Goal: Information Seeking & Learning: Find contact information

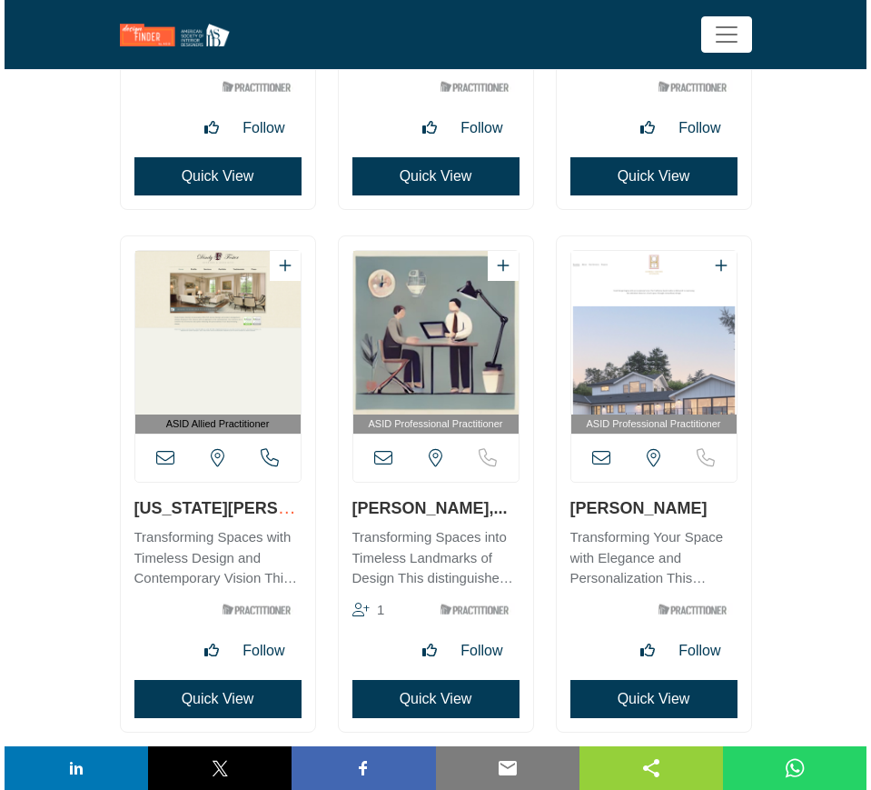
scroll to position [27363, 0]
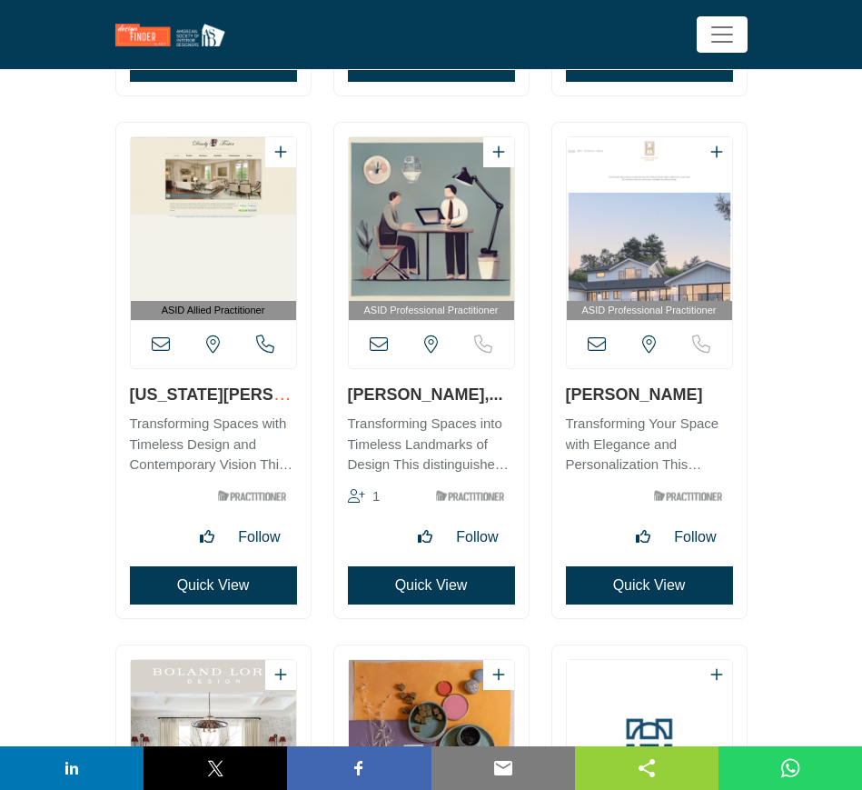
drag, startPoint x: 125, startPoint y: 392, endPoint x: 244, endPoint y: 395, distance: 119.1
click at [244, 395] on div "ASID Allied Practitioner" at bounding box center [213, 370] width 194 height 495
copy link "Virginia Foster"
click at [430, 586] on button "Quick View" at bounding box center [431, 585] width 167 height 38
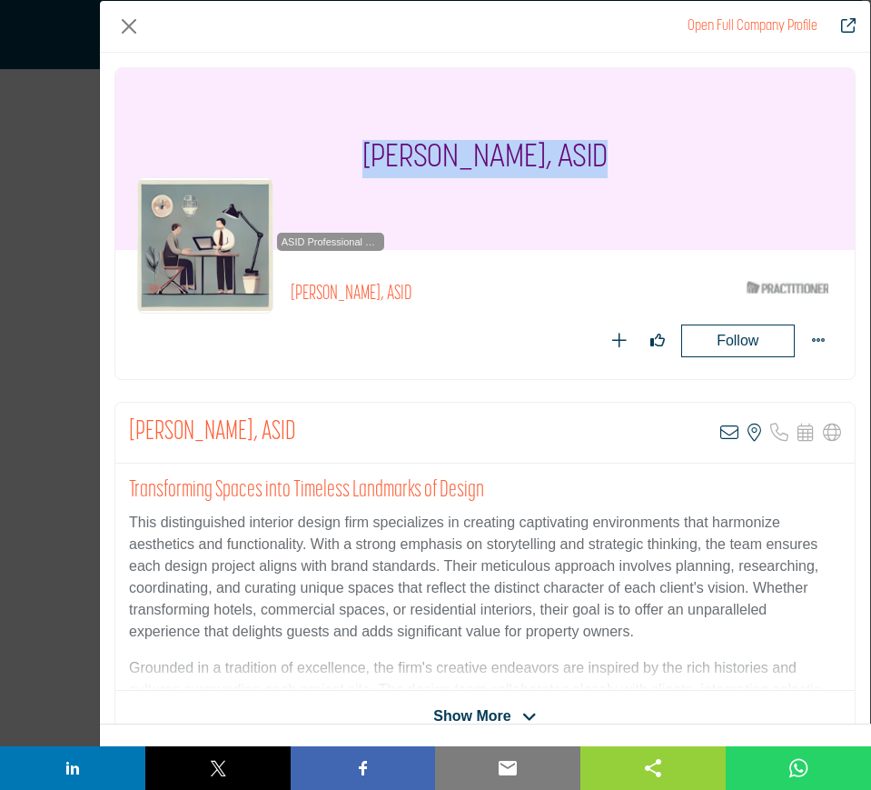
drag, startPoint x: 331, startPoint y: 161, endPoint x: 562, endPoint y: 158, distance: 231.7
click at [562, 158] on div "Julia Poorshaghaghi, ASID" at bounding box center [485, 159] width 740 height 182
copy h1 "Julia Poorshaghaghi"
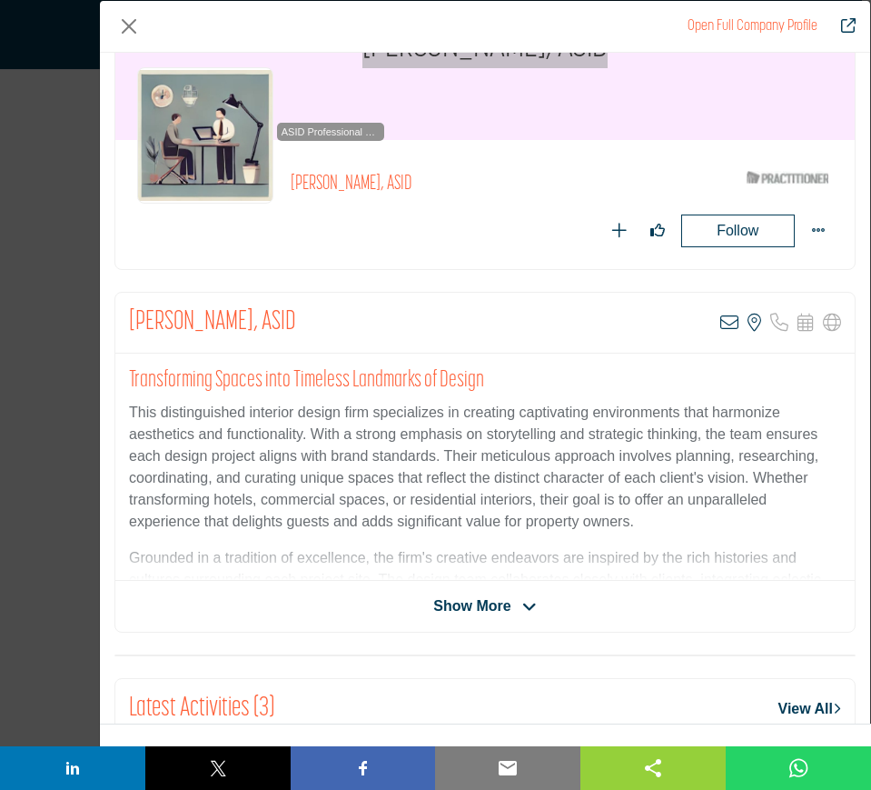
scroll to position [114, 0]
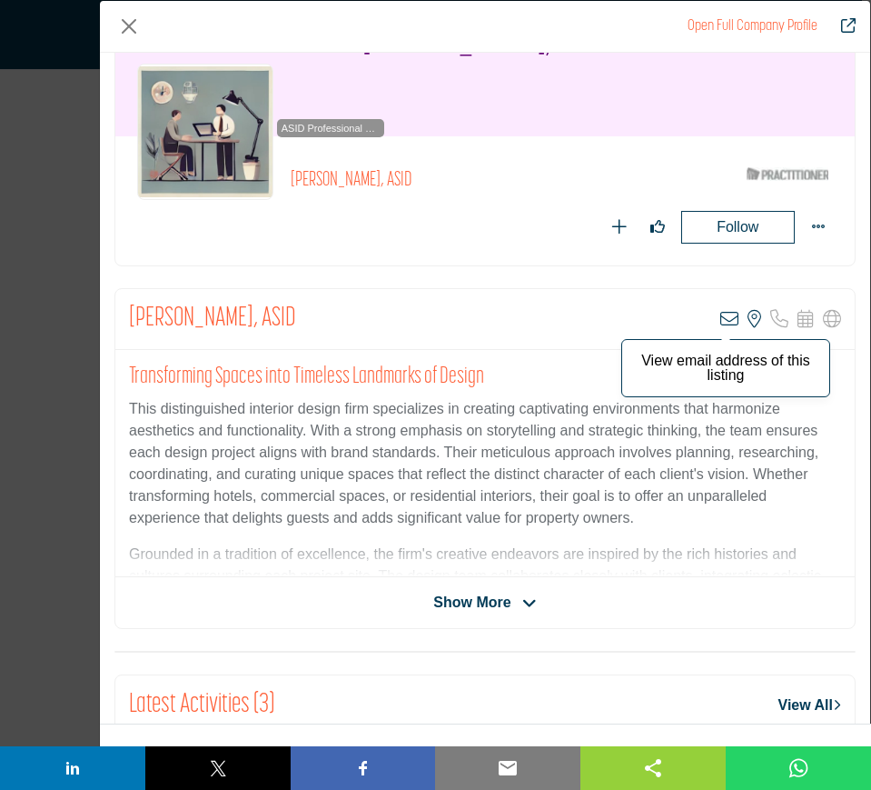
click at [722, 319] on icon "Company Data Modal" at bounding box center [729, 319] width 18 height 18
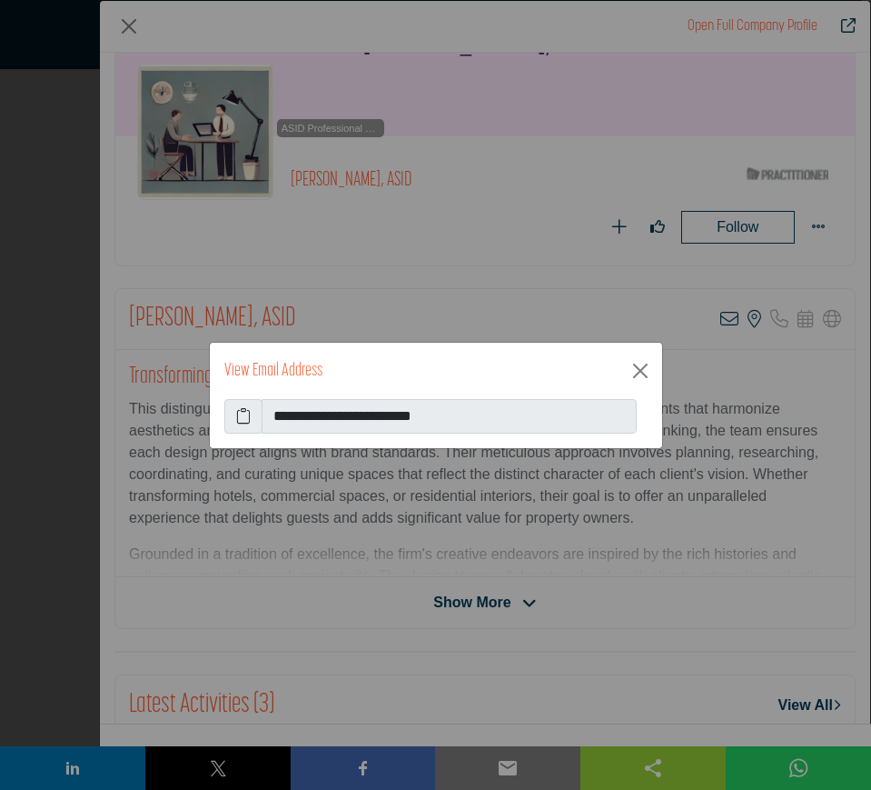
click at [243, 415] on icon at bounding box center [243, 416] width 15 height 22
drag, startPoint x: 636, startPoint y: 371, endPoint x: 603, endPoint y: 361, distance: 34.2
click at [636, 371] on button "Close" at bounding box center [640, 370] width 29 height 29
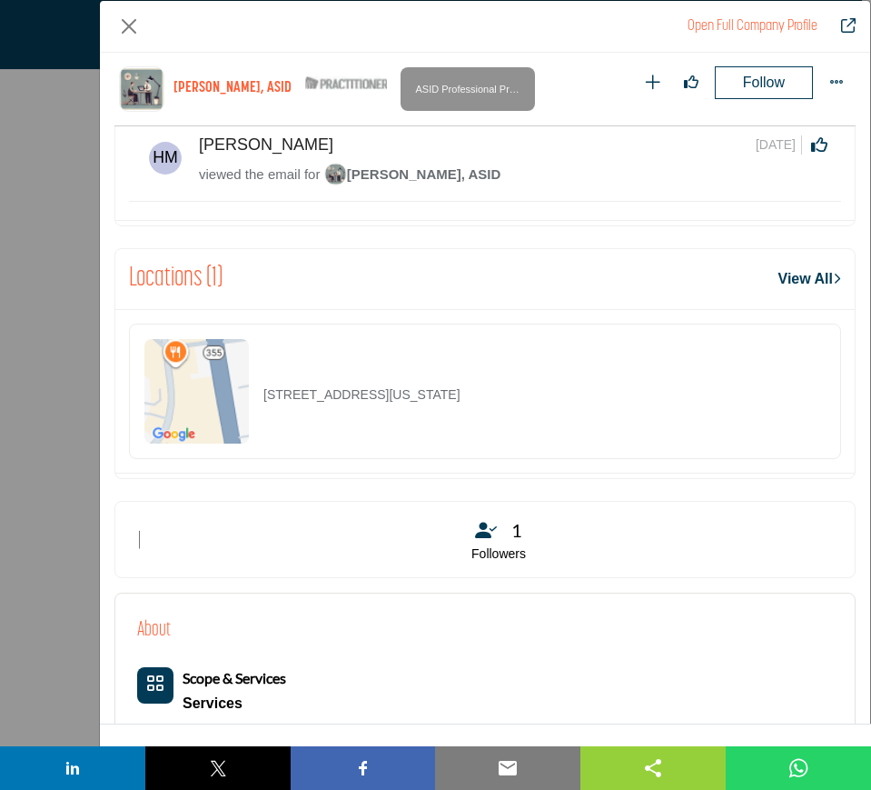
scroll to position [1096, 0]
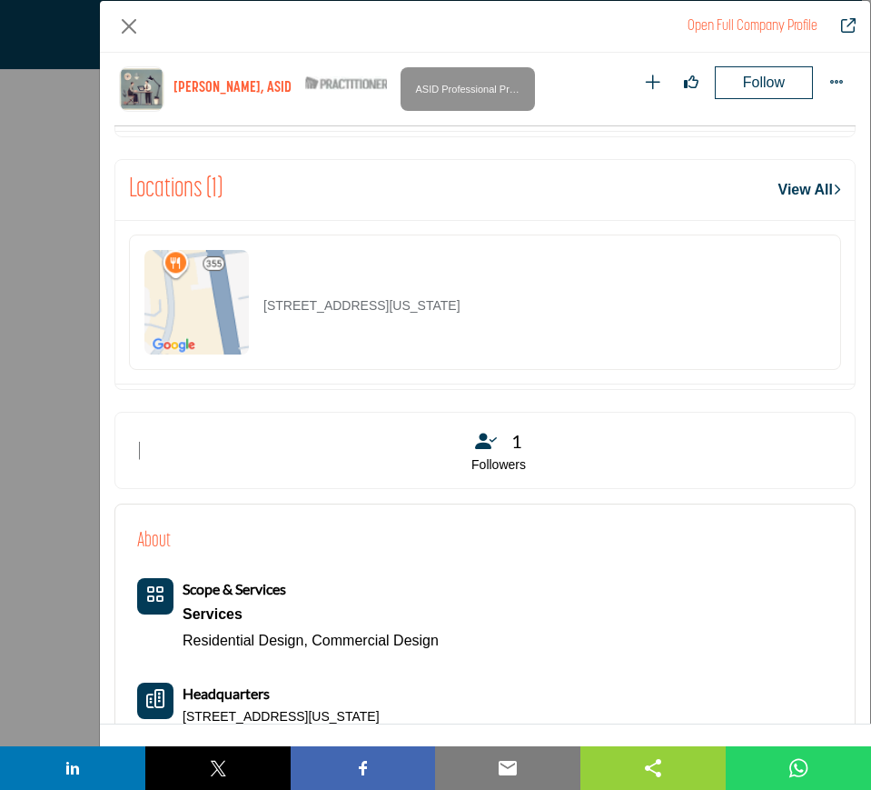
drag, startPoint x: 618, startPoint y: 314, endPoint x: 263, endPoint y: 313, distance: 355.2
click at [263, 313] on div "7750 Wisconsin Ave Dept 70114.25, 20814-3522, USA" at bounding box center [485, 301] width 712 height 135
copy p "7750 Wisconsin Ave Dept 70114.25, 20814-3522, USA"
click at [129, 26] on button "Close" at bounding box center [128, 26] width 29 height 29
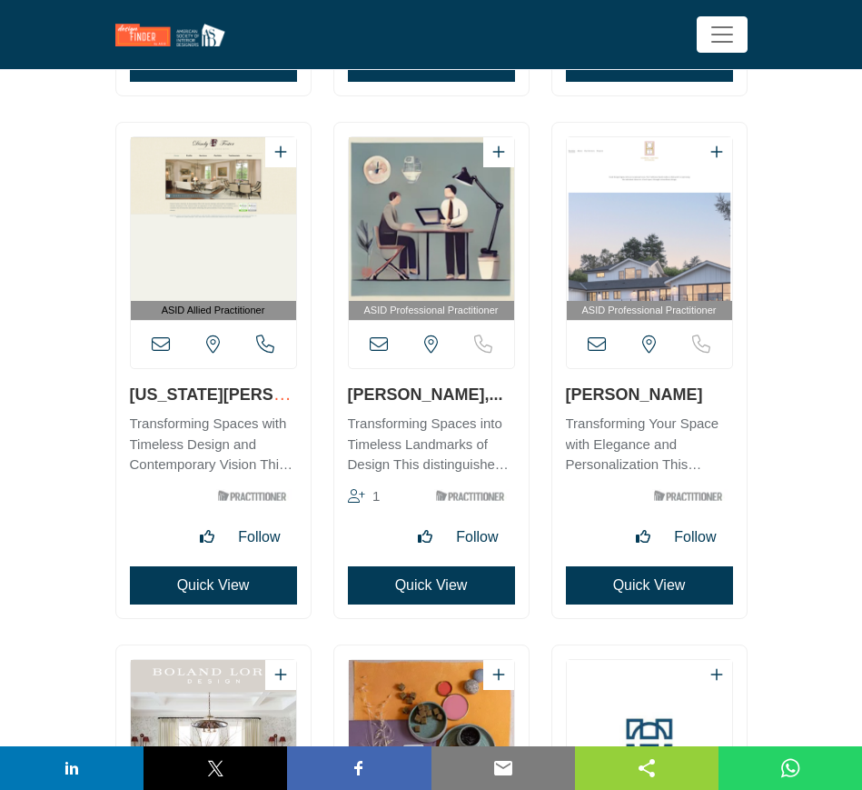
drag, startPoint x: 704, startPoint y: 395, endPoint x: 568, endPoint y: 399, distance: 136.3
click at [568, 399] on h3 "[PERSON_NAME]" at bounding box center [649, 394] width 167 height 23
copy link "[PERSON_NAME]"
click at [641, 588] on button "Quick View" at bounding box center [649, 585] width 167 height 38
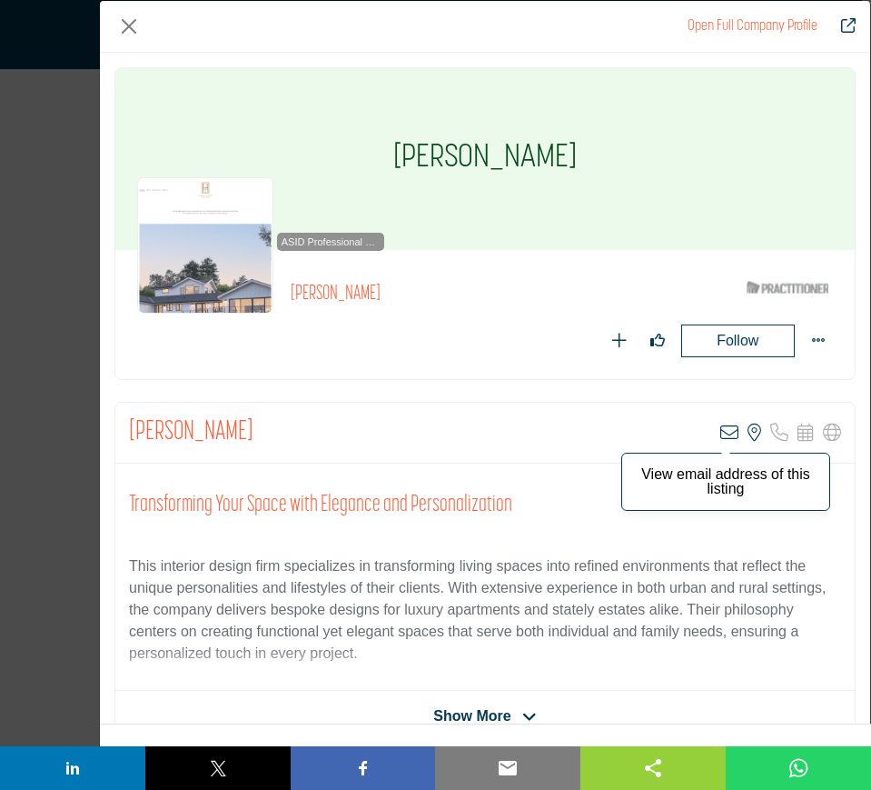
click at [722, 433] on icon "Company Data Modal" at bounding box center [729, 432] width 18 height 18
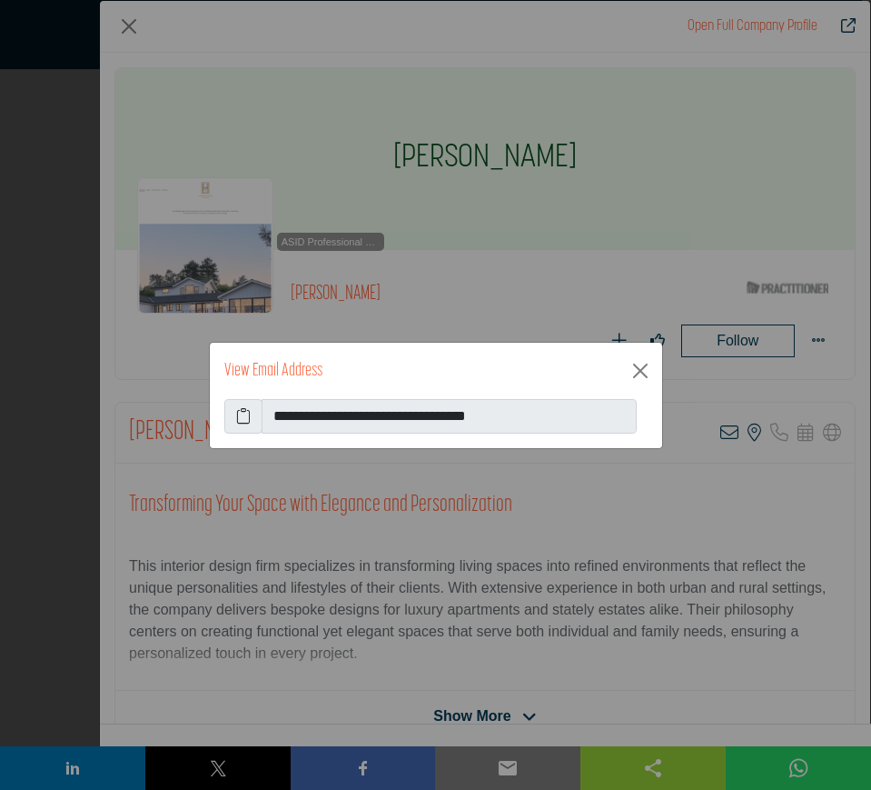
click at [235, 413] on span at bounding box center [243, 416] width 38 height 35
click at [241, 416] on icon at bounding box center [243, 416] width 15 height 22
click at [636, 373] on button "Close" at bounding box center [640, 370] width 29 height 29
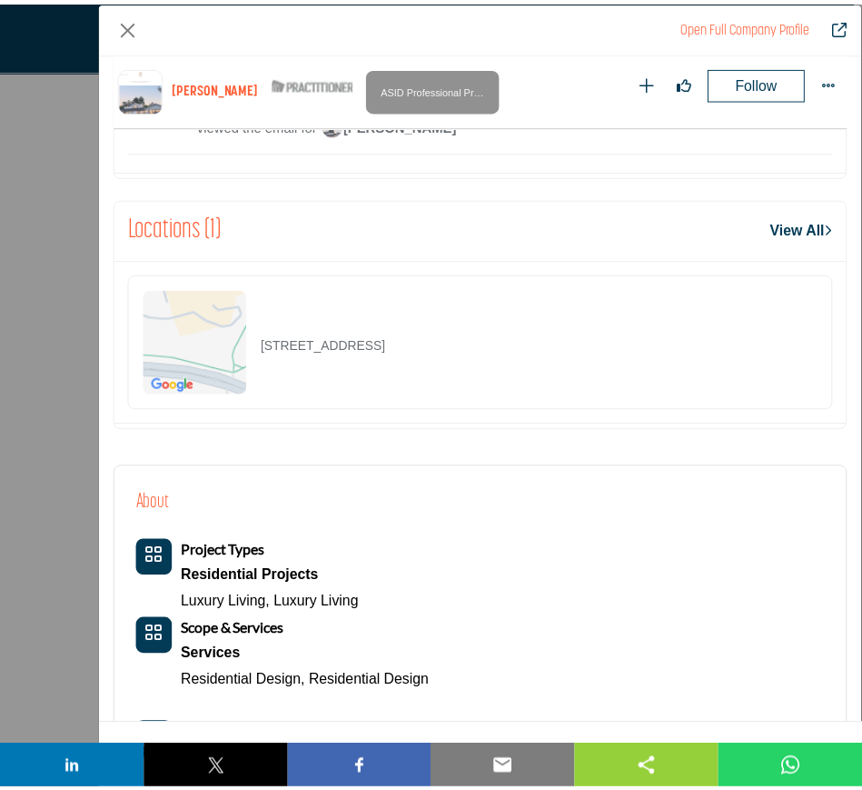
scroll to position [869, 0]
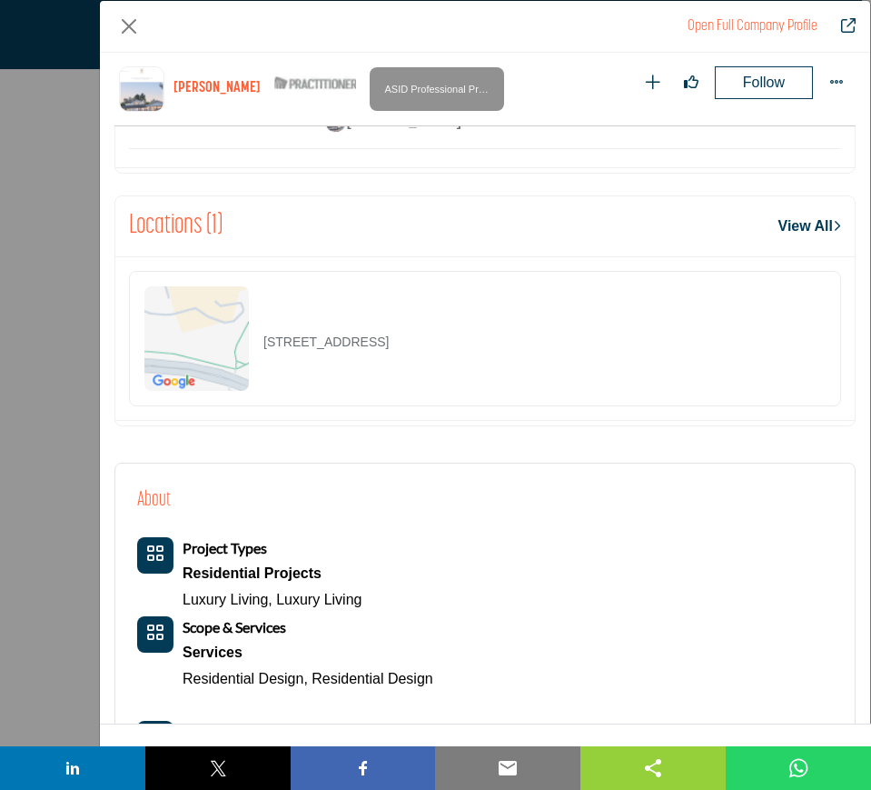
drag, startPoint x: 523, startPoint y: 344, endPoint x: 234, endPoint y: 351, distance: 289.9
click at [234, 351] on div "30 Liberty Ship Way Ste 3160, 94965-1757, USA" at bounding box center [485, 338] width 712 height 135
copy div "30 Liberty Ship Way Ste 3160, 94965-1757, USA"
click at [130, 26] on button "Close" at bounding box center [128, 26] width 29 height 29
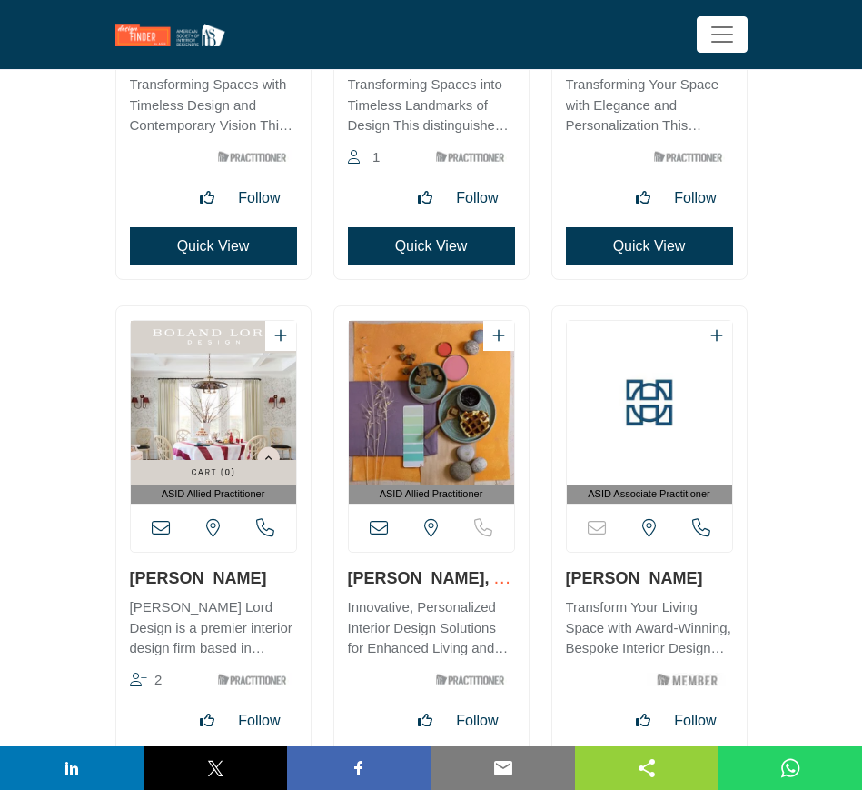
scroll to position [27704, 0]
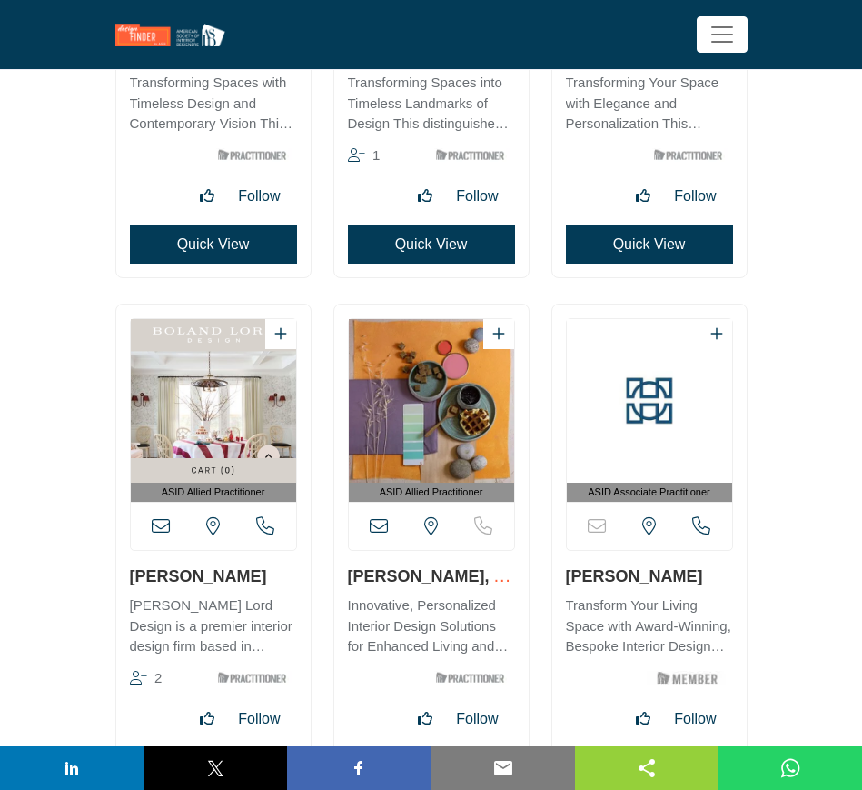
drag, startPoint x: 249, startPoint y: 581, endPoint x: 131, endPoint y: 581, distance: 118.1
click at [131, 581] on h3 "[PERSON_NAME]" at bounding box center [213, 575] width 167 height 23
copy link "[PERSON_NAME]"
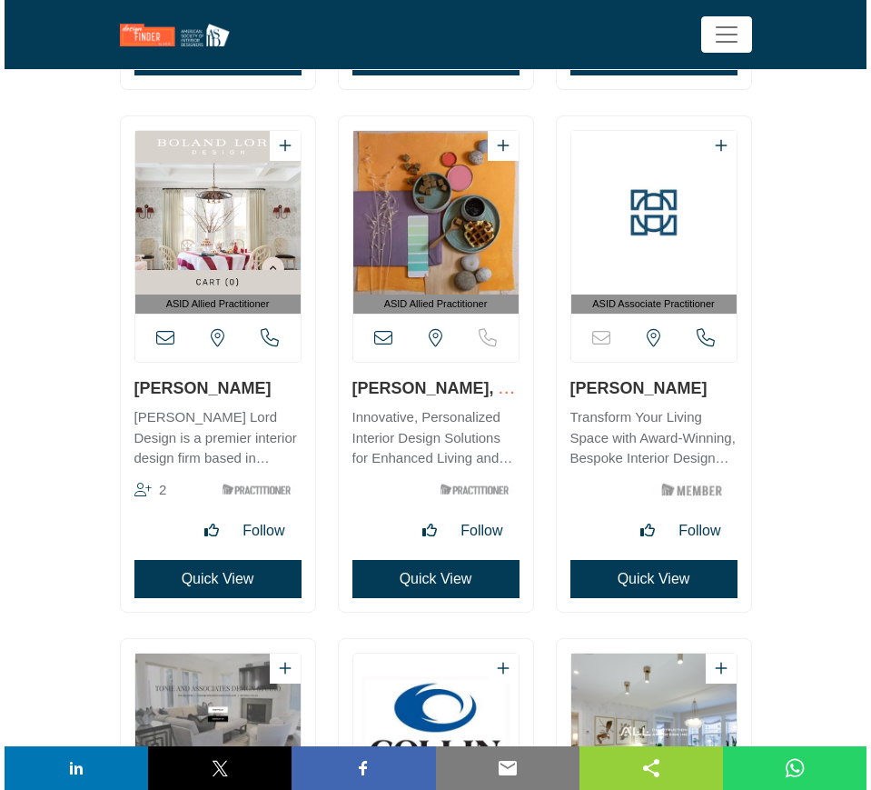
scroll to position [27931, 0]
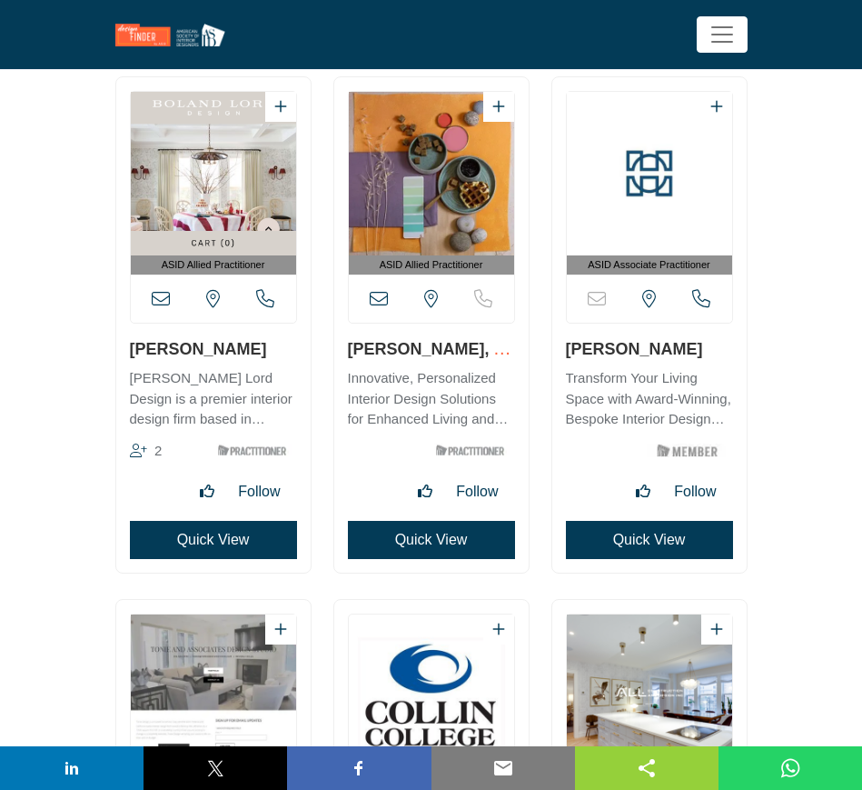
click at [214, 536] on button "Quick View" at bounding box center [213, 540] width 167 height 38
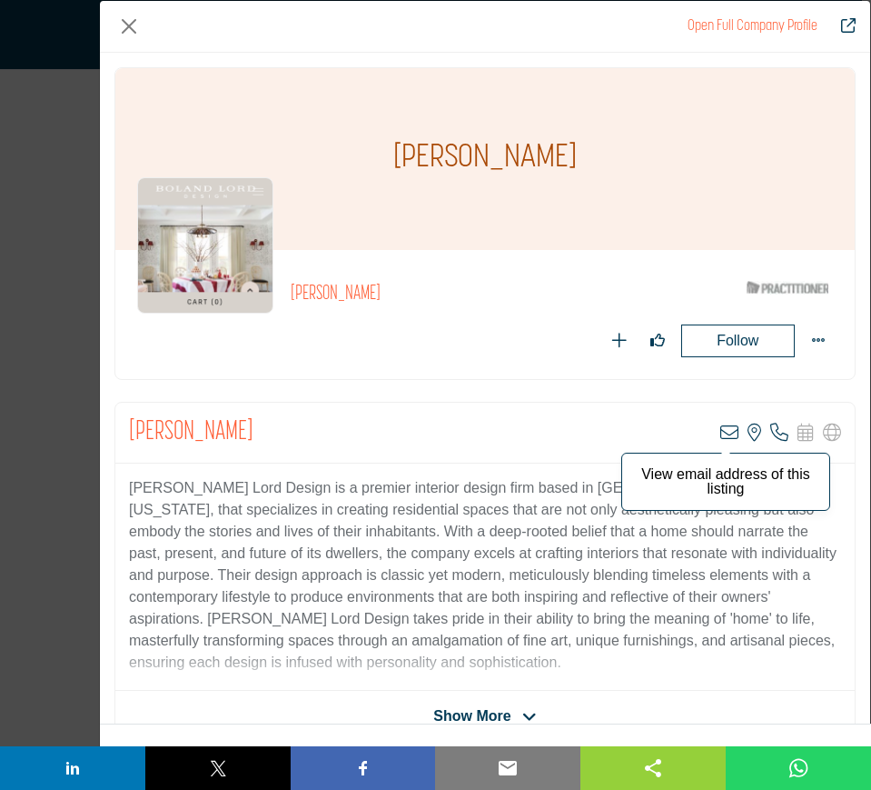
click at [722, 429] on icon "Company Data Modal" at bounding box center [729, 432] width 18 height 18
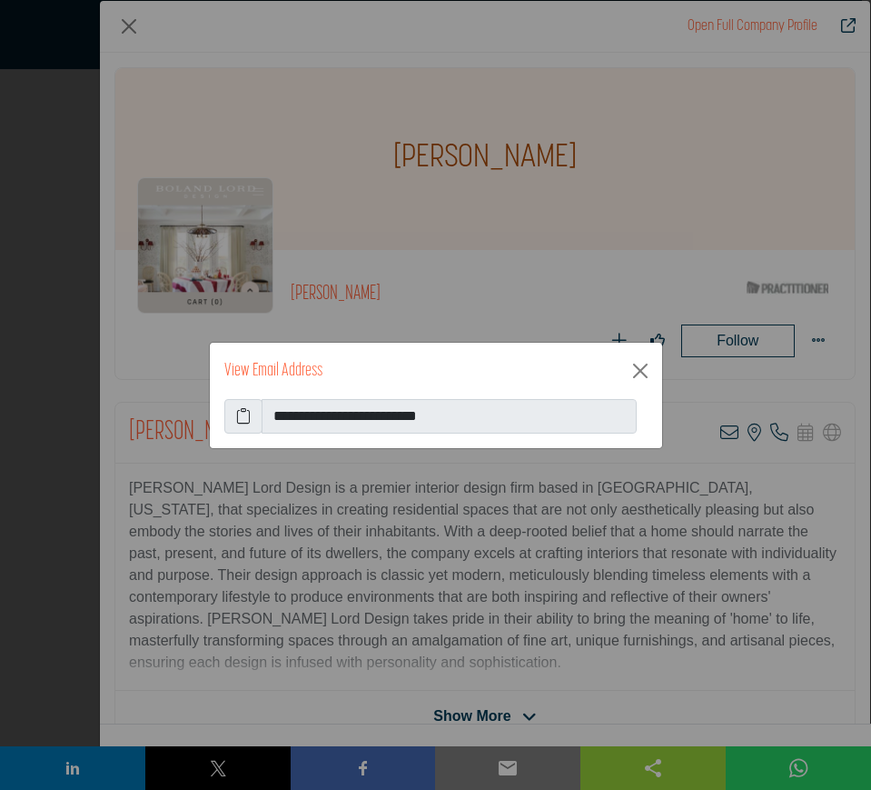
click at [238, 414] on icon at bounding box center [243, 416] width 15 height 22
click at [639, 373] on button "Close" at bounding box center [640, 370] width 29 height 29
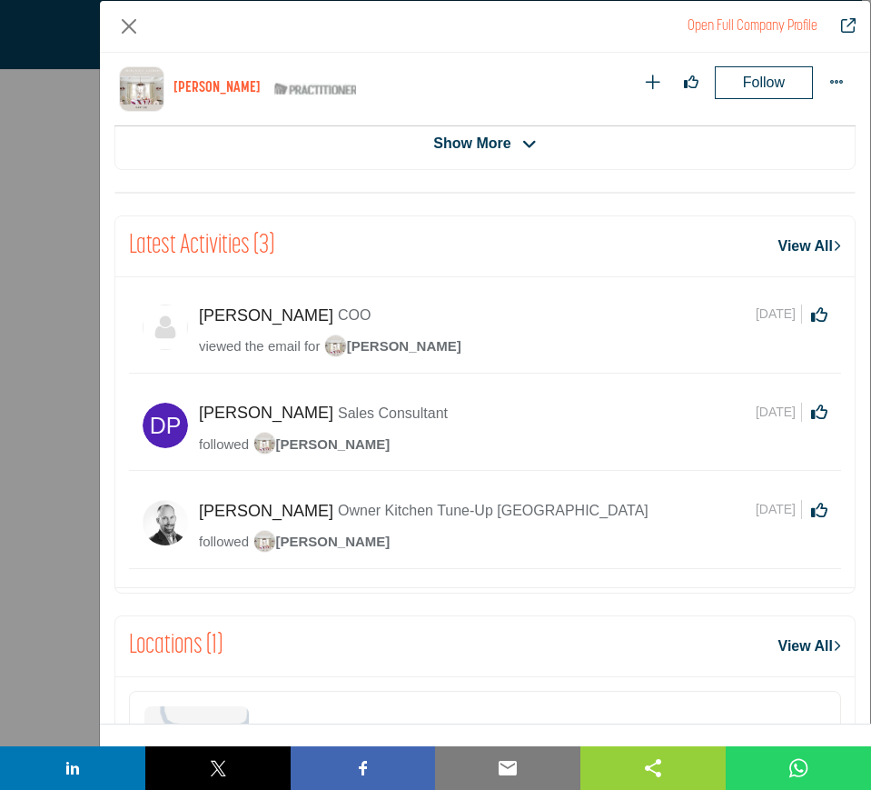
scroll to position [755, 0]
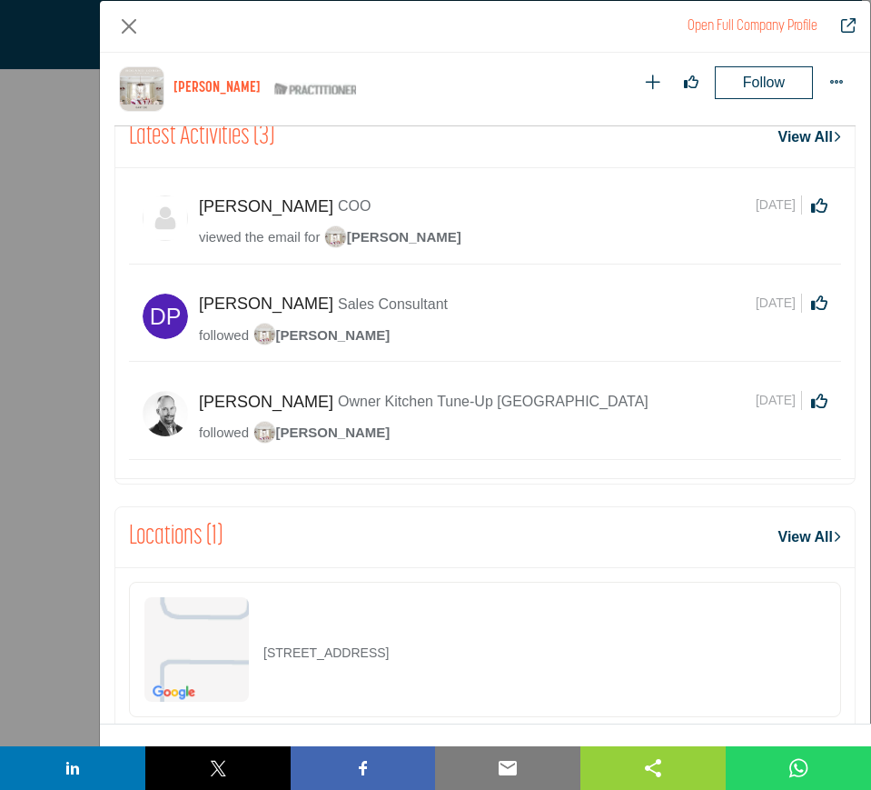
drag, startPoint x: 515, startPoint y: 659, endPoint x: 263, endPoint y: 658, distance: 251.7
click at [263, 658] on div "14581 E Harvard Ave, 80014-2431, USA" at bounding box center [485, 648] width 712 height 135
copy p "14581 E Harvard Ave, 80014-2431, USA"
click at [132, 25] on button "Close" at bounding box center [128, 26] width 29 height 29
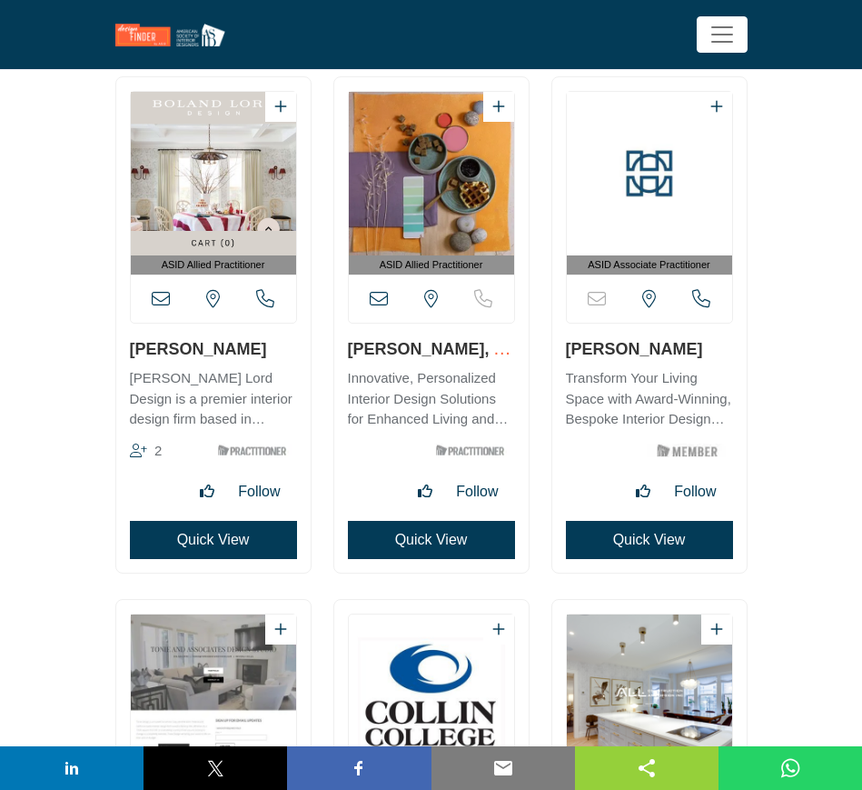
drag, startPoint x: 360, startPoint y: 351, endPoint x: 454, endPoint y: 352, distance: 94.5
click at [454, 352] on div "ASID Allied Practitioner" at bounding box center [431, 324] width 194 height 495
copy link "Sarah Gorden"
click at [391, 537] on button "Quick View" at bounding box center [431, 540] width 167 height 38
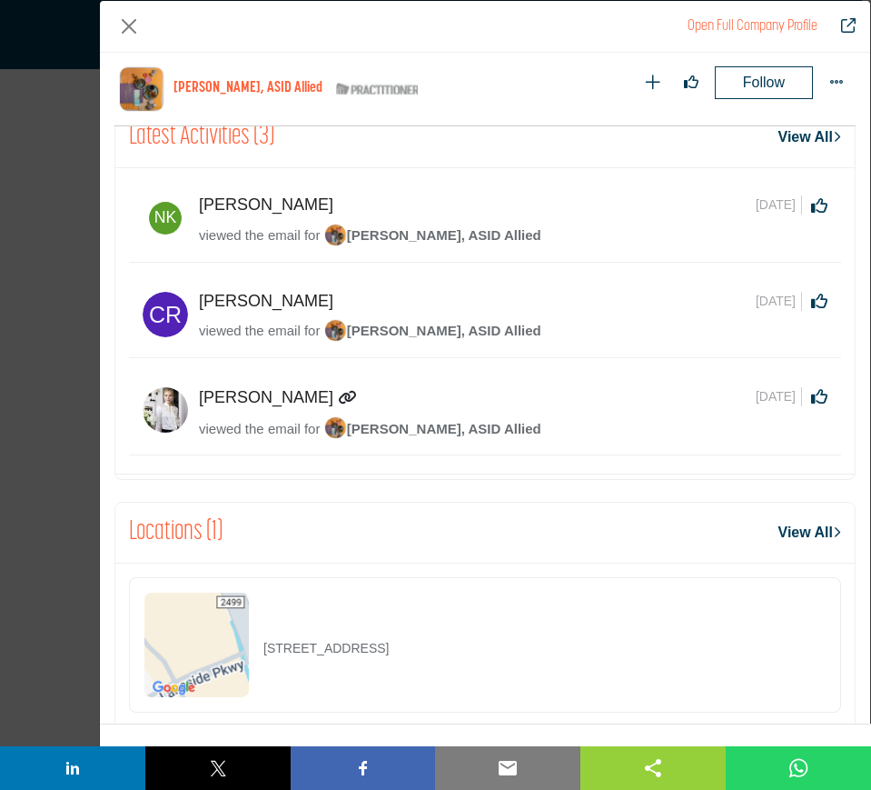
drag, startPoint x: 621, startPoint y: 652, endPoint x: 244, endPoint y: 654, distance: 376.1
click at [244, 654] on div "2450 Lakeside Pkwy Ste 150 PMB 1068, 75022-4216, USA" at bounding box center [485, 644] width 712 height 135
copy div "2450 Lakeside Pkwy Ste 150 PMB 1068, 75022-4216, USA"
drag, startPoint x: 129, startPoint y: 23, endPoint x: 128, endPoint y: 52, distance: 29.1
click at [129, 23] on button "Close" at bounding box center [128, 26] width 29 height 29
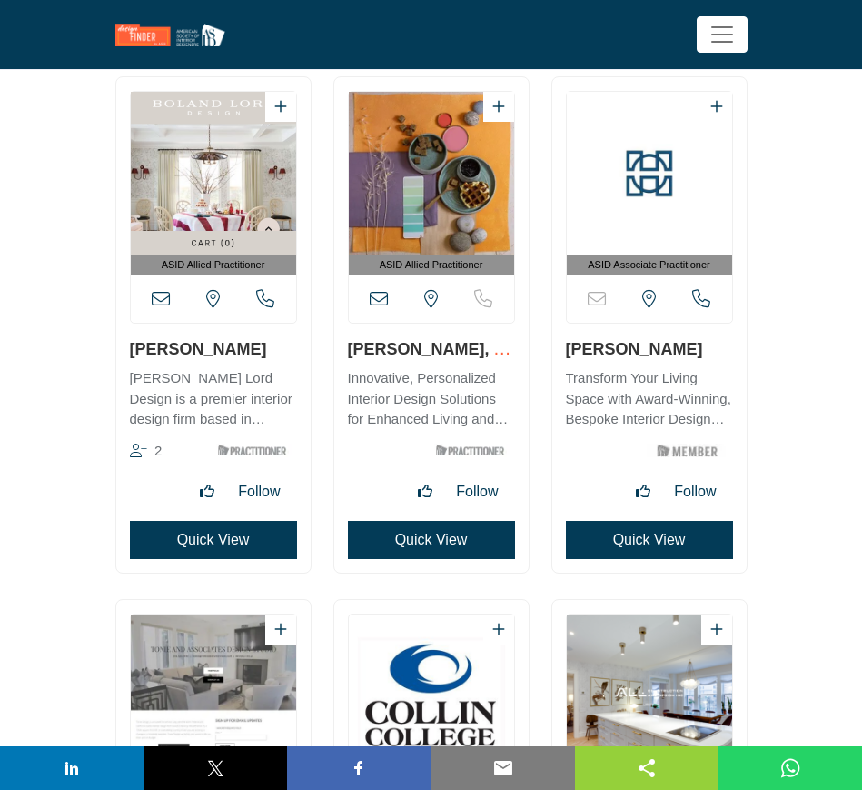
drag, startPoint x: 695, startPoint y: 353, endPoint x: 562, endPoint y: 359, distance: 132.8
click at [562, 359] on div "ASID Associate Practitioner" at bounding box center [649, 324] width 194 height 495
copy link "[PERSON_NAME]"
click at [626, 542] on button "Quick View" at bounding box center [649, 540] width 167 height 38
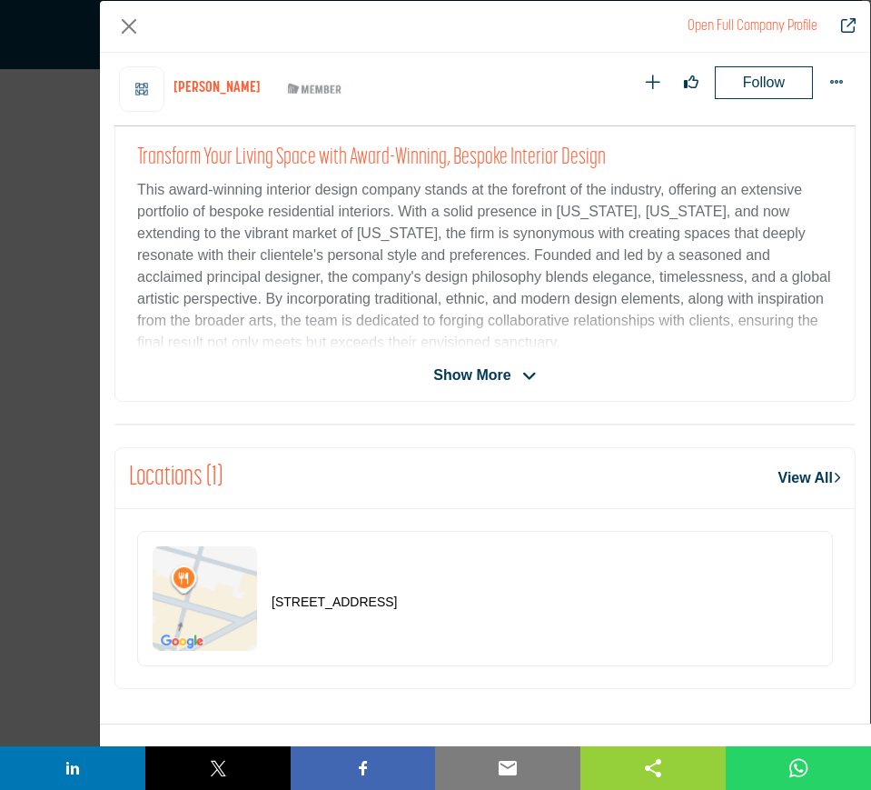
scroll to position [641, 0]
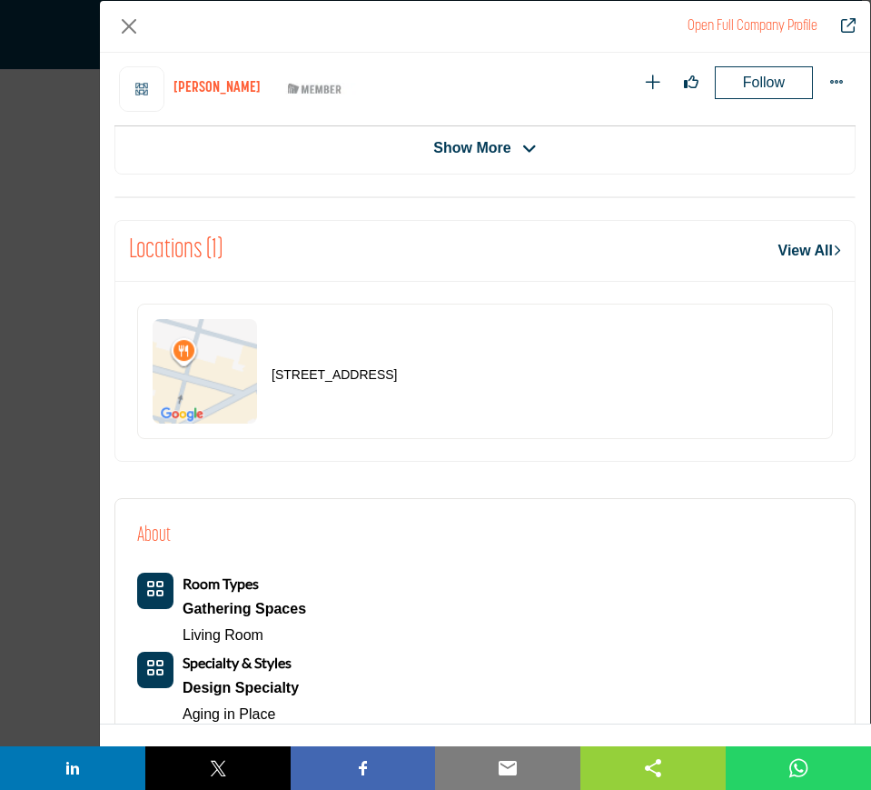
drag, startPoint x: 488, startPoint y: 381, endPoint x: 269, endPoint y: 374, distance: 219.1
click at [269, 374] on div "519 Bangs Ave, 07712-6901, USA" at bounding box center [485, 370] width 696 height 135
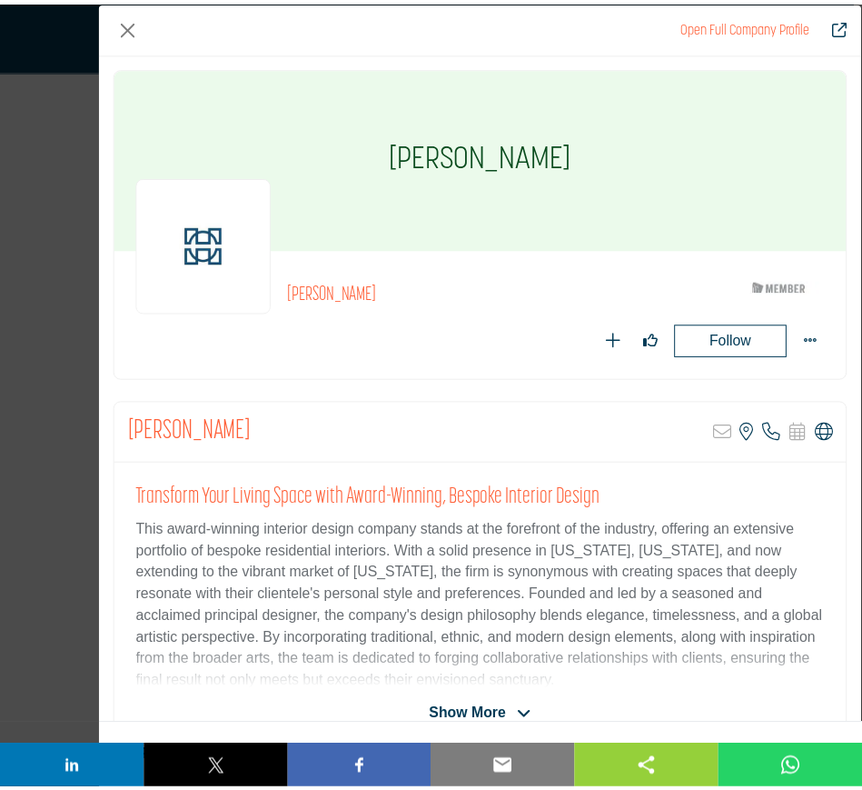
scroll to position [0, 0]
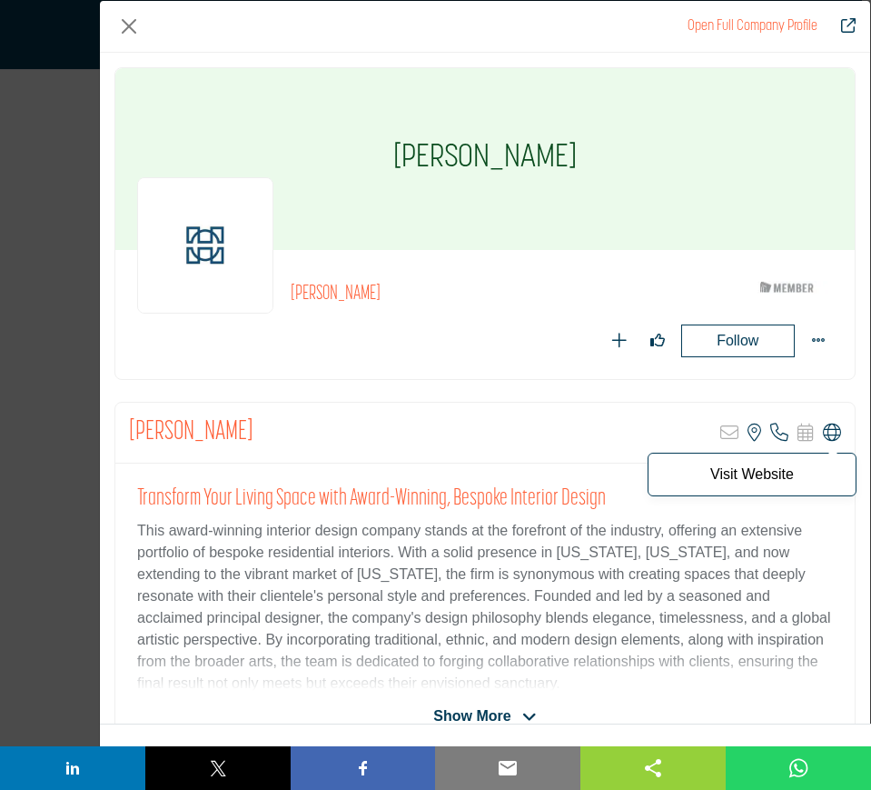
click at [823, 432] on icon "Company Data Modal" at bounding box center [832, 432] width 18 height 18
click at [126, 28] on button "Close" at bounding box center [128, 26] width 29 height 29
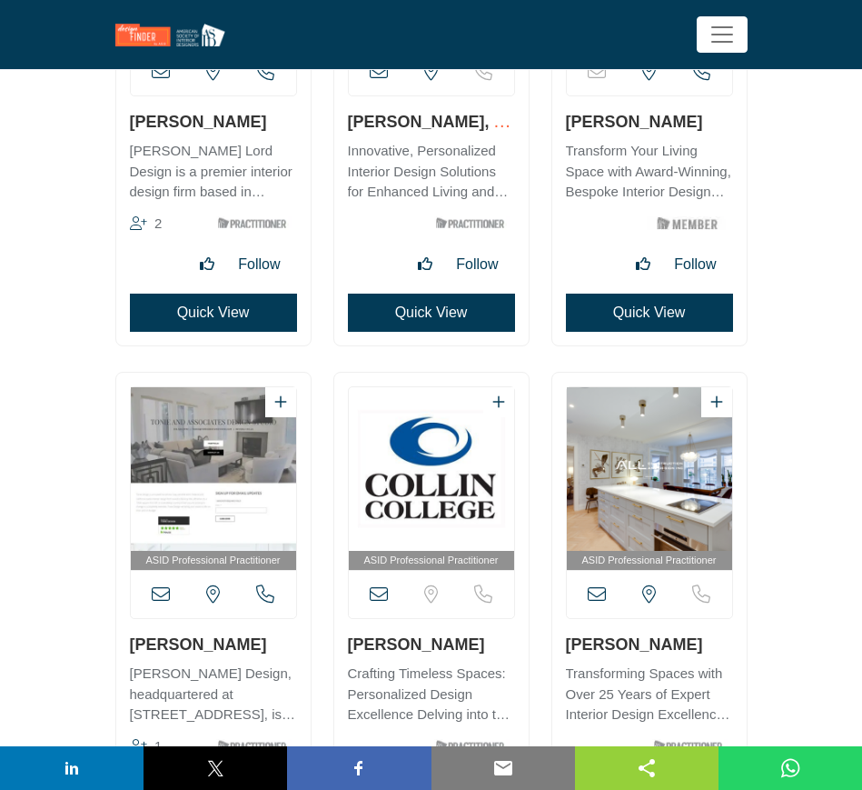
scroll to position [28272, 0]
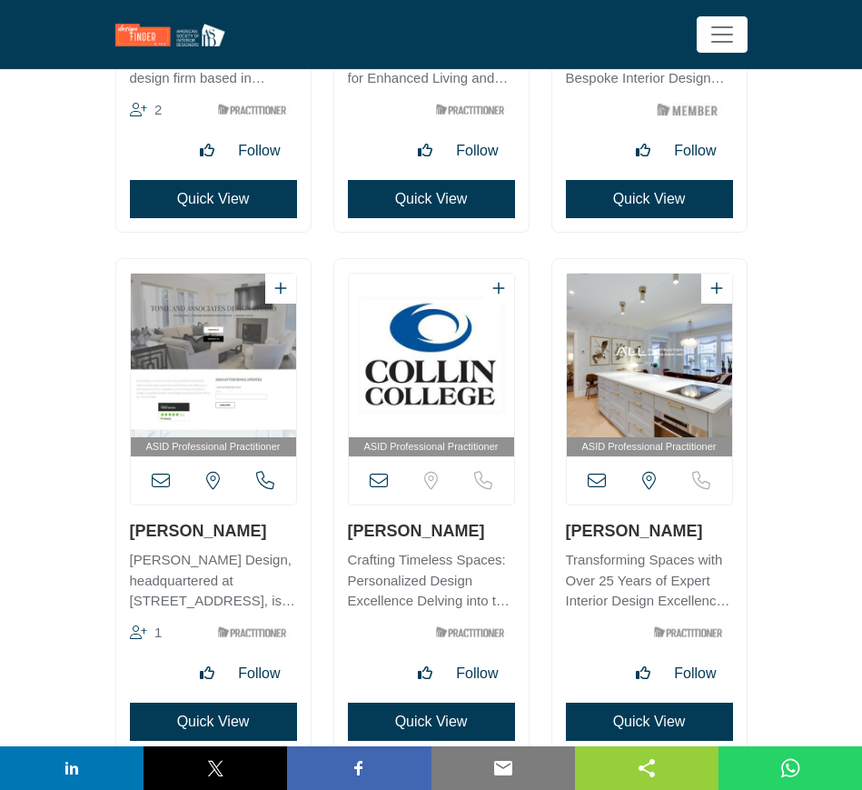
drag, startPoint x: 255, startPoint y: 532, endPoint x: 122, endPoint y: 531, distance: 133.6
click at [122, 531] on div "ASID Professional Practitioner" at bounding box center [213, 506] width 194 height 495
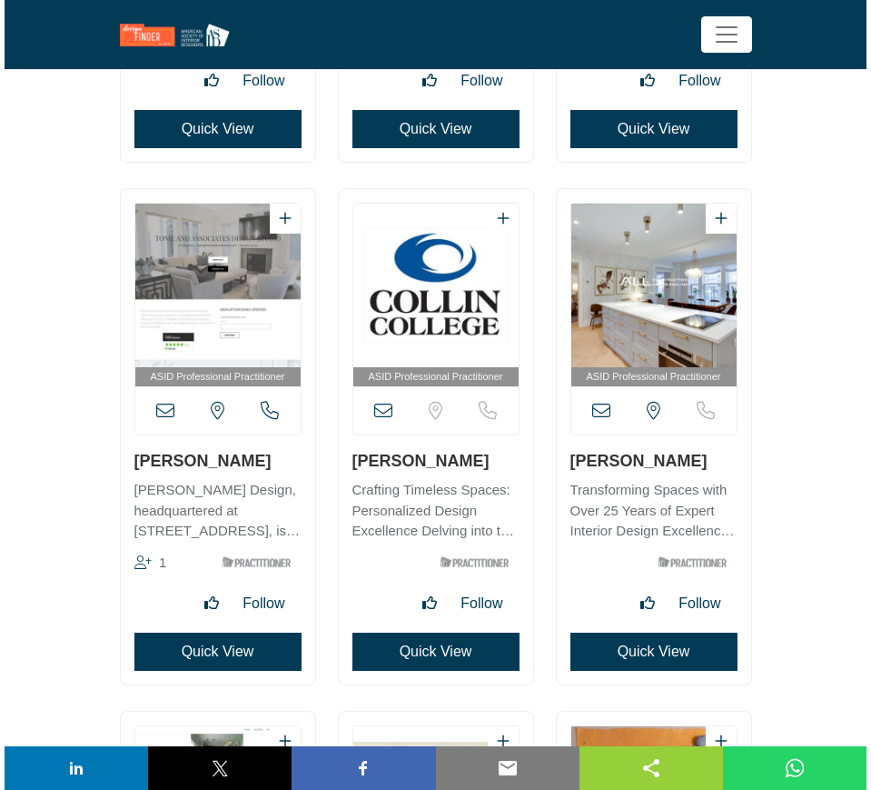
scroll to position [28385, 0]
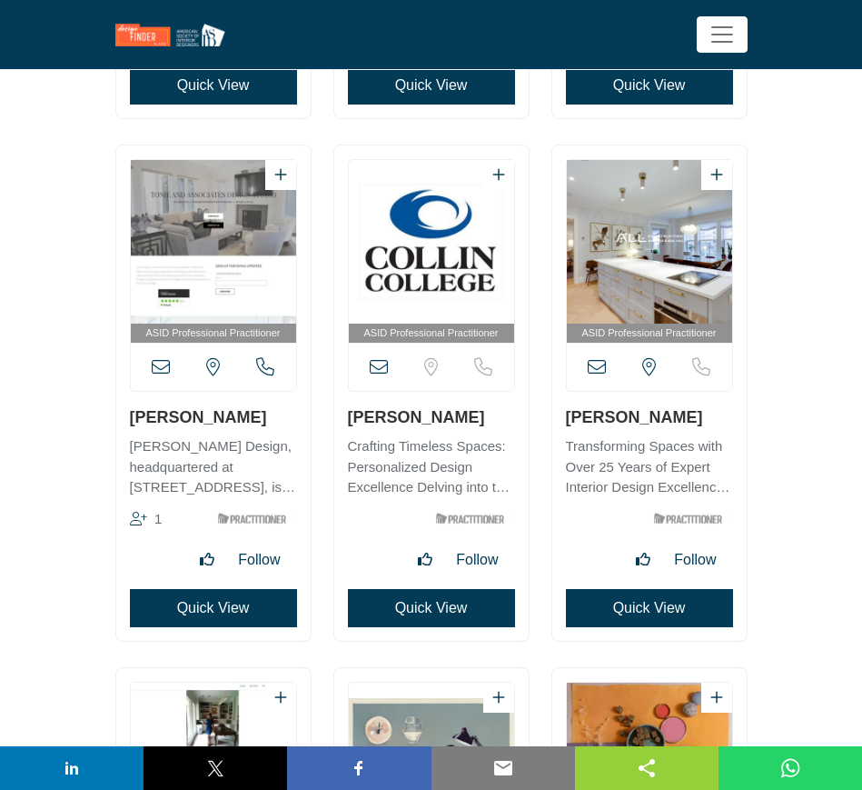
click at [194, 611] on button "Quick View" at bounding box center [213, 608] width 167 height 38
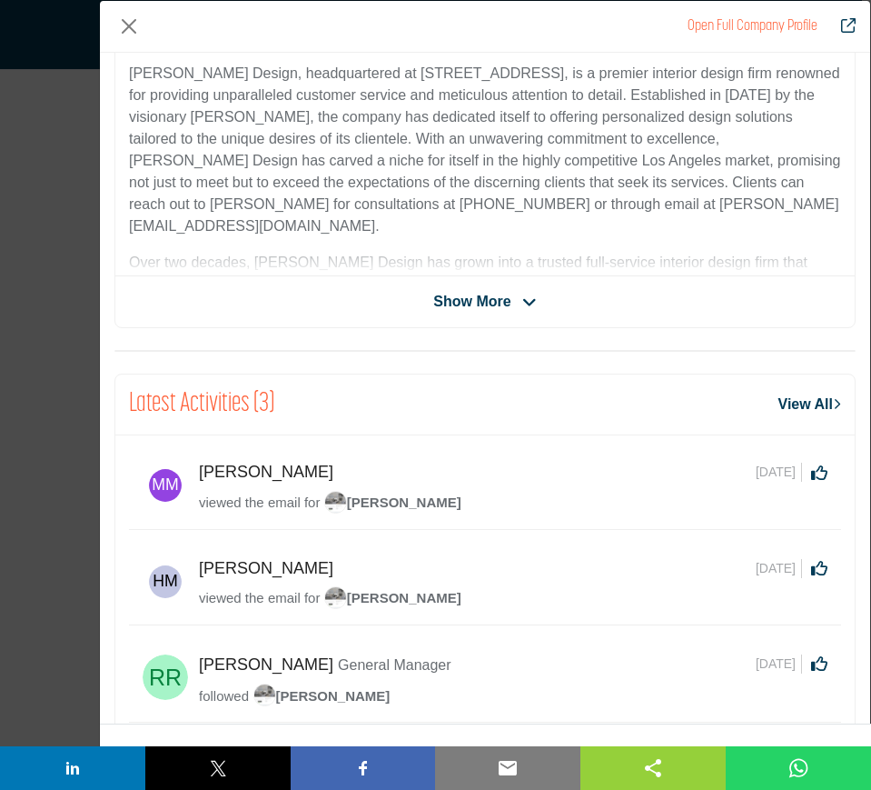
scroll to position [0, 0]
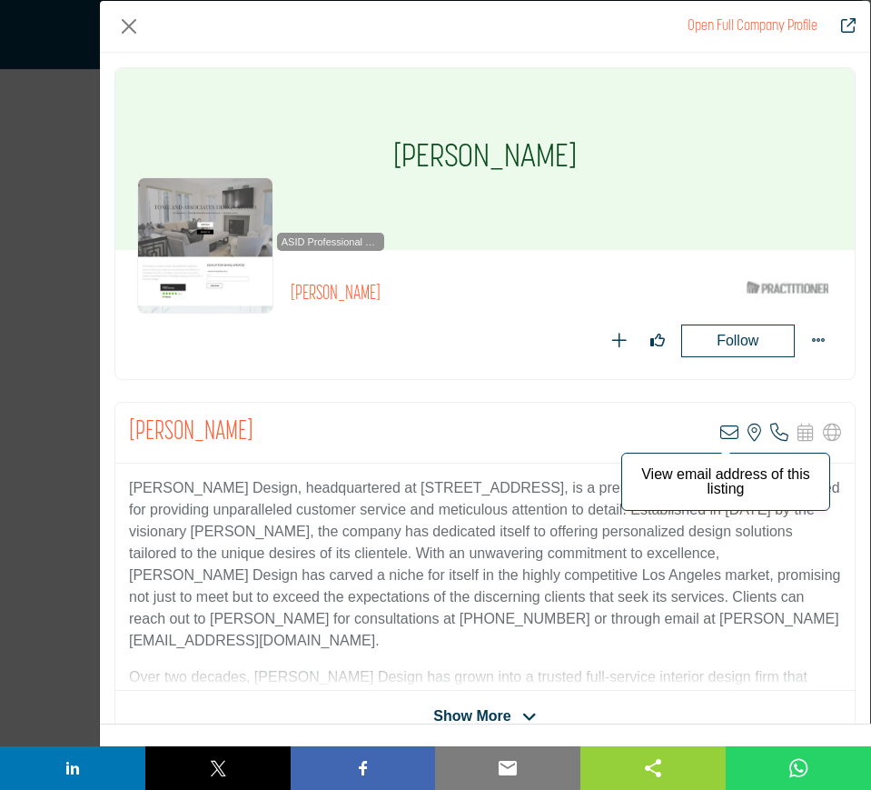
click at [720, 432] on icon "Company Data Modal" at bounding box center [729, 432] width 18 height 18
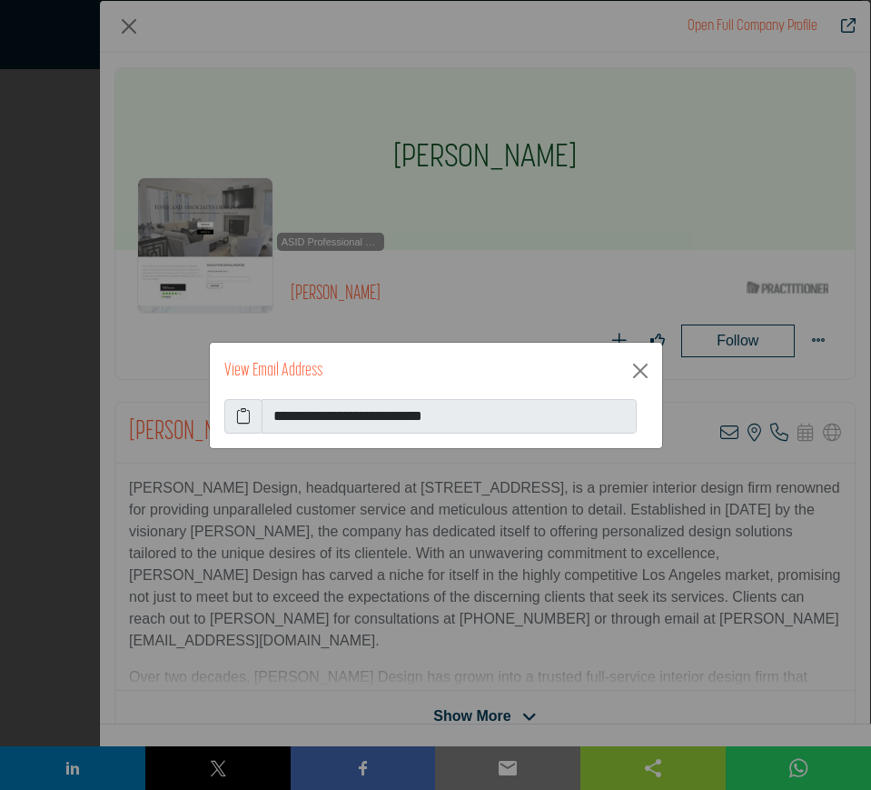
click at [242, 414] on icon at bounding box center [243, 416] width 15 height 22
click at [638, 372] on button "Close" at bounding box center [640, 370] width 29 height 29
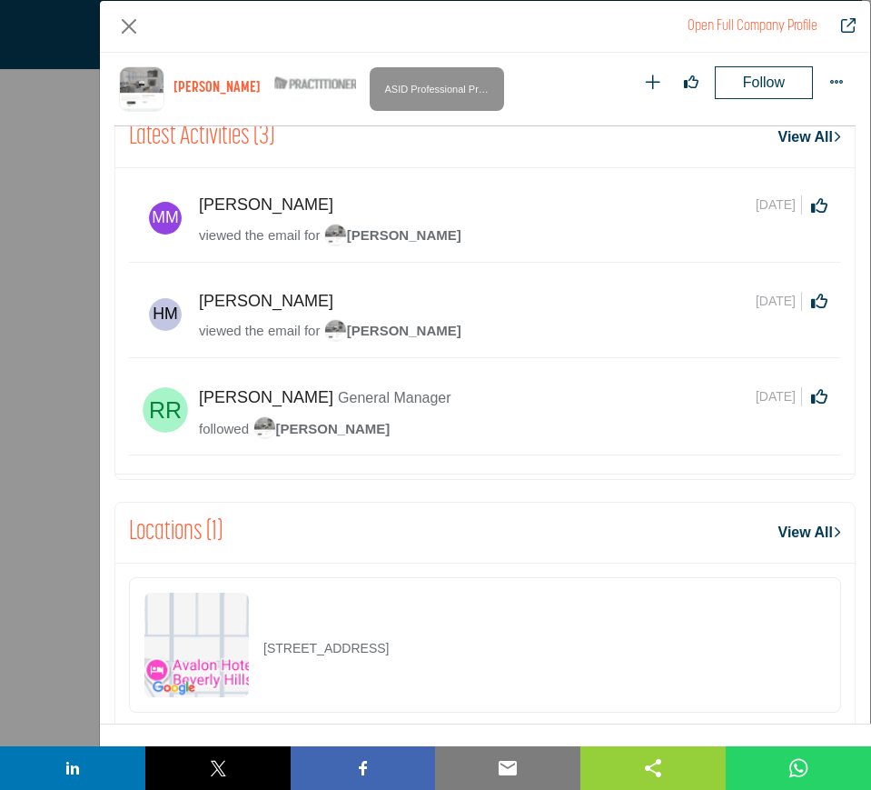
scroll to position [869, 0]
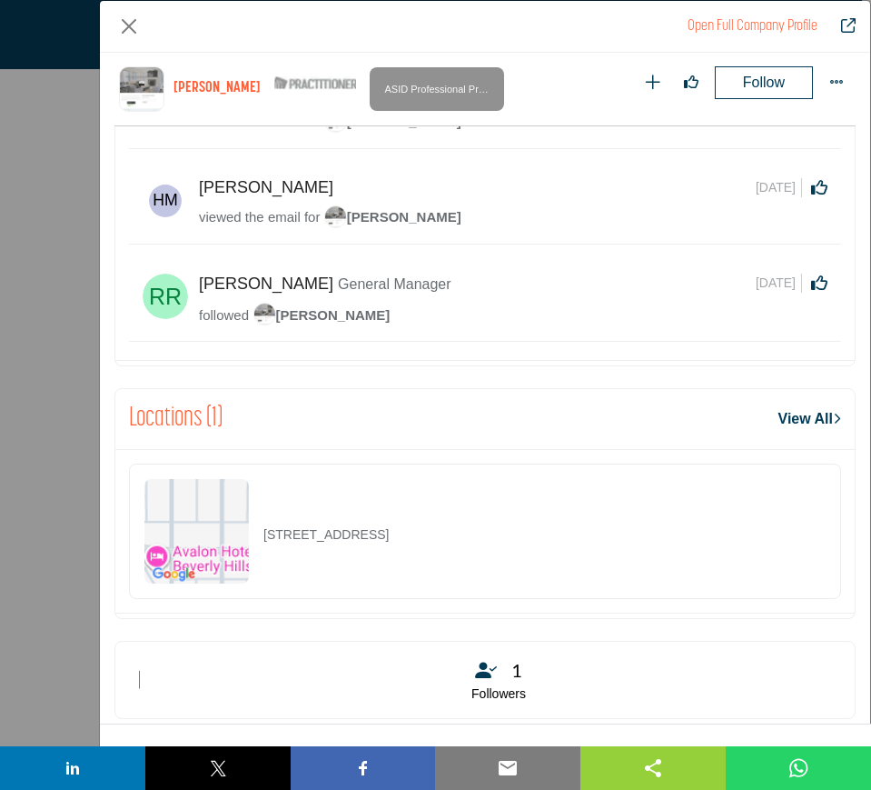
drag, startPoint x: 510, startPoint y: 544, endPoint x: 246, endPoint y: 545, distance: 263.5
click at [246, 545] on div "9377 W Olympic Blvd, 90212-4538, USA" at bounding box center [485, 530] width 712 height 135
click at [125, 25] on button "Close" at bounding box center [128, 26] width 29 height 29
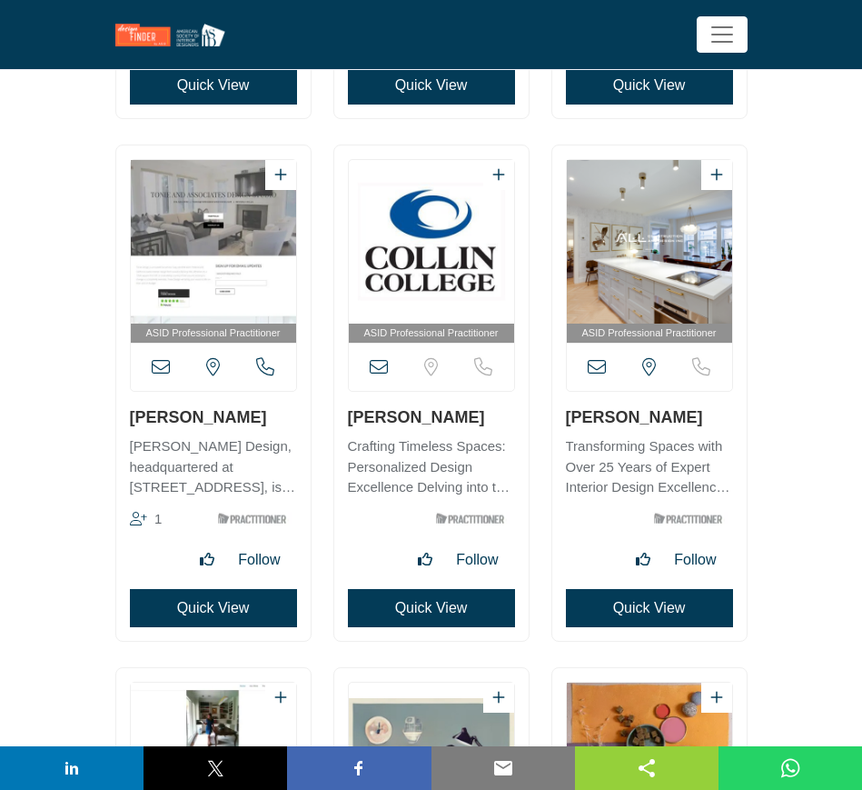
drag, startPoint x: 472, startPoint y: 420, endPoint x: 343, endPoint y: 422, distance: 129.0
click at [343, 422] on div "ASID Professional Practitioner" at bounding box center [431, 392] width 194 height 495
click at [425, 611] on button "Quick View" at bounding box center [431, 608] width 167 height 38
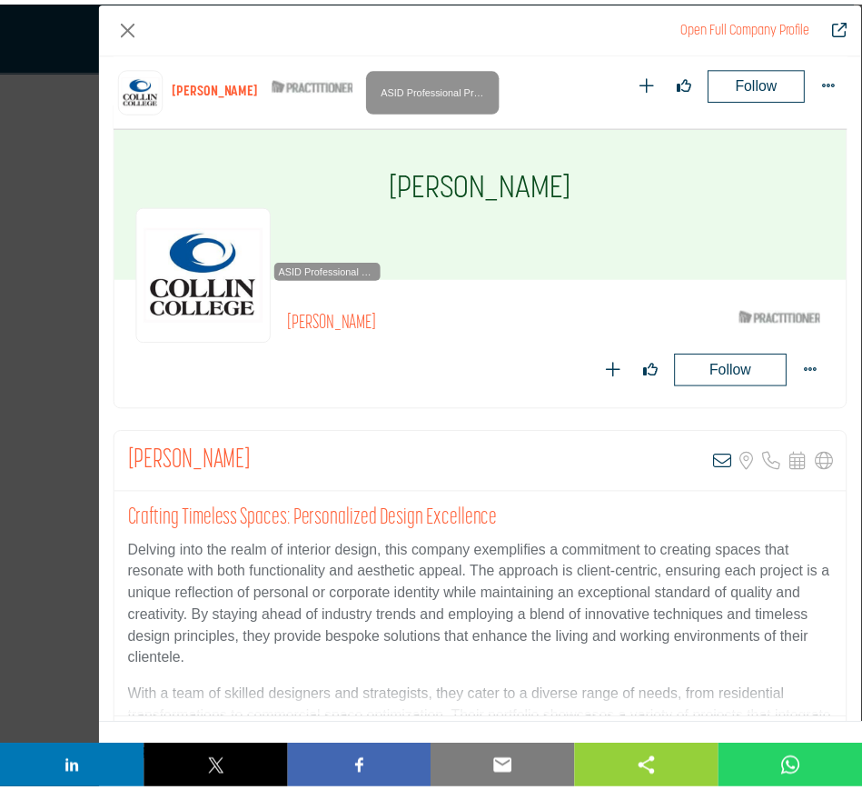
scroll to position [0, 0]
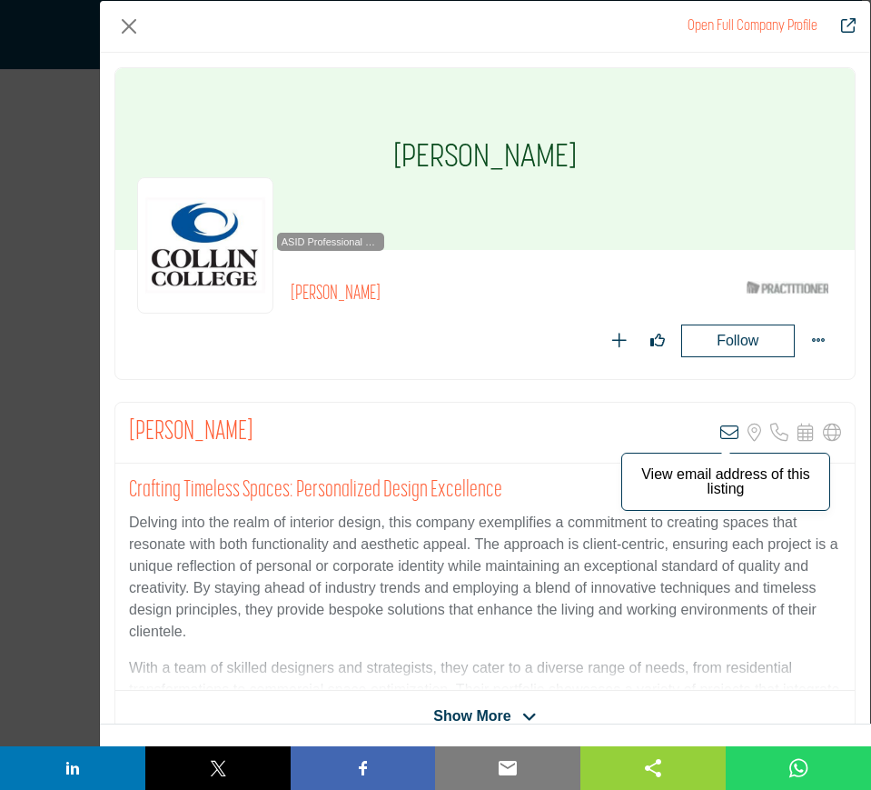
click at [720, 431] on icon "Company Data Modal" at bounding box center [729, 432] width 18 height 18
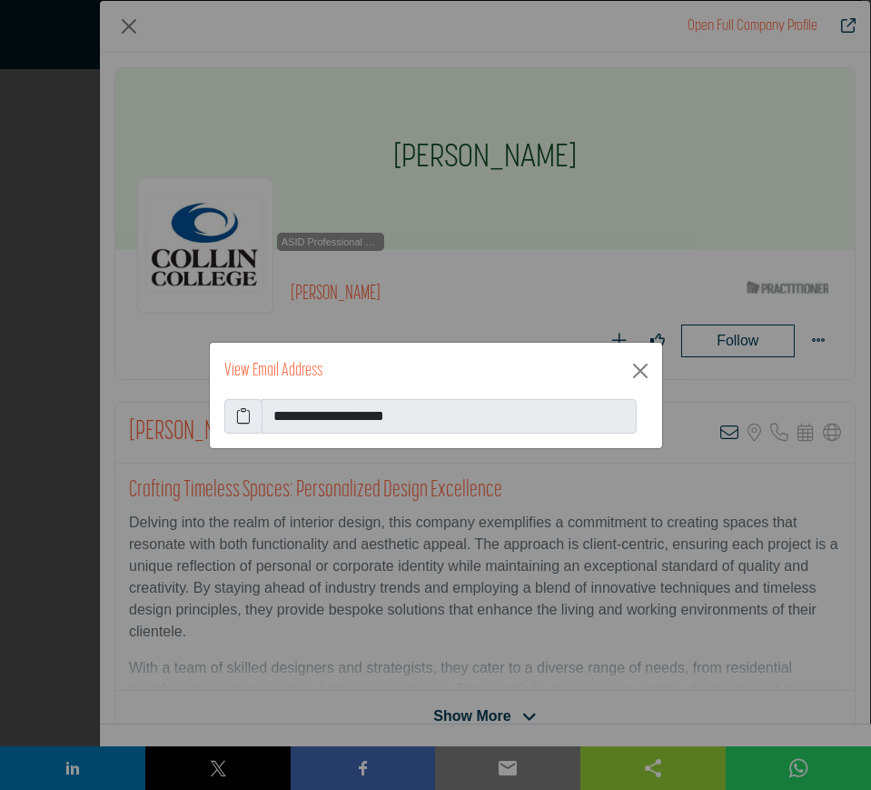
click at [237, 413] on icon at bounding box center [243, 416] width 15 height 22
drag, startPoint x: 641, startPoint y: 373, endPoint x: 524, endPoint y: 306, distance: 133.9
click at [641, 373] on button "Close" at bounding box center [640, 370] width 29 height 29
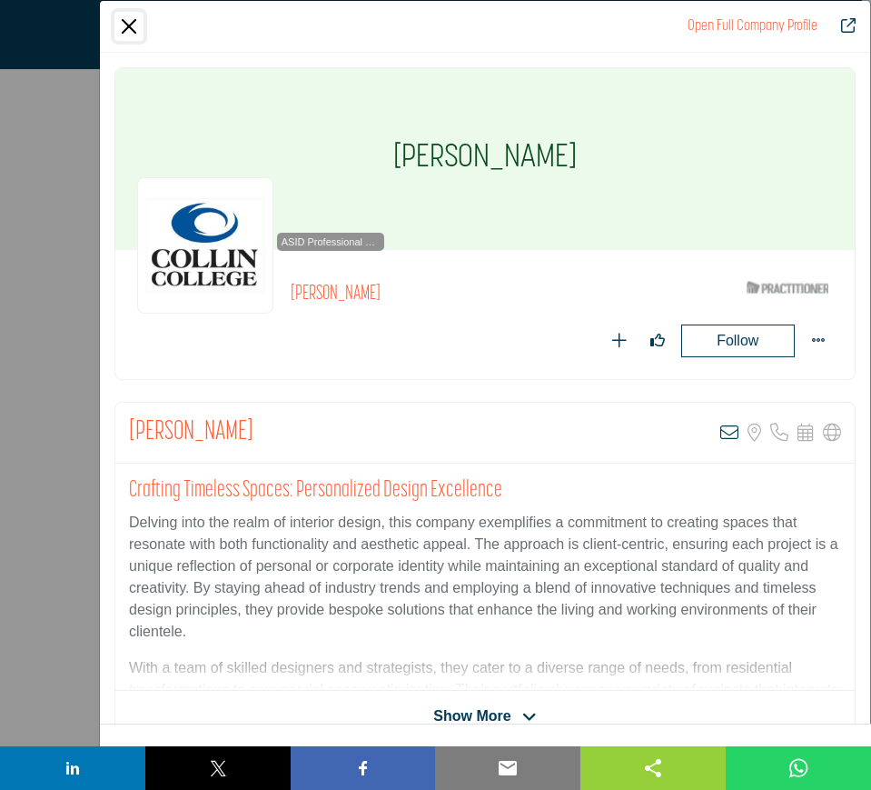
click at [122, 22] on button "Close" at bounding box center [128, 26] width 29 height 29
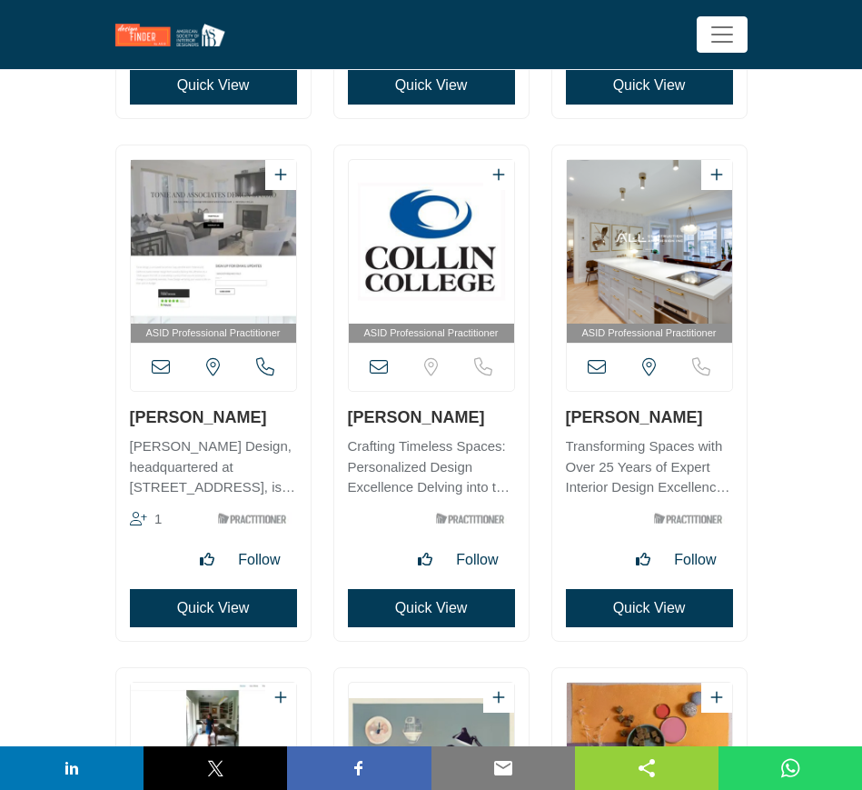
scroll to position [28499, 0]
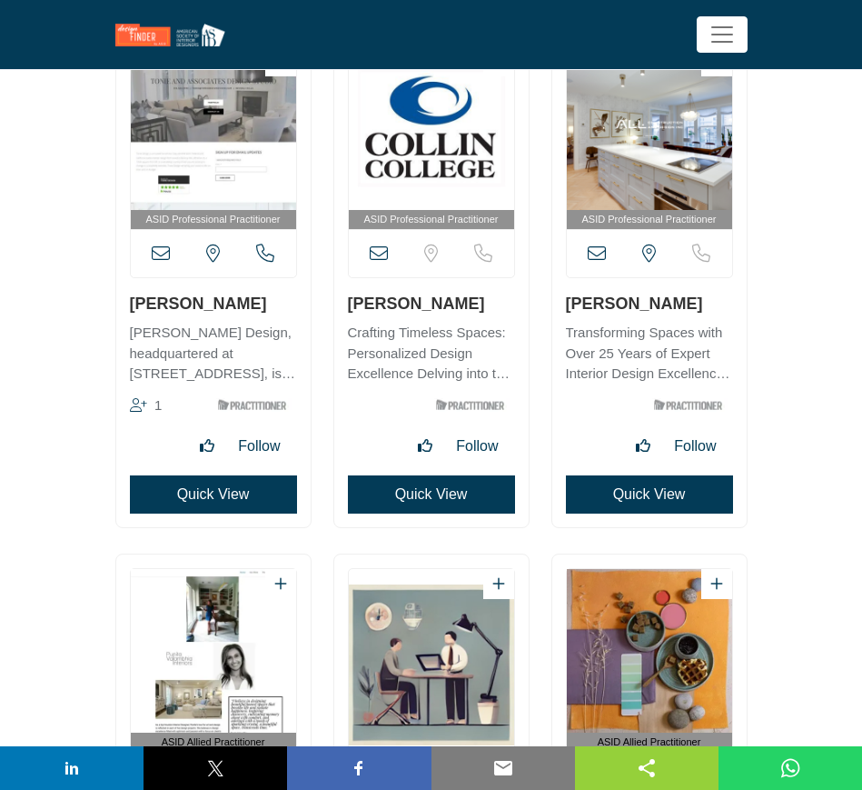
drag, startPoint x: 691, startPoint y: 303, endPoint x: 565, endPoint y: 310, distance: 126.5
click at [566, 310] on h3 "[PERSON_NAME]" at bounding box center [649, 303] width 167 height 23
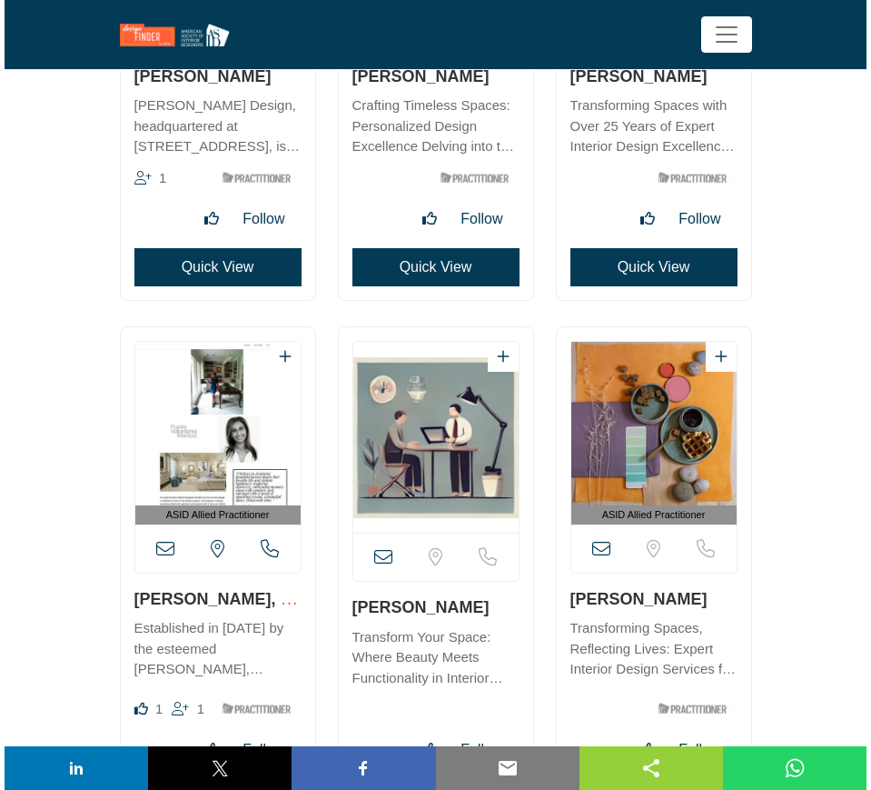
scroll to position [28840, 0]
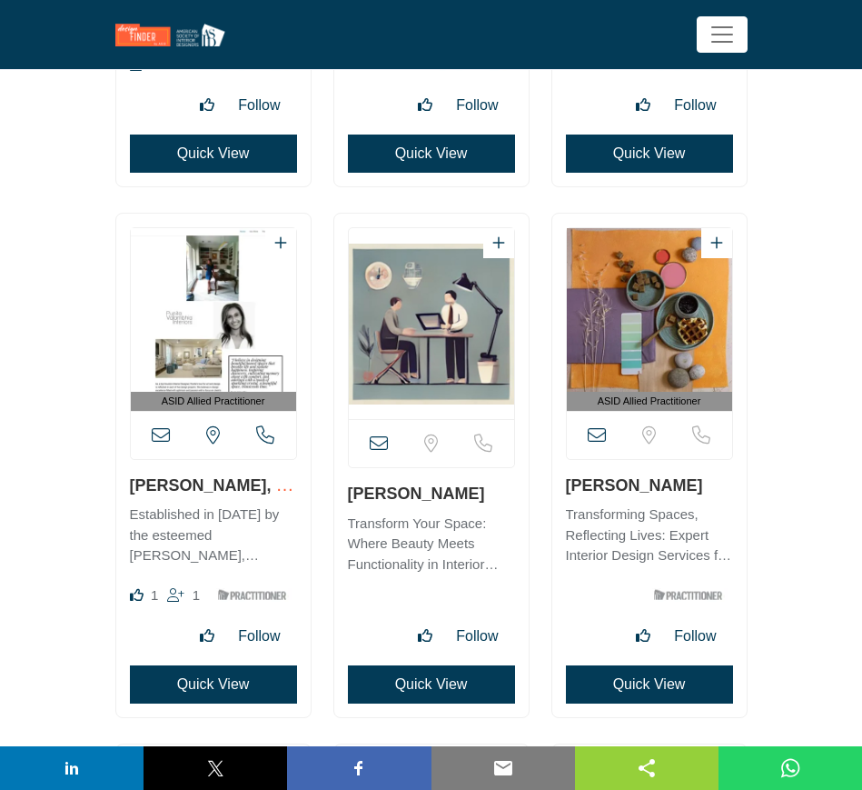
click at [208, 686] on button "Quick View" at bounding box center [213, 684] width 167 height 38
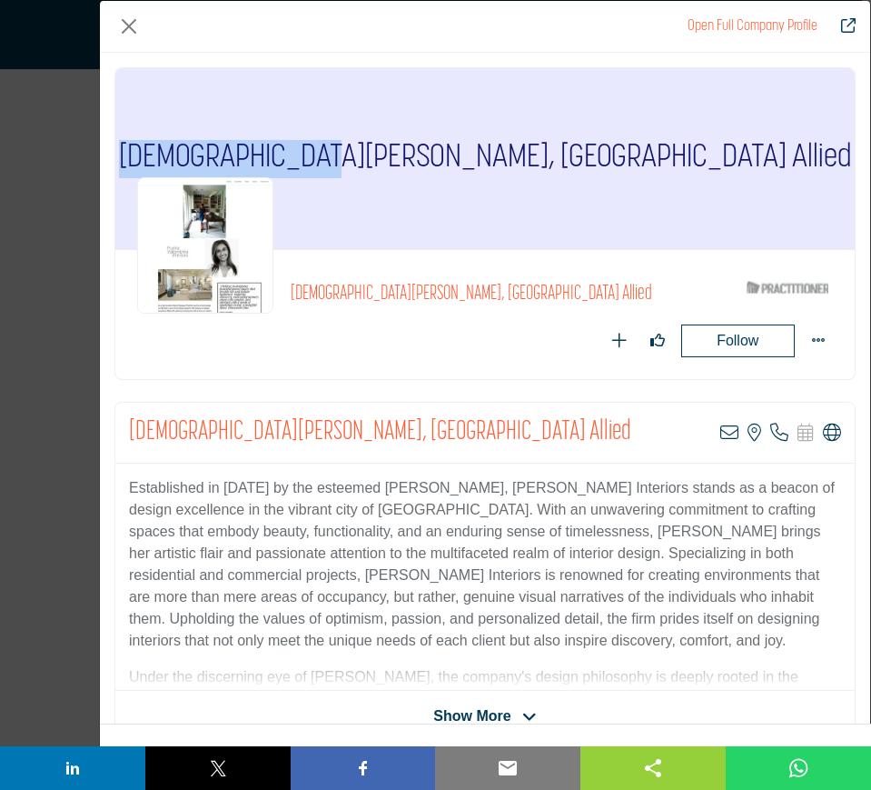
drag, startPoint x: 314, startPoint y: 151, endPoint x: 512, endPoint y: 160, distance: 198.3
click at [512, 160] on div "Punita Valambhia, ASID Allied" at bounding box center [485, 159] width 740 height 182
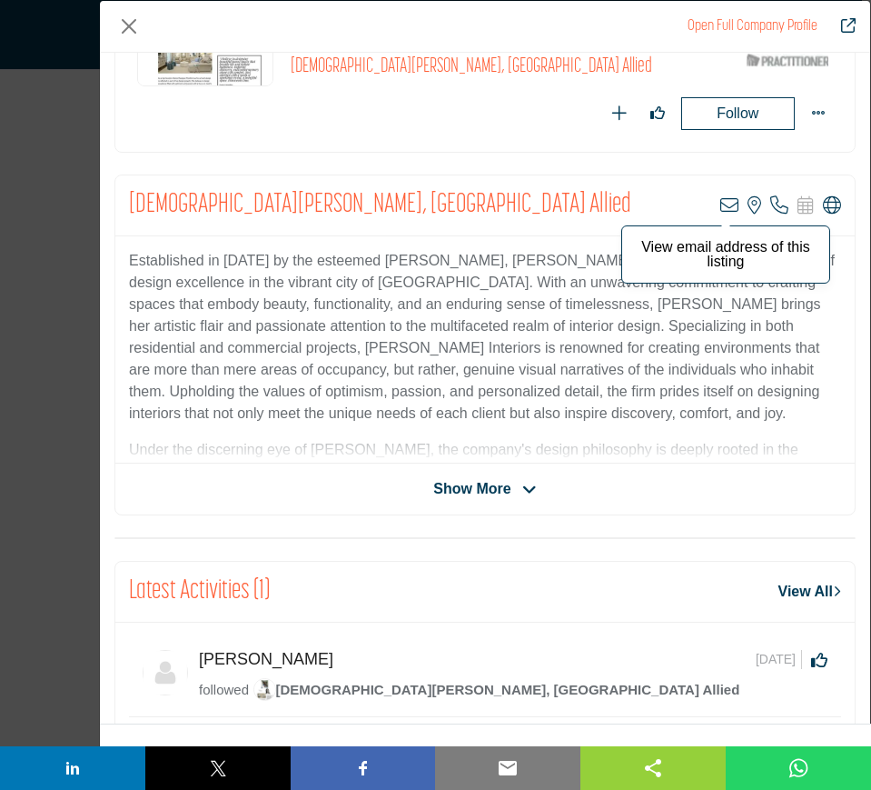
click at [722, 200] on icon "Company Data Modal" at bounding box center [729, 205] width 18 height 18
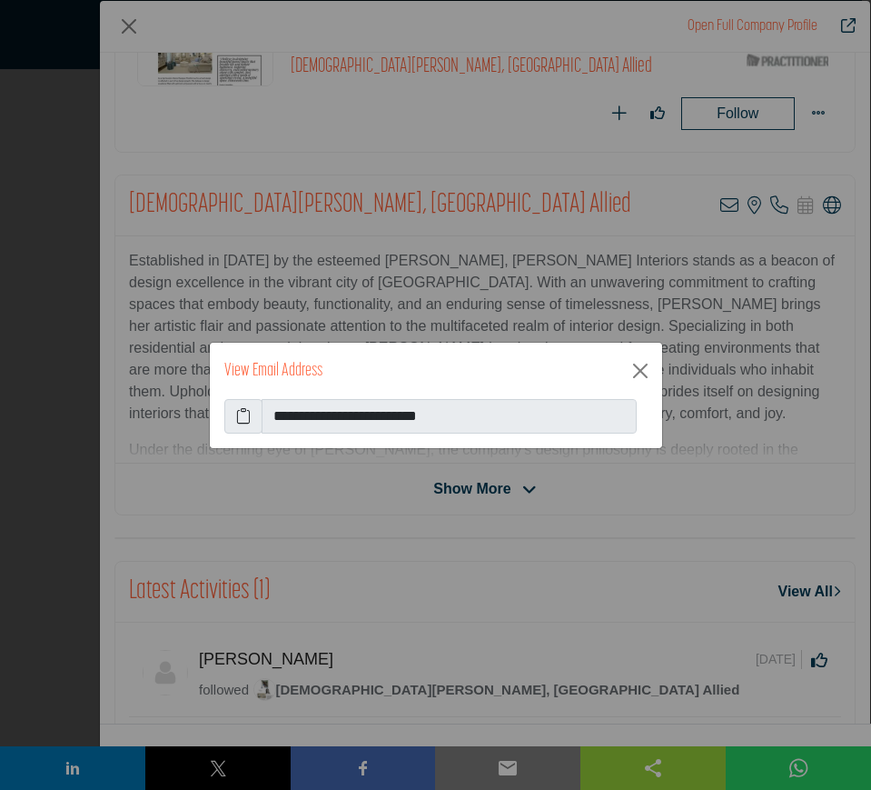
click at [240, 416] on icon at bounding box center [243, 416] width 15 height 22
drag, startPoint x: 639, startPoint y: 373, endPoint x: 630, endPoint y: 373, distance: 9.1
click at [639, 373] on button "Close" at bounding box center [640, 370] width 29 height 29
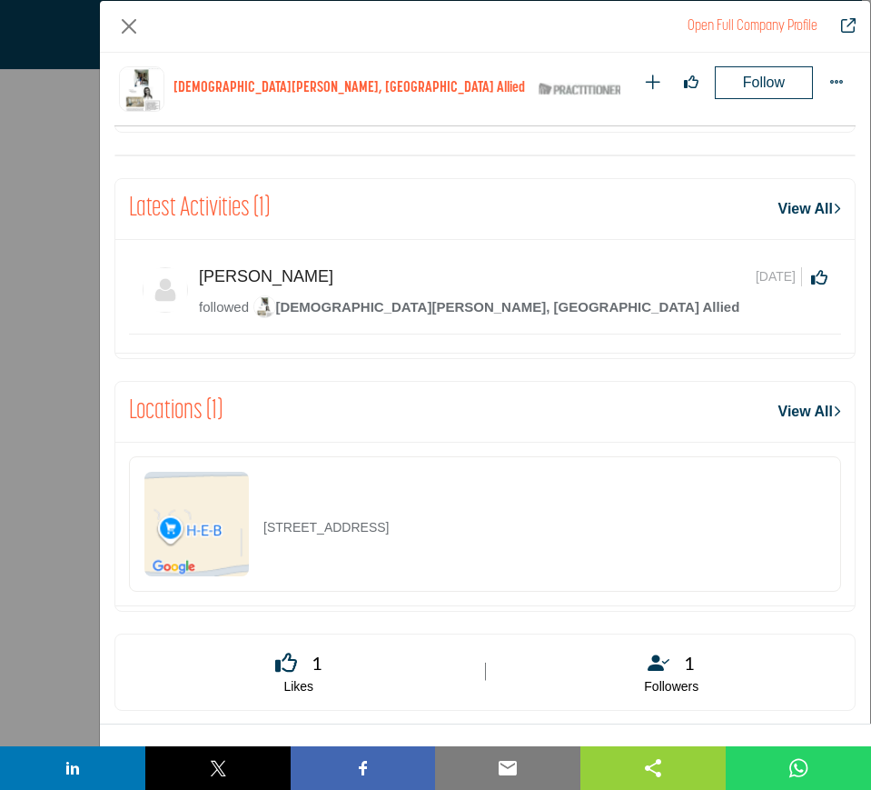
scroll to position [749, 0]
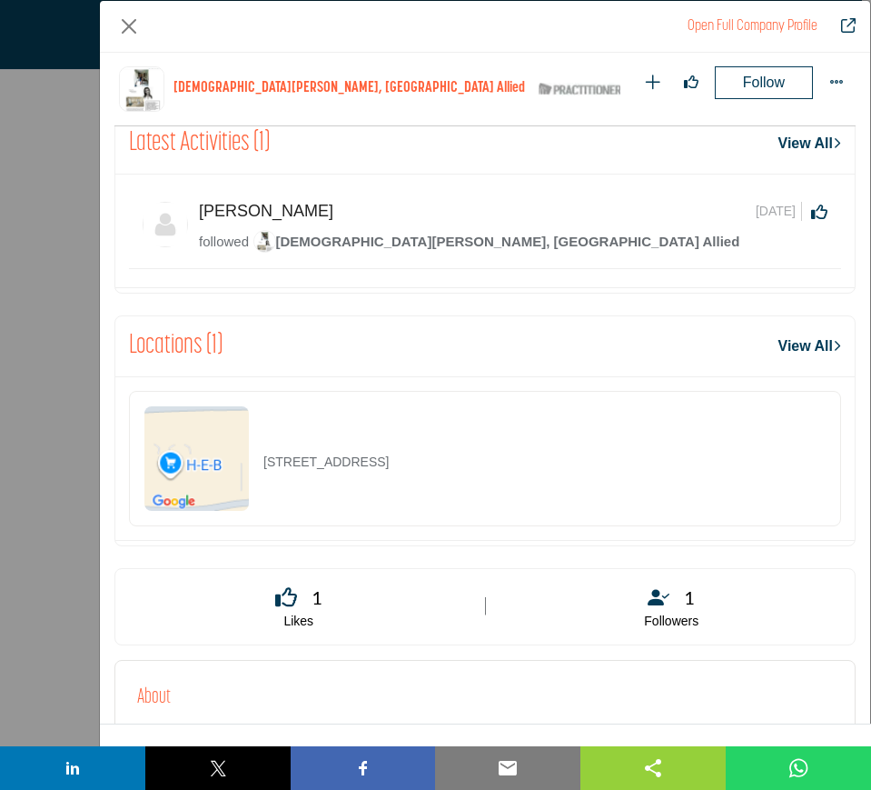
drag, startPoint x: 589, startPoint y: 464, endPoint x: 260, endPoint y: 463, distance: 328.9
click at [260, 463] on div "11807 Westheimer Rd Ste 550, 77077-6790, USA" at bounding box center [485, 458] width 712 height 135
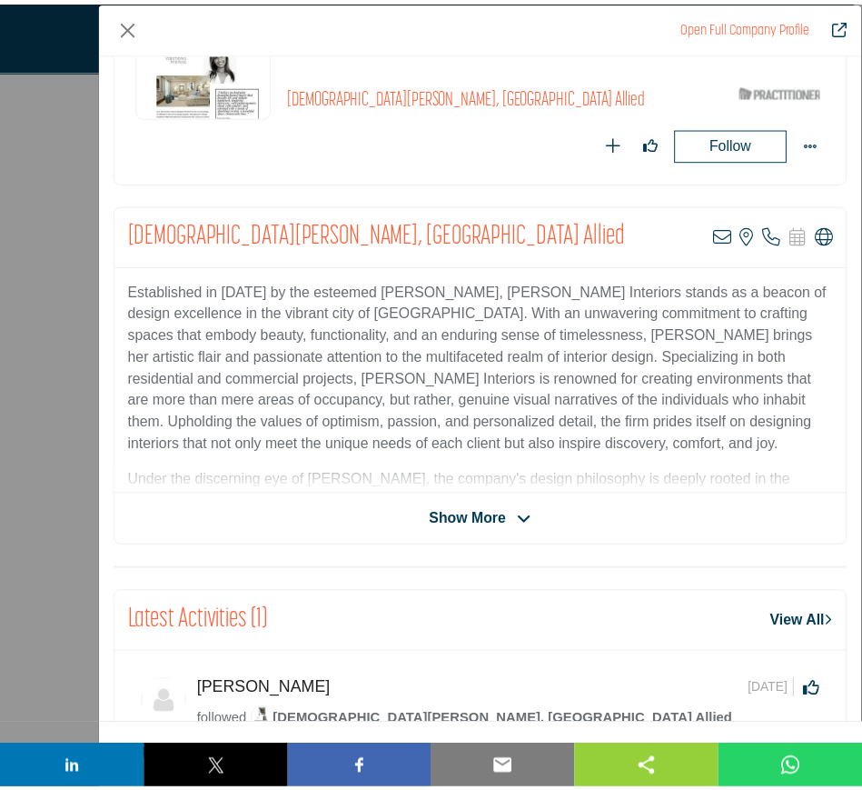
scroll to position [0, 0]
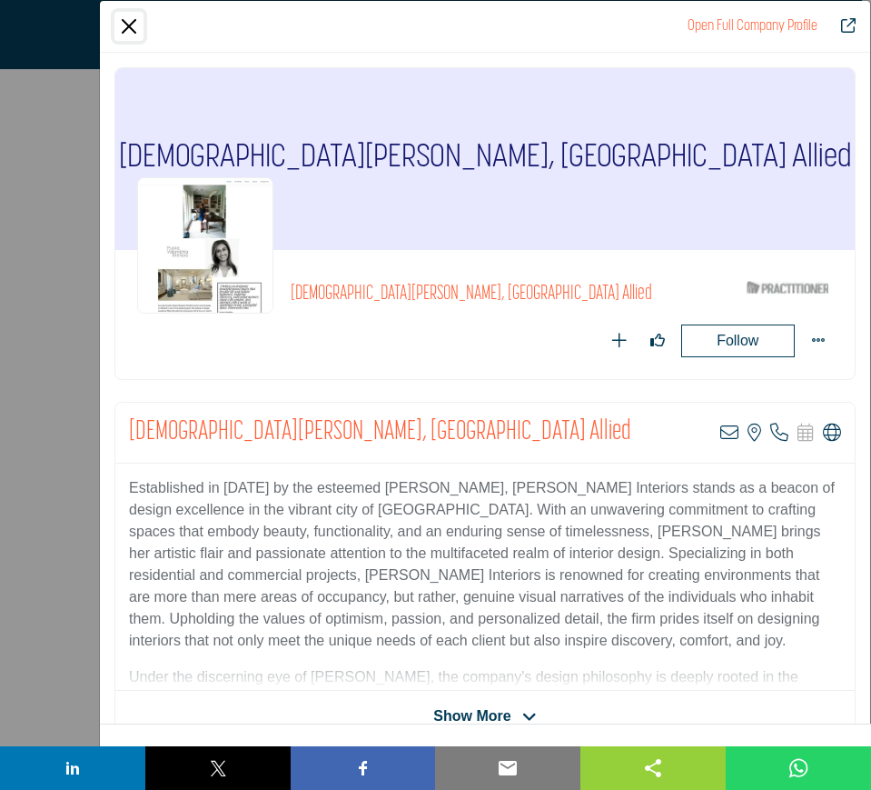
click at [125, 25] on button "Close" at bounding box center [128, 26] width 29 height 29
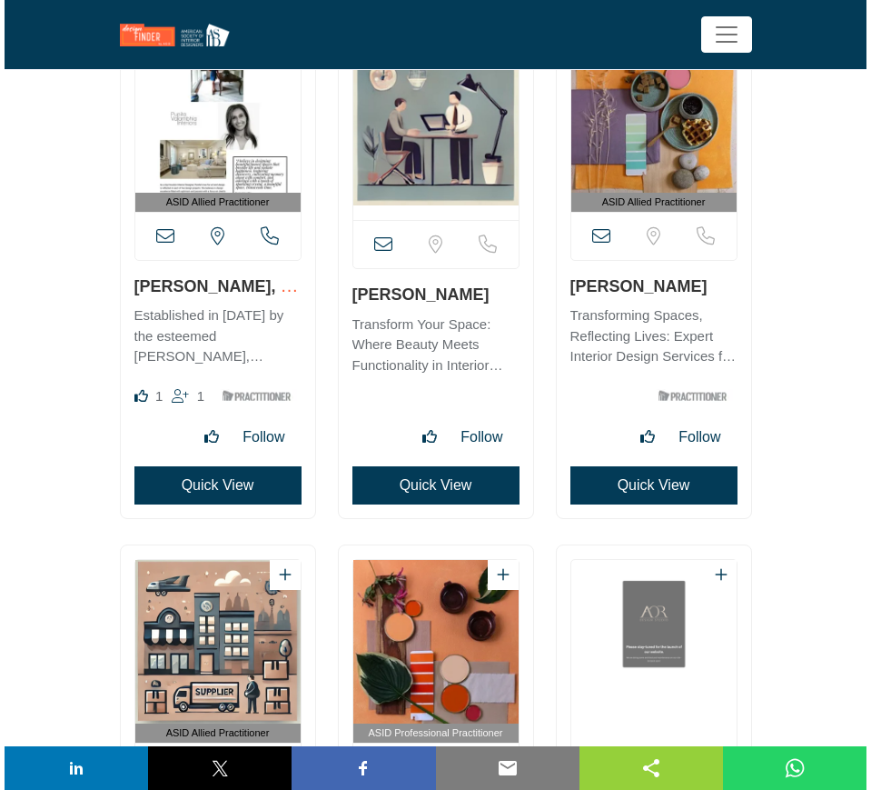
scroll to position [29067, 0]
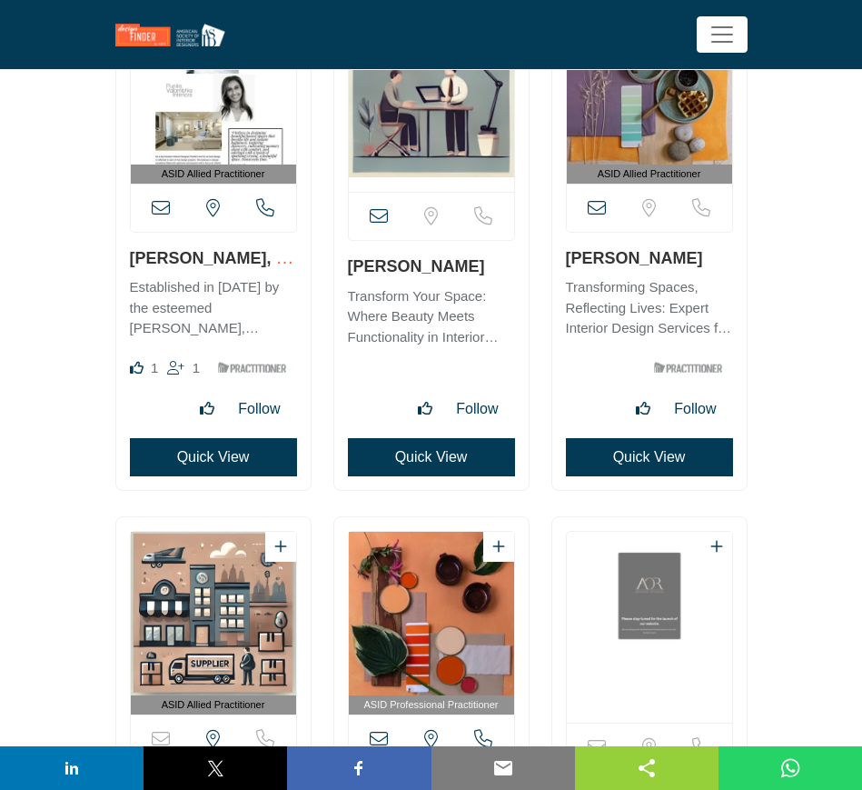
drag, startPoint x: 457, startPoint y: 271, endPoint x: 342, endPoint y: 271, distance: 115.4
click at [342, 271] on div "View email address of this listing" at bounding box center [431, 237] width 194 height 503
click at [415, 457] on button "Quick View" at bounding box center [431, 457] width 167 height 38
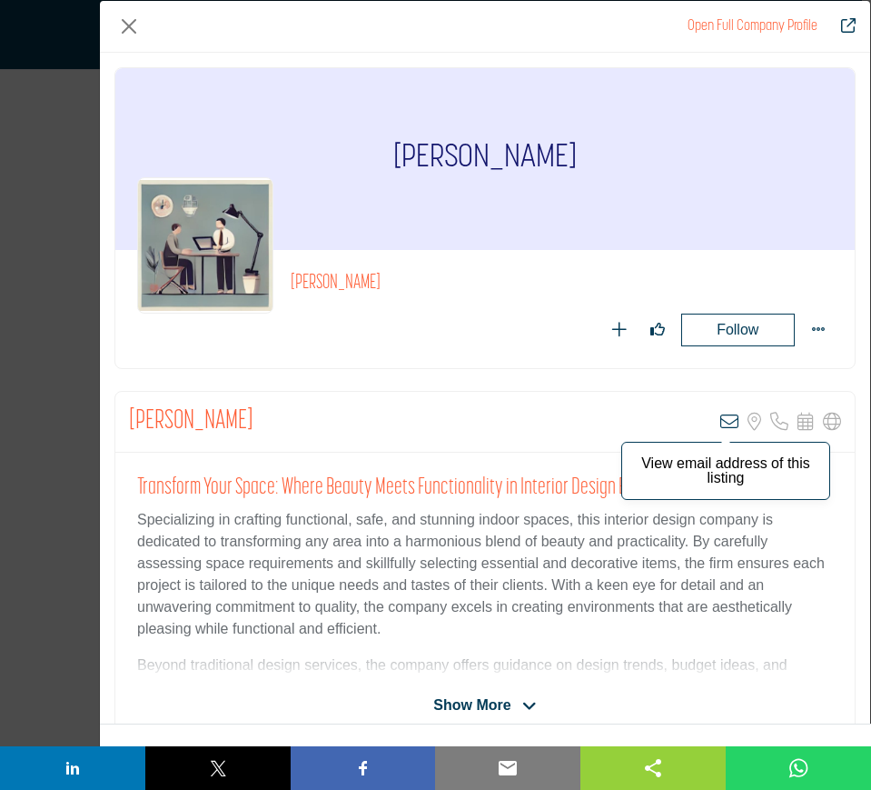
click at [720, 427] on icon "Company Data Modal" at bounding box center [729, 421] width 18 height 18
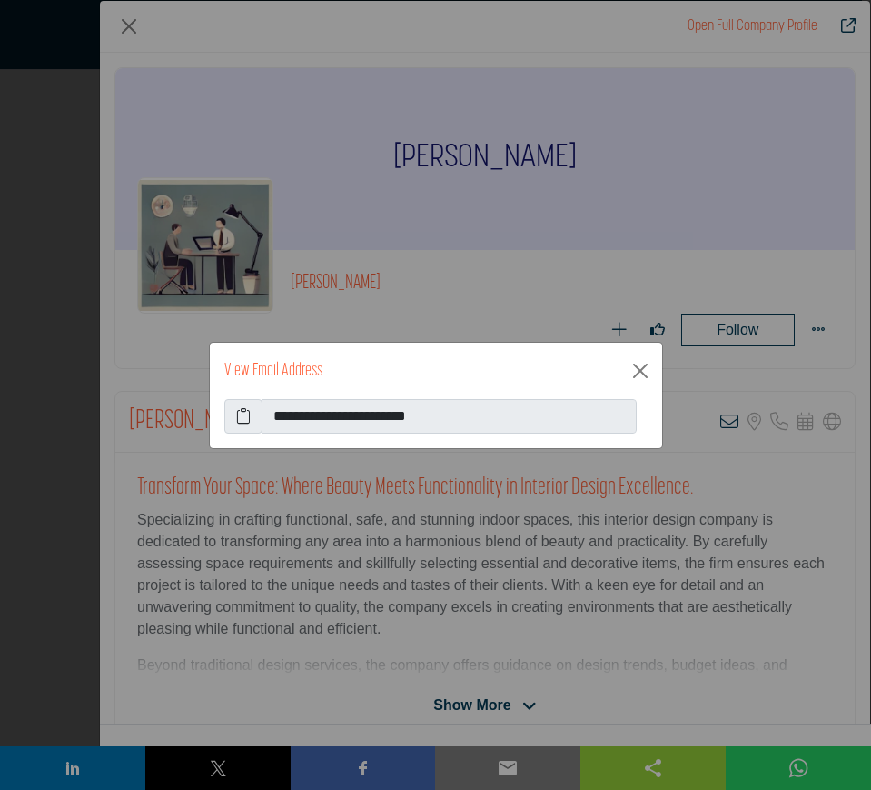
click at [241, 413] on icon at bounding box center [243, 416] width 15 height 22
click at [639, 373] on button "Close" at bounding box center [640, 370] width 29 height 29
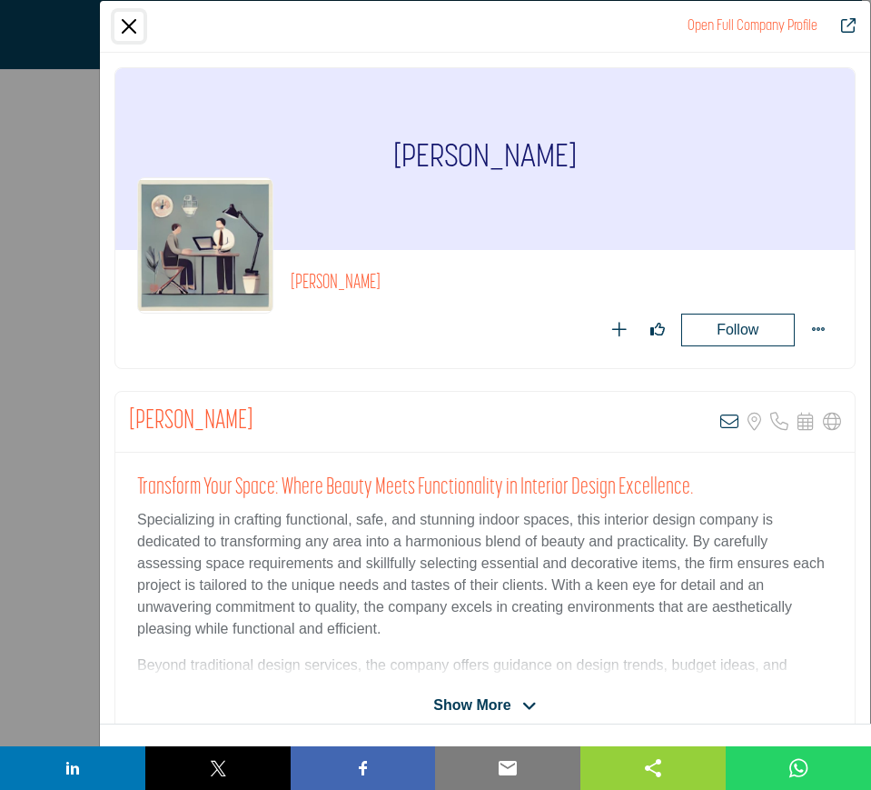
click at [129, 27] on button "Close" at bounding box center [128, 26] width 29 height 29
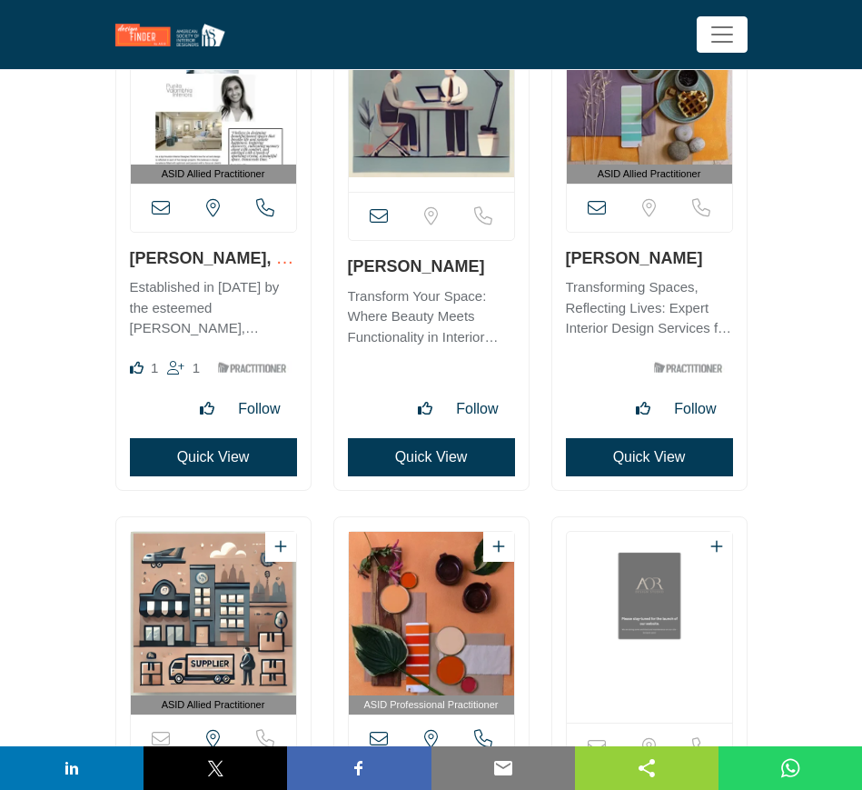
drag, startPoint x: 721, startPoint y: 262, endPoint x: 568, endPoint y: 260, distance: 153.6
click at [568, 260] on h3 "[PERSON_NAME]" at bounding box center [649, 257] width 167 height 23
click at [619, 462] on button "Quick View" at bounding box center [649, 457] width 167 height 38
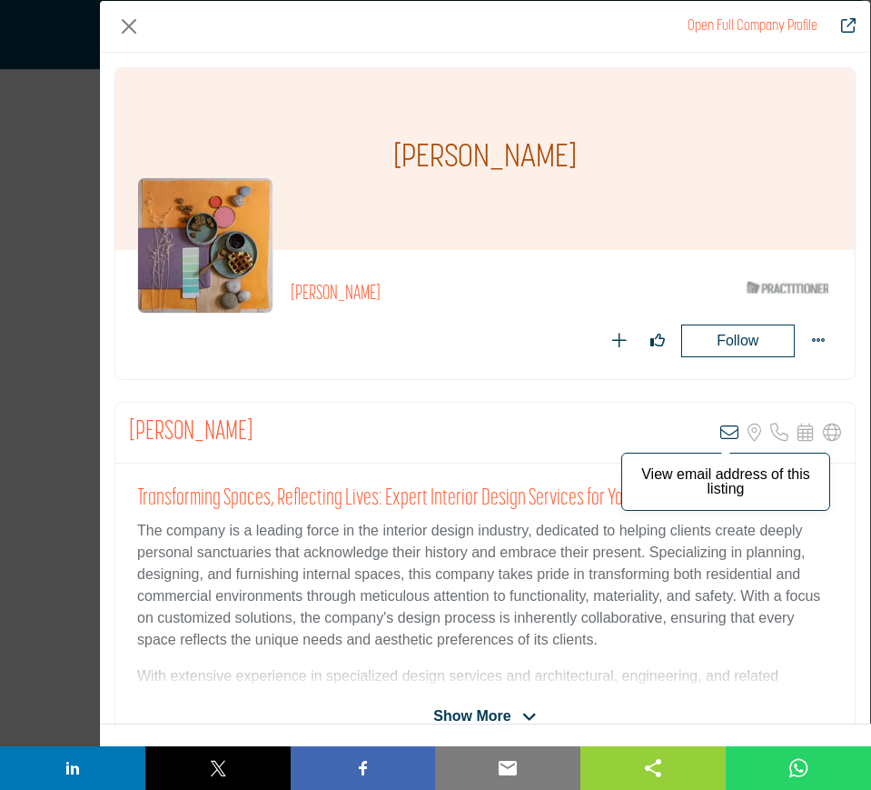
click at [720, 429] on icon "Company Data Modal" at bounding box center [729, 432] width 18 height 18
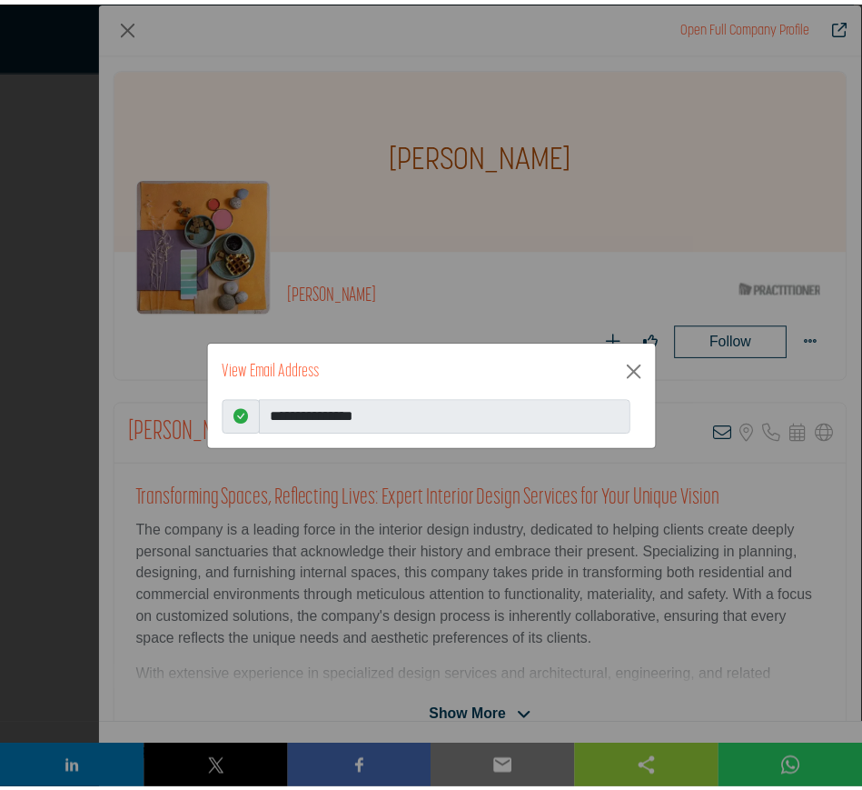
scroll to position [29067, 0]
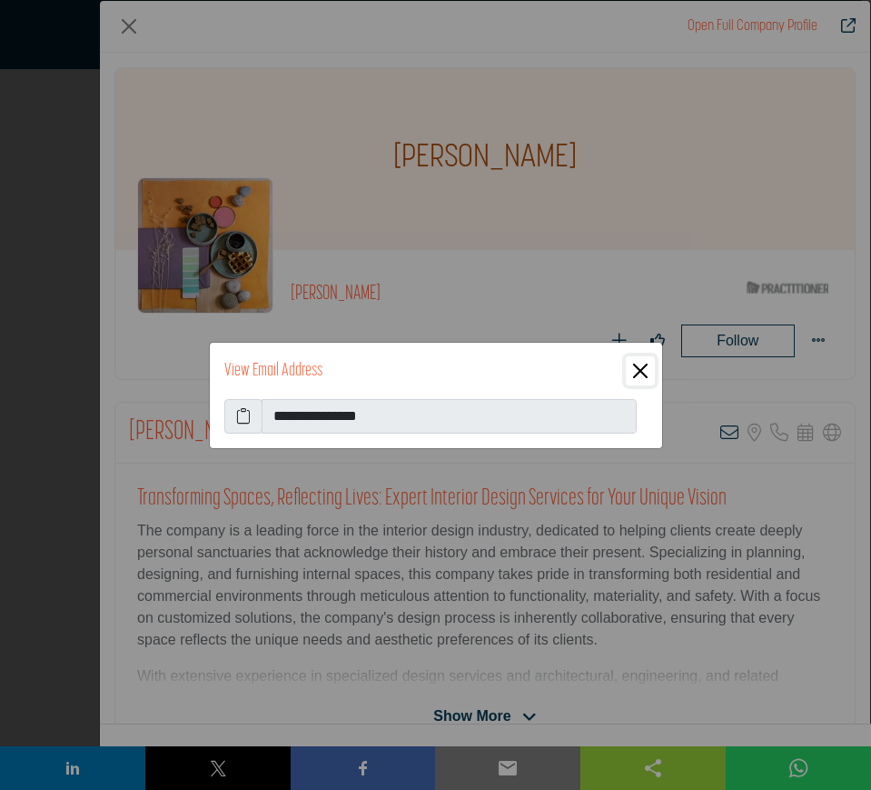
drag, startPoint x: 638, startPoint y: 370, endPoint x: 673, endPoint y: 370, distance: 35.4
click at [638, 370] on button "Close" at bounding box center [640, 370] width 29 height 29
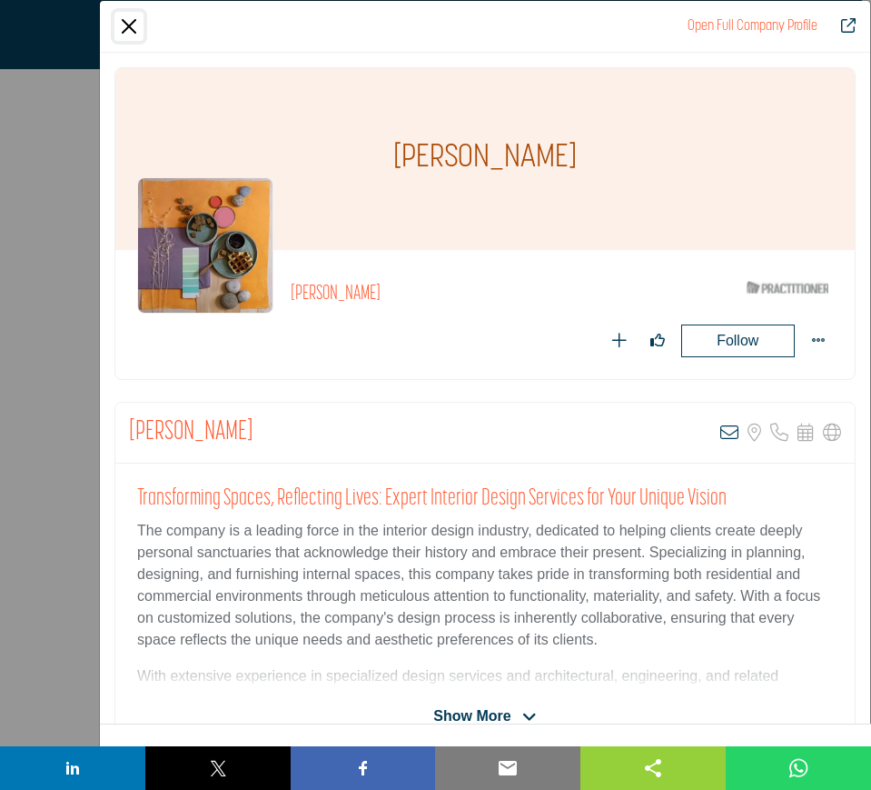
click at [127, 25] on button "Close" at bounding box center [128, 26] width 29 height 29
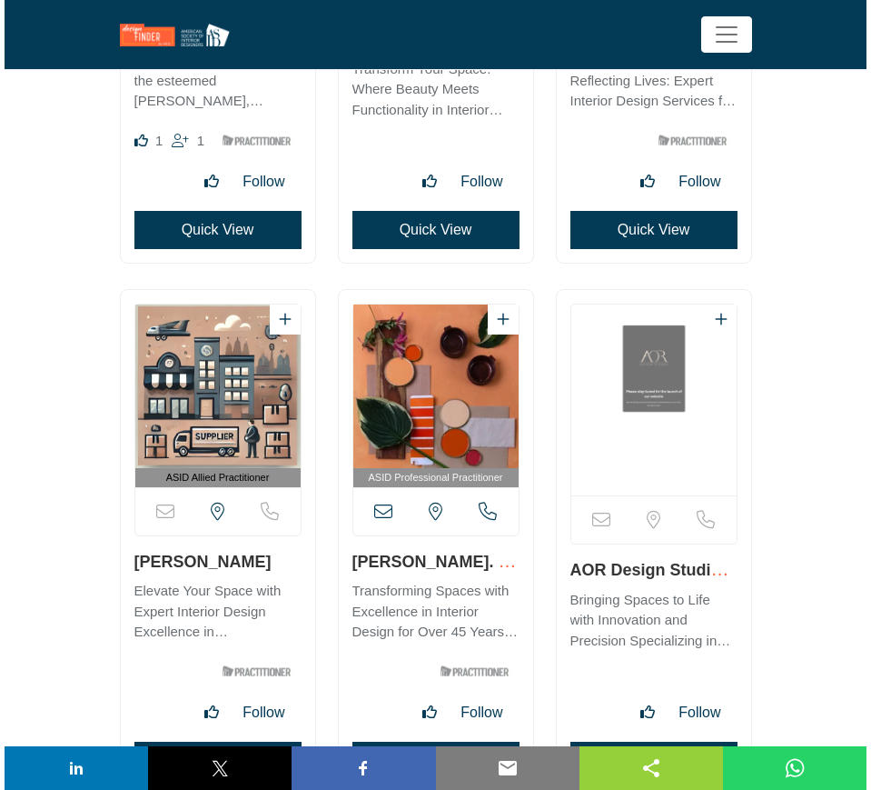
scroll to position [29521, 0]
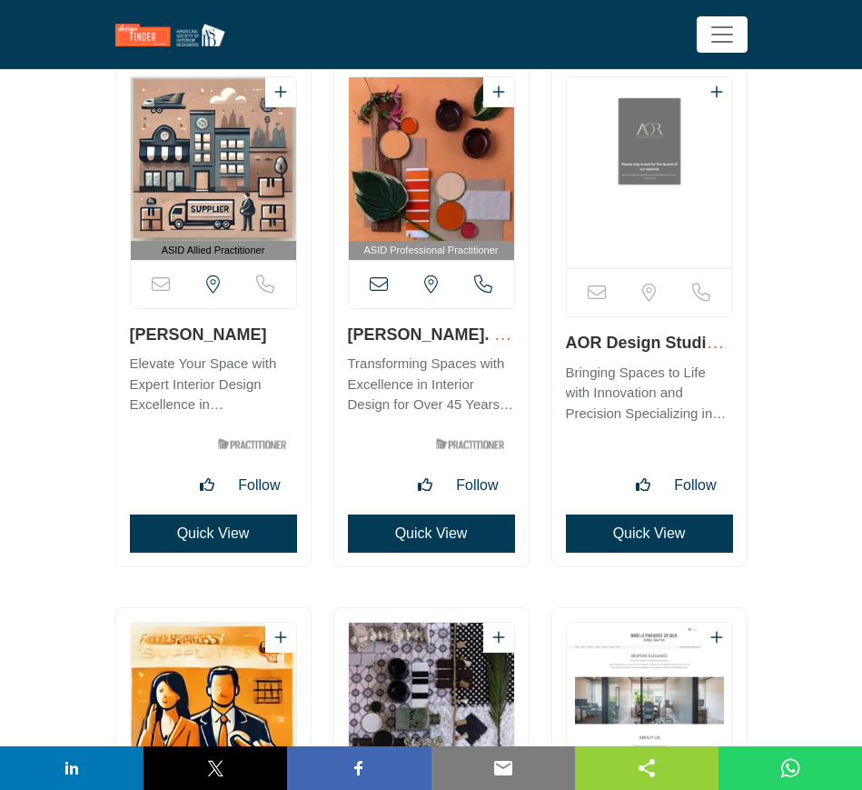
drag, startPoint x: 158, startPoint y: 337, endPoint x: 279, endPoint y: 339, distance: 120.9
click at [279, 339] on div "ASID Allied Practitioner" at bounding box center [213, 314] width 194 height 503
copy link "[PERSON_NAME]"
click at [212, 533] on button "Quick View" at bounding box center [213, 533] width 167 height 38
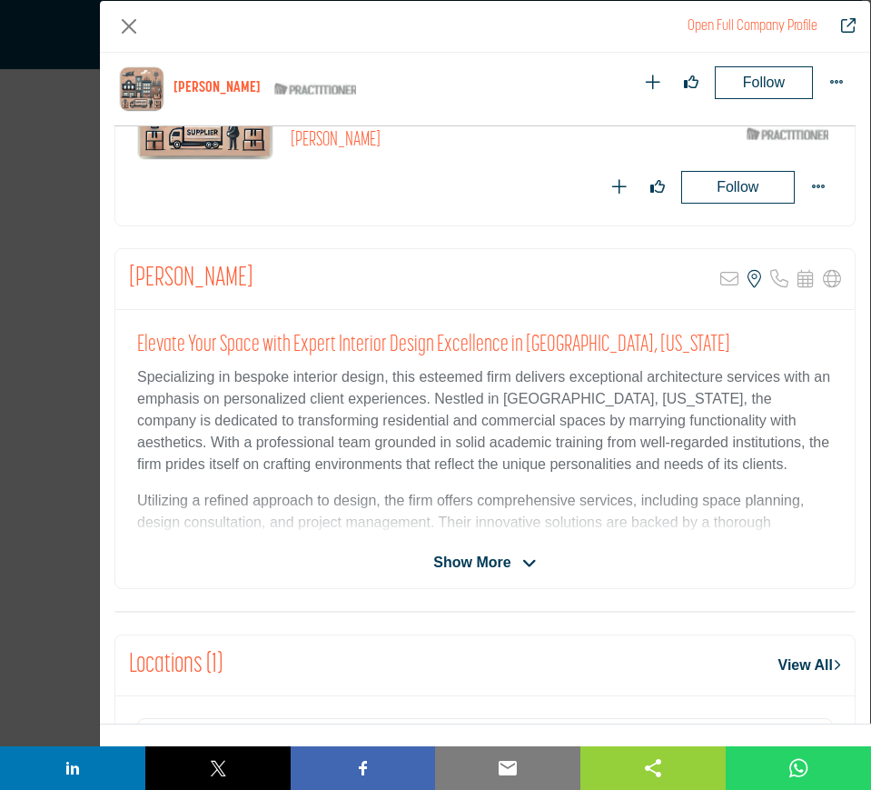
scroll to position [528, 0]
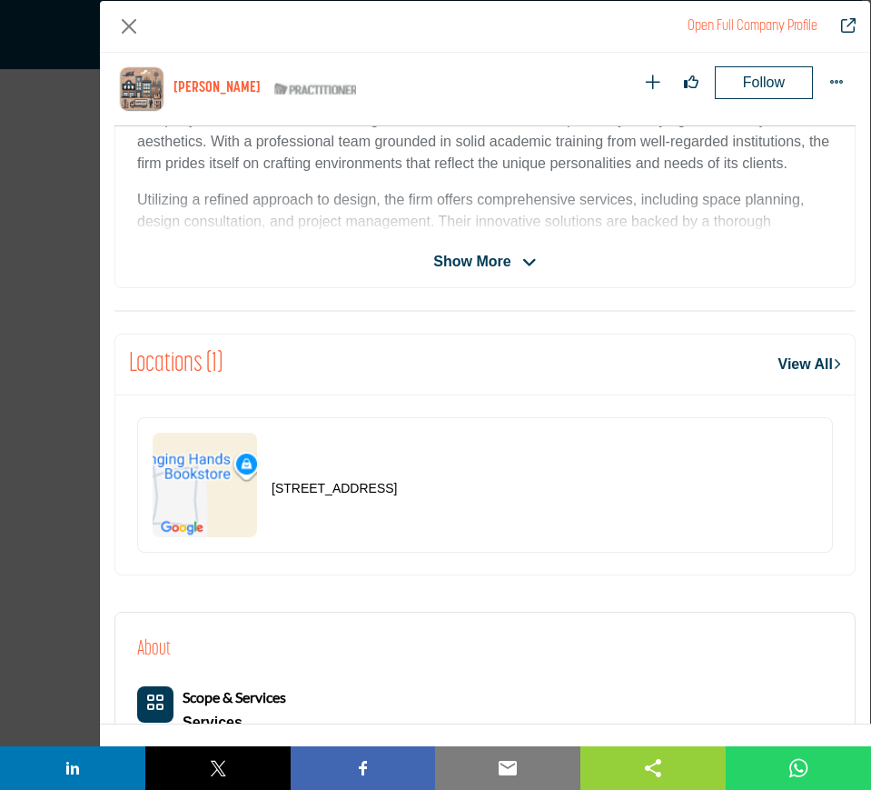
drag, startPoint x: 503, startPoint y: 491, endPoint x: 253, endPoint y: 485, distance: 250.8
click at [253, 485] on div "6451 S Butte Ave, 85283-3960, USA" at bounding box center [485, 484] width 696 height 135
copy div "6451 S Butte Ave, 85283-3960, USA"
click at [128, 26] on button "Close" at bounding box center [128, 26] width 29 height 29
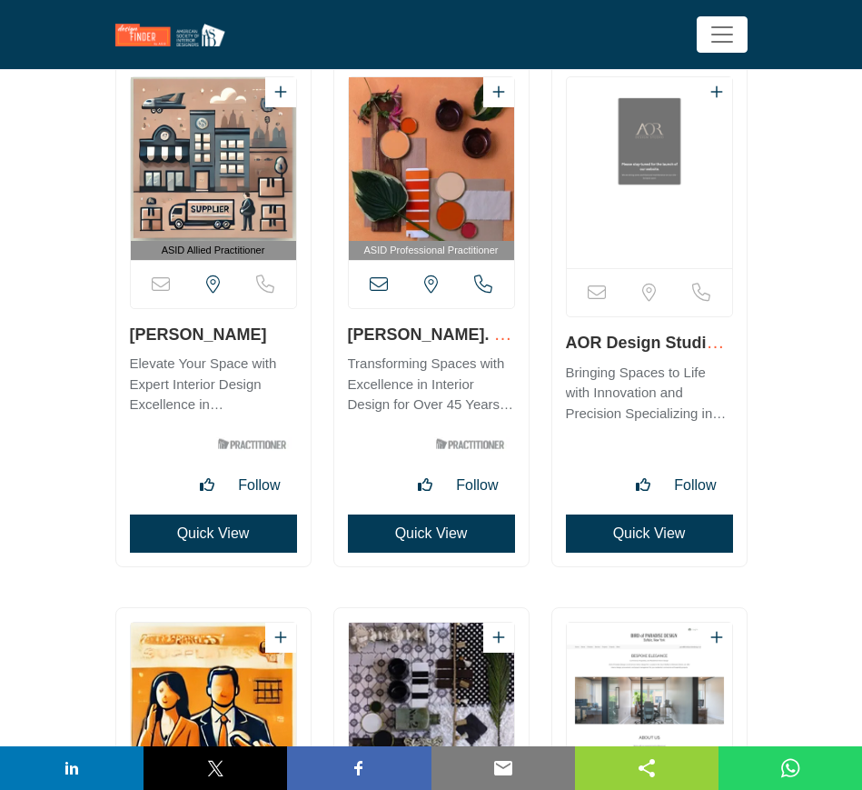
drag, startPoint x: 455, startPoint y: 330, endPoint x: 346, endPoint y: 338, distance: 109.3
click at [346, 338] on div "ASID Professional Practitioner" at bounding box center [431, 314] width 194 height 503
copy link "[PERSON_NAME]. Clair"
click at [639, 534] on button "Quick View" at bounding box center [649, 533] width 167 height 38
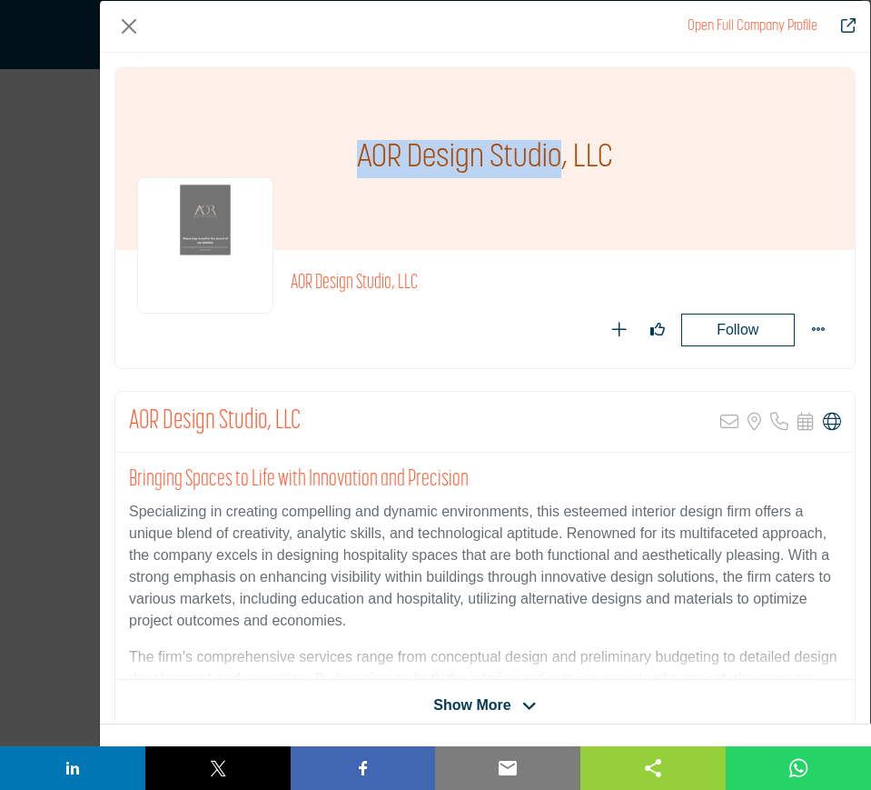
drag, startPoint x: 344, startPoint y: 155, endPoint x: 557, endPoint y: 157, distance: 212.6
click at [557, 157] on div "AOR Design Studio, LLC" at bounding box center [485, 159] width 740 height 182
copy h1 "AOR Design Studio"
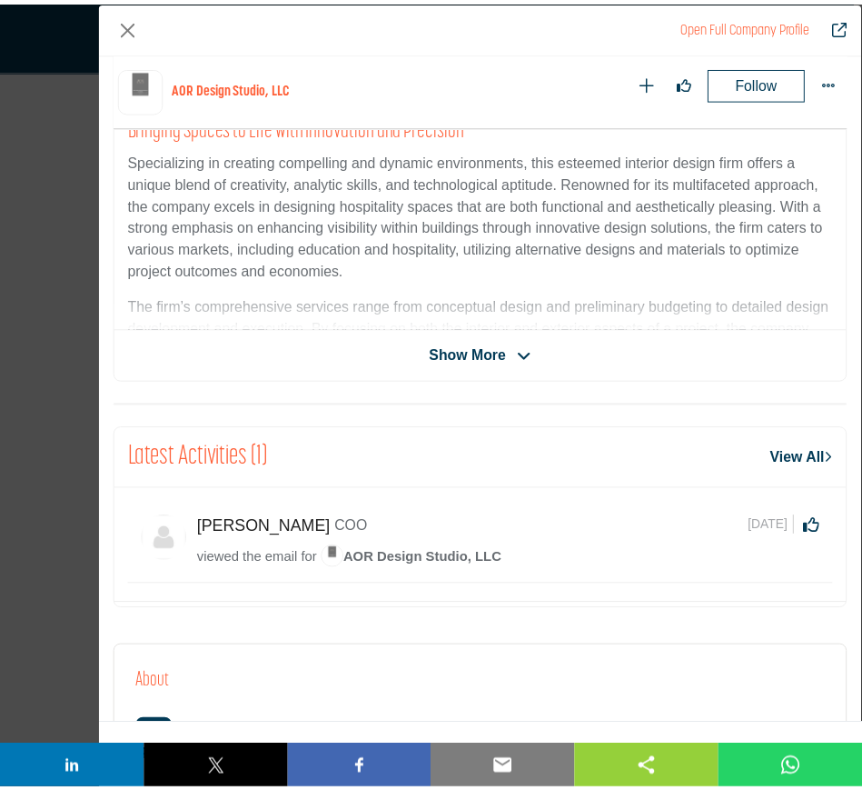
scroll to position [227, 0]
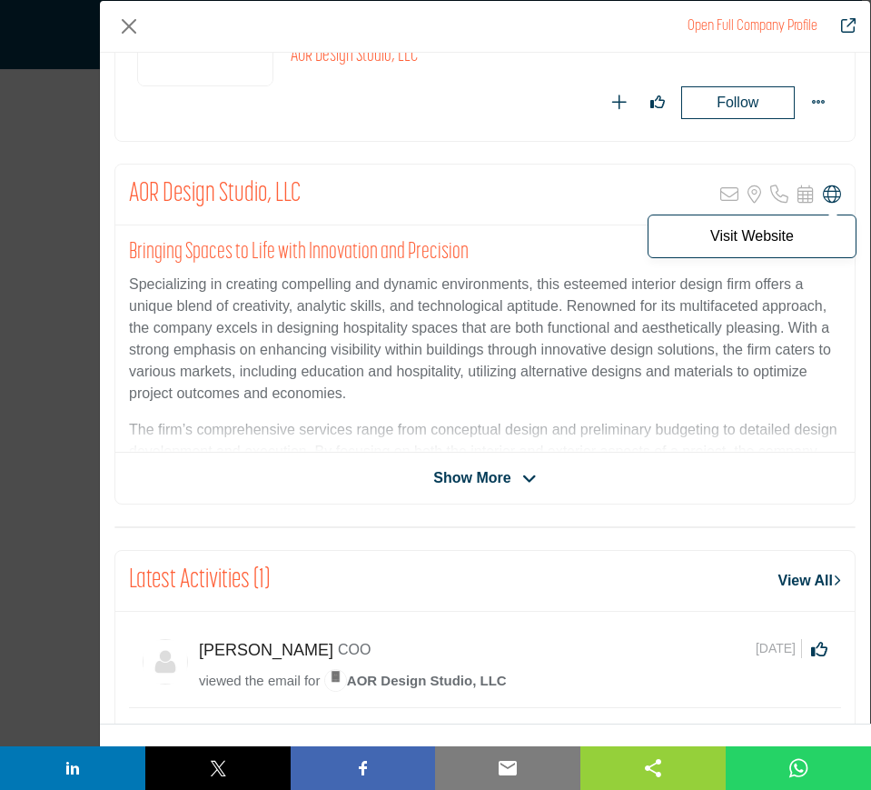
click at [823, 192] on icon "Company Data Modal" at bounding box center [832, 194] width 18 height 18
click at [127, 28] on button "Close" at bounding box center [128, 26] width 29 height 29
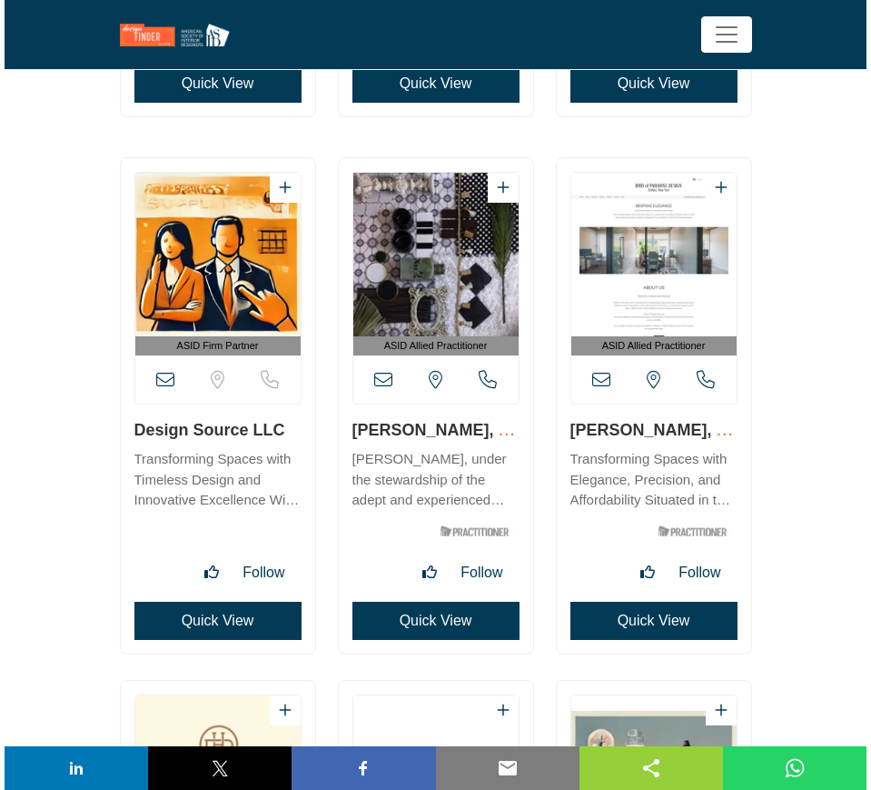
scroll to position [29975, 0]
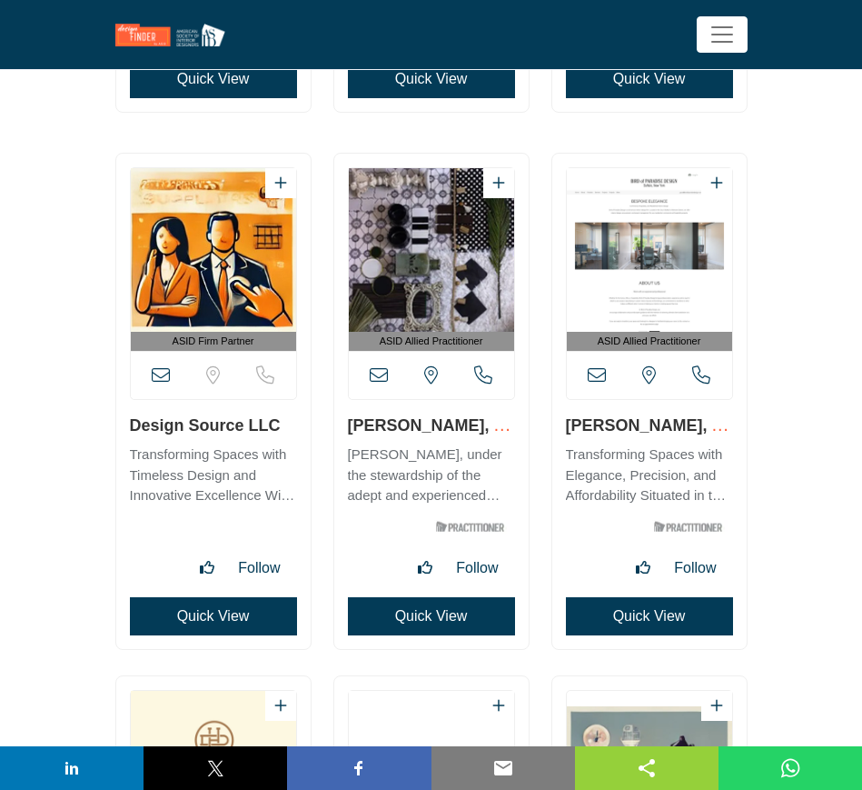
drag, startPoint x: 124, startPoint y: 428, endPoint x: 284, endPoint y: 432, distance: 160.0
click at [284, 432] on div "ASID Firm Partner" at bounding box center [213, 401] width 194 height 495
copy link "Design Source LLC"
click at [209, 616] on button "Quick View" at bounding box center [213, 616] width 167 height 38
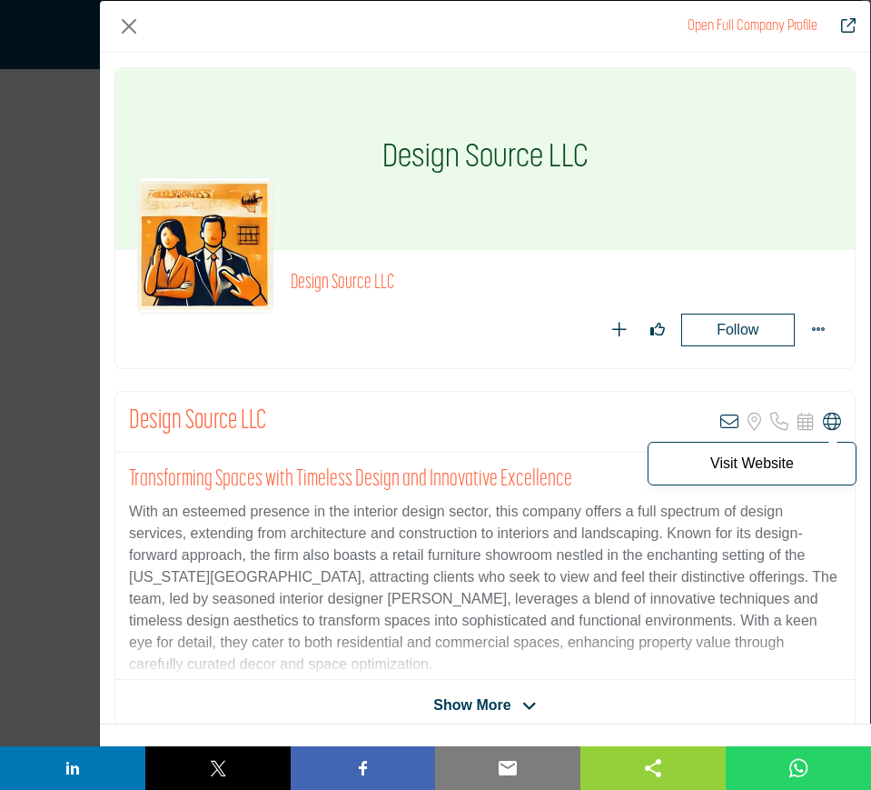
click at [823, 420] on icon "Company Data Modal" at bounding box center [832, 421] width 18 height 18
click at [134, 27] on button "Close" at bounding box center [128, 26] width 29 height 29
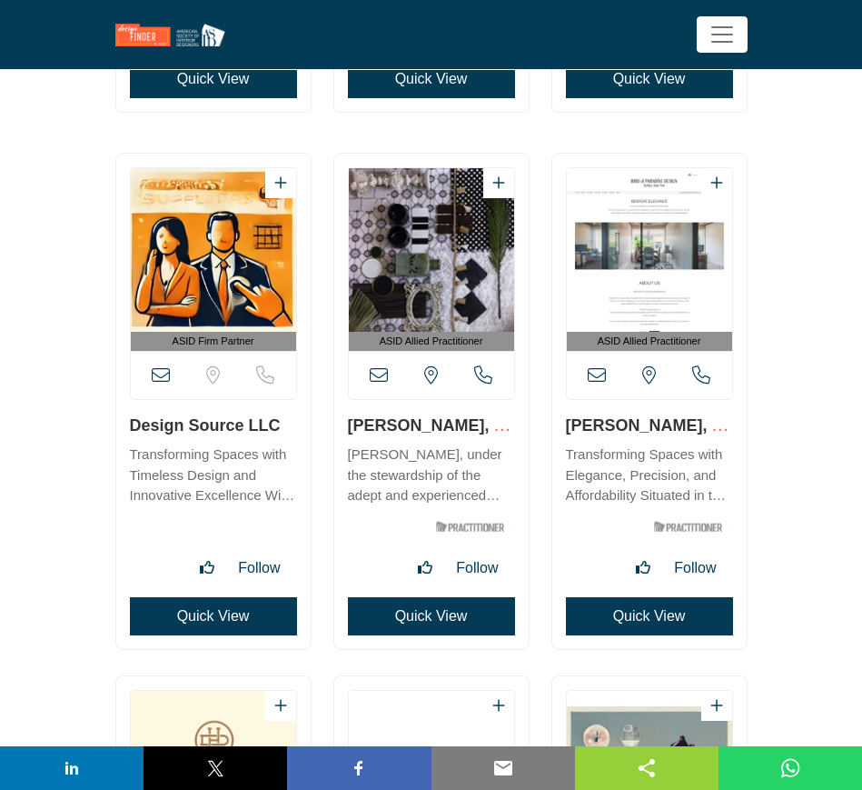
drag, startPoint x: 344, startPoint y: 422, endPoint x: 462, endPoint y: 424, distance: 117.2
click at [462, 424] on div "ASID Allied Practitioner" at bounding box center [431, 401] width 194 height 495
copy link "Deborah Miller"
click at [437, 615] on button "Quick View" at bounding box center [431, 616] width 167 height 38
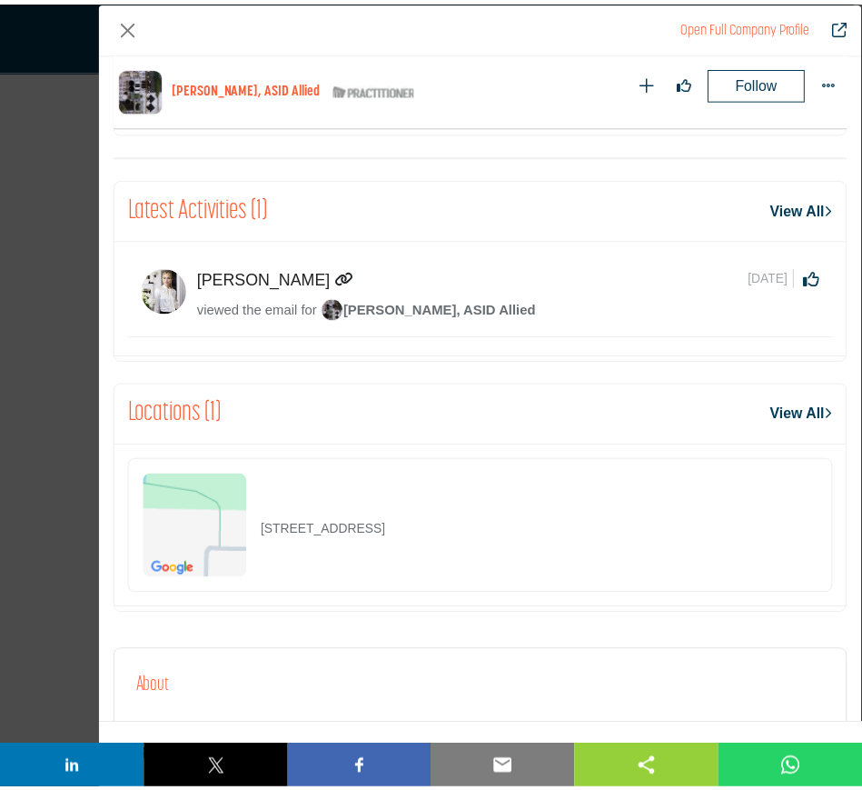
scroll to position [755, 0]
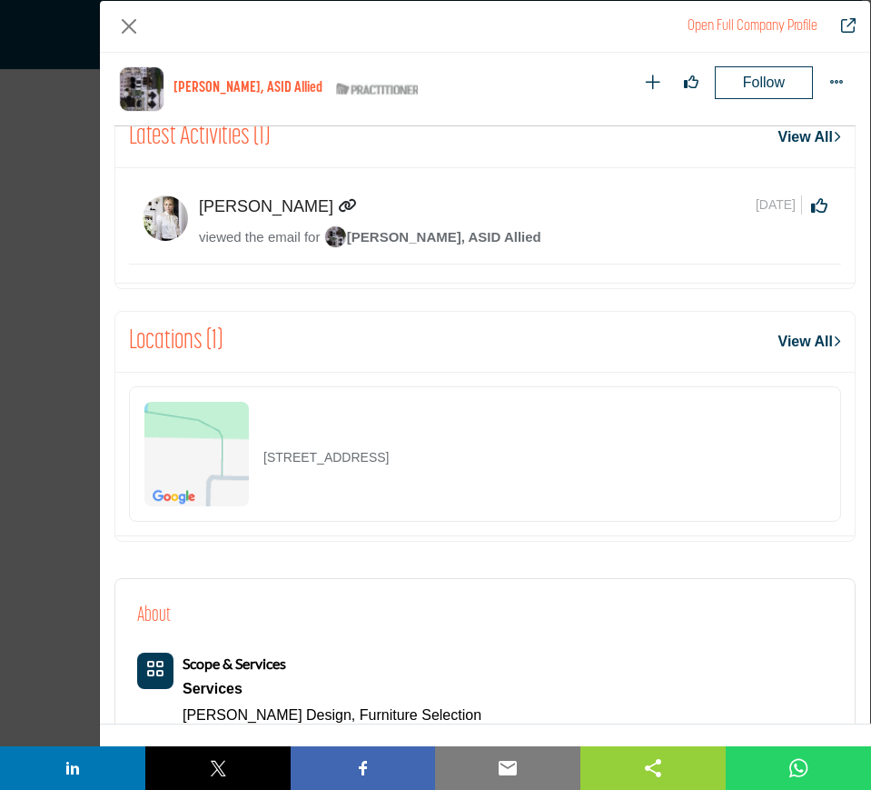
drag, startPoint x: 485, startPoint y: 461, endPoint x: 250, endPoint y: 449, distance: 235.6
click at [250, 449] on div "54 Indian Hills Dr, 55014-4504, USA" at bounding box center [485, 453] width 712 height 135
copy div "54 Indian Hills Dr, 55014-4504, USA"
click at [129, 27] on button "Close" at bounding box center [128, 26] width 29 height 29
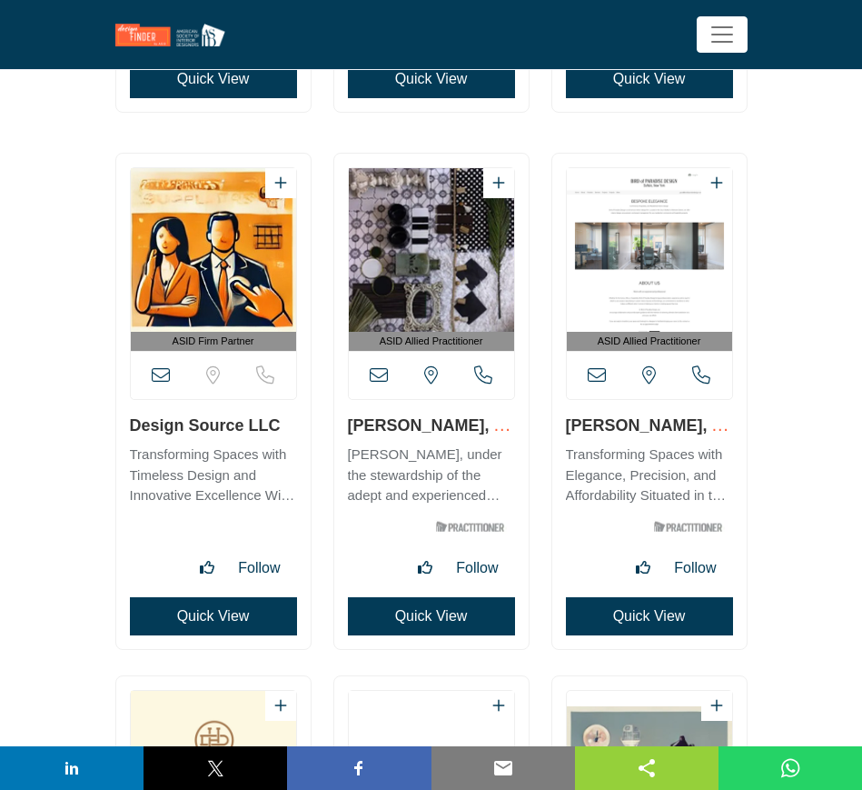
drag, startPoint x: 563, startPoint y: 426, endPoint x: 647, endPoint y: 428, distance: 83.6
click at [647, 428] on div "ASID Allied Practitioner" at bounding box center [649, 401] width 194 height 495
copy link "Grace Bird"
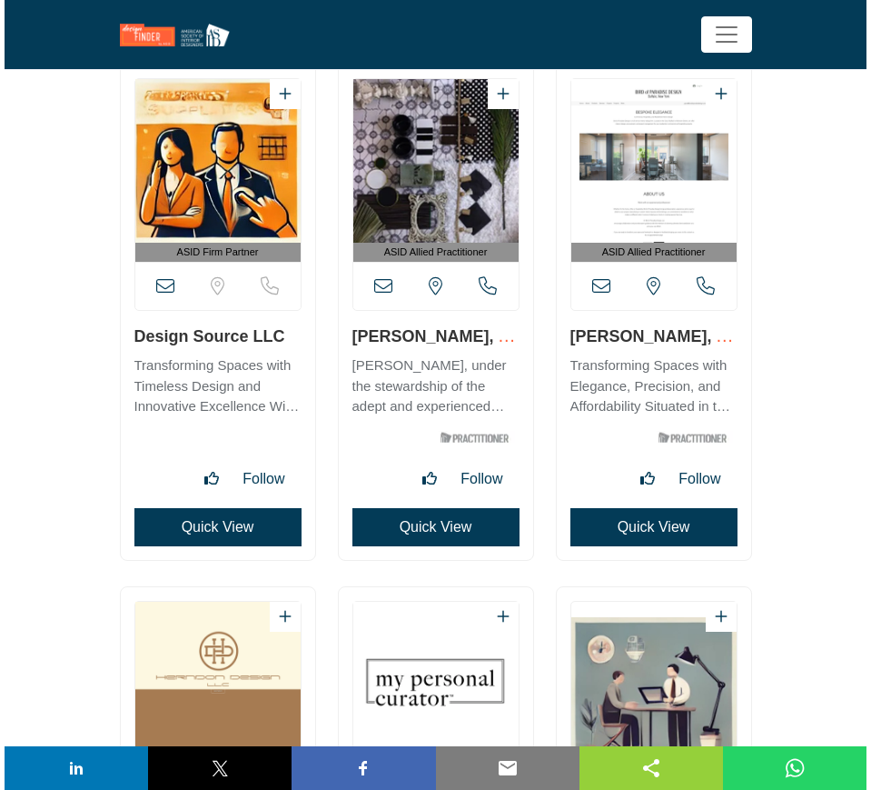
scroll to position [30202, 0]
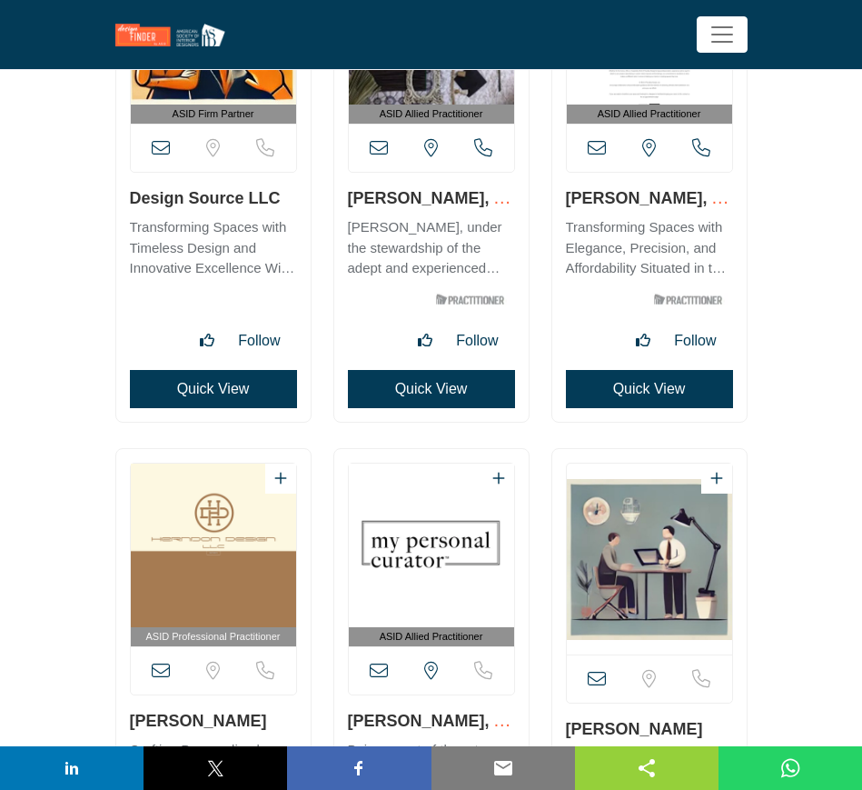
click at [644, 389] on button "Quick View" at bounding box center [649, 389] width 167 height 38
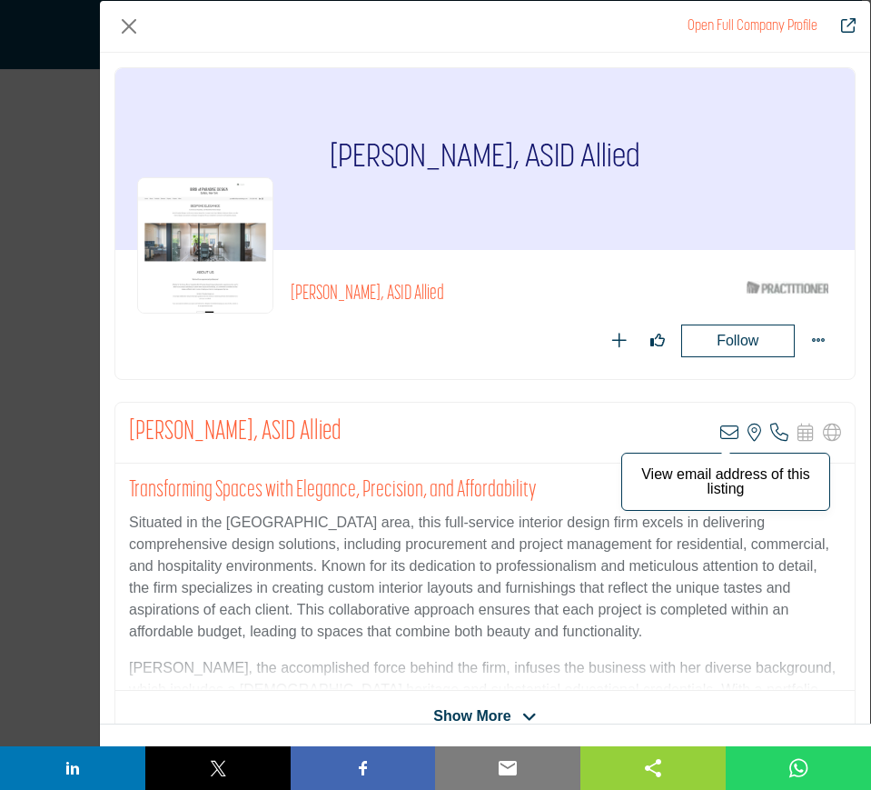
click at [720, 432] on icon "Company Data Modal" at bounding box center [729, 432] width 18 height 18
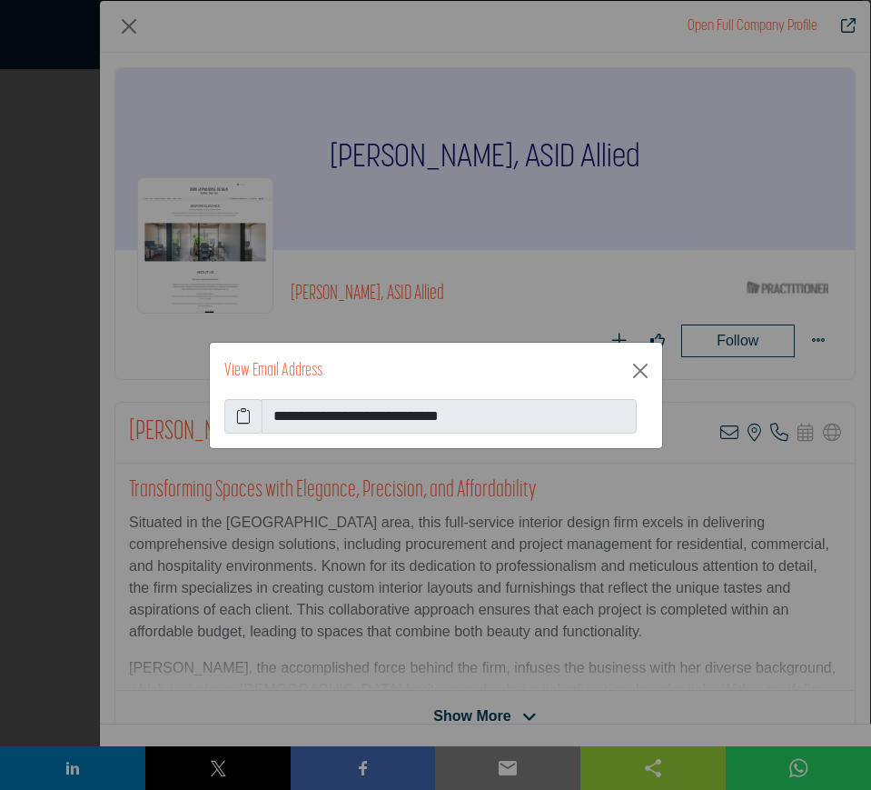
click at [242, 413] on icon at bounding box center [243, 416] width 15 height 22
click at [643, 372] on button "Close" at bounding box center [640, 370] width 29 height 29
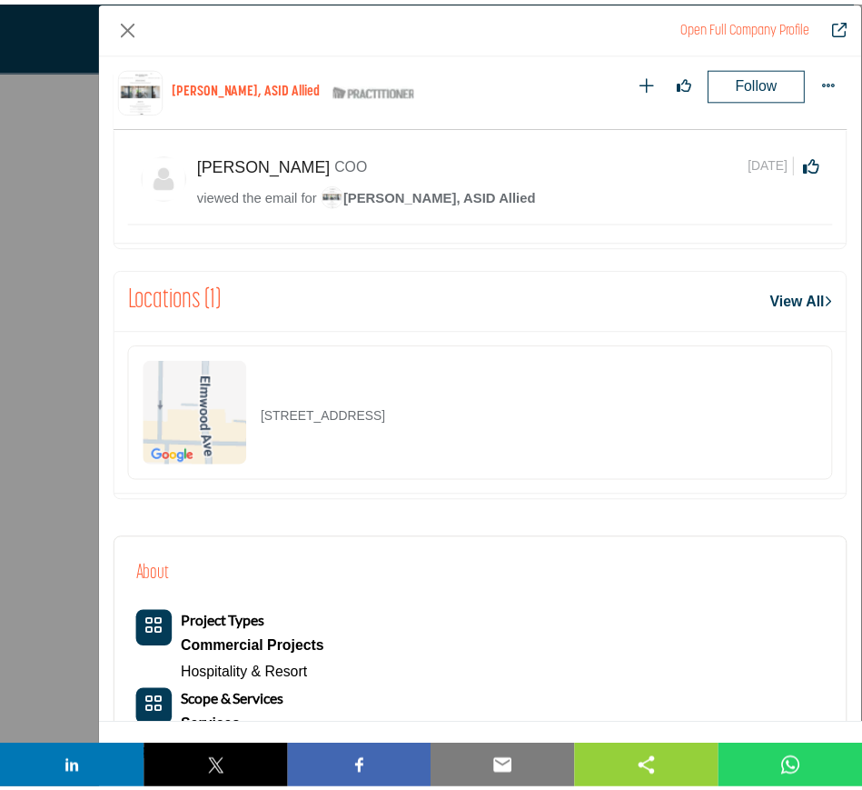
scroll to position [869, 0]
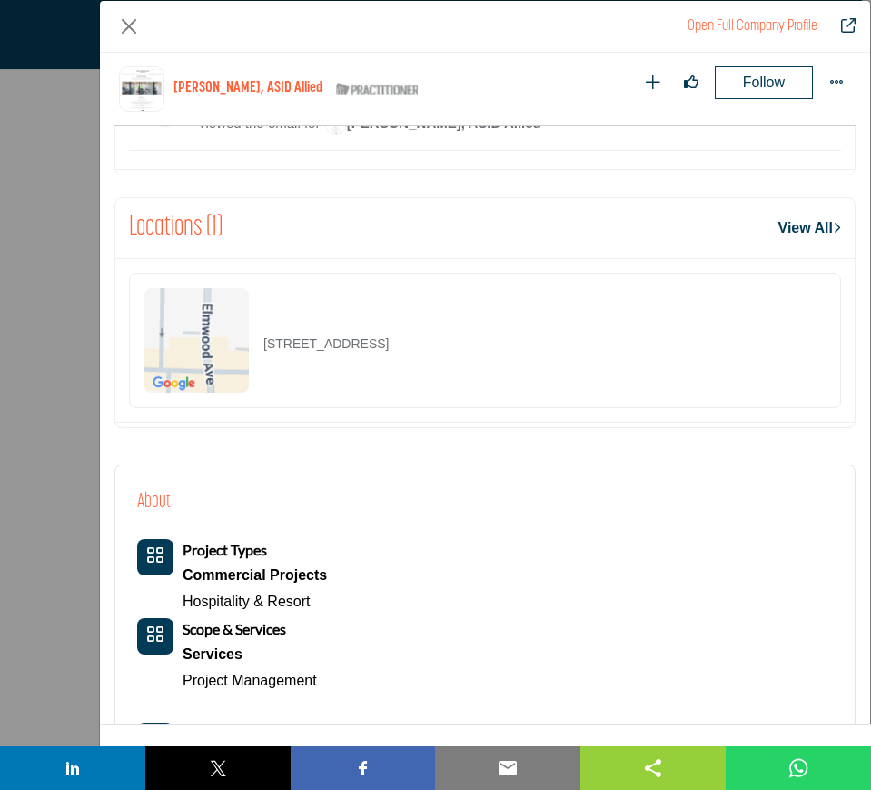
drag, startPoint x: 542, startPoint y: 345, endPoint x: 246, endPoint y: 345, distance: 296.2
click at [246, 345] on div "110 Elmwood Ave Ste 1, 14201-1420, USA" at bounding box center [485, 340] width 712 height 135
copy div "110 Elmwood Ave Ste 1, 14201-1420, USA"
click at [124, 27] on button "Close" at bounding box center [128, 26] width 29 height 29
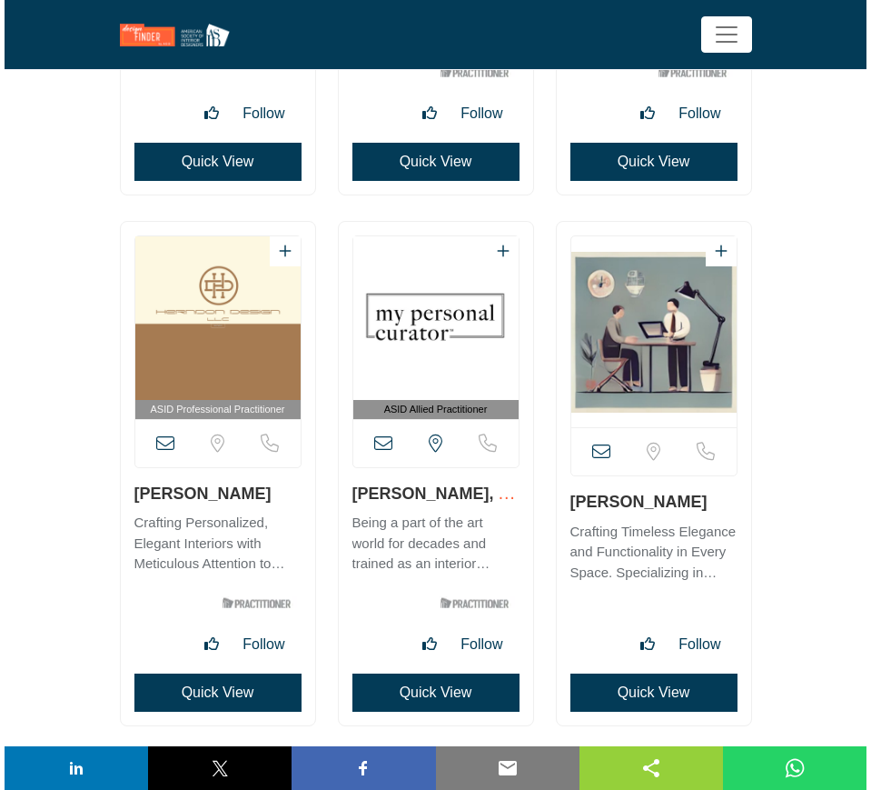
scroll to position [30657, 0]
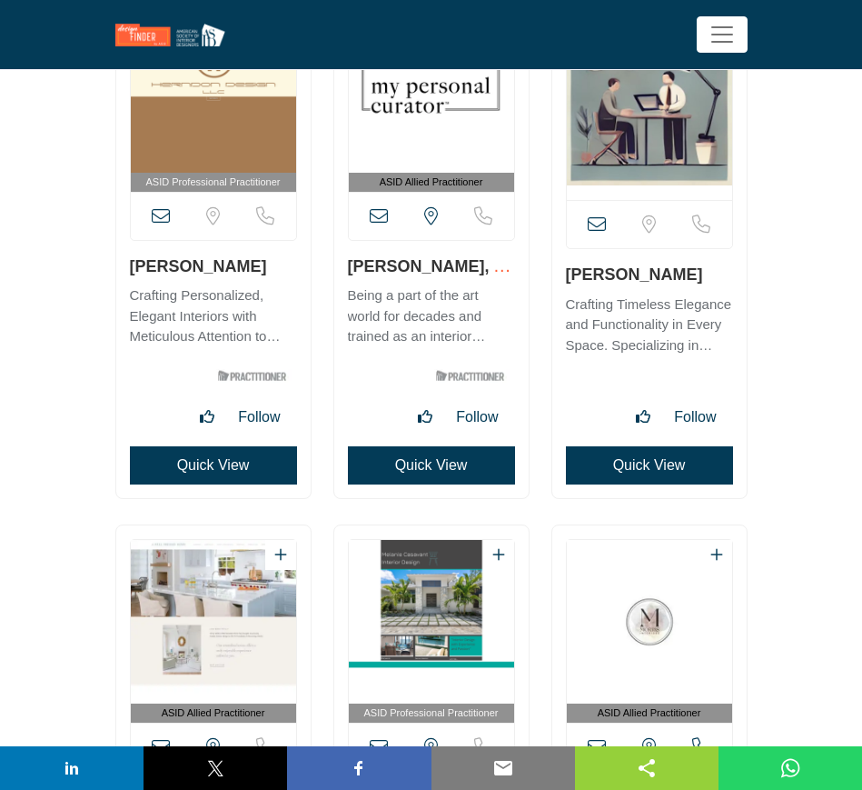
drag, startPoint x: 124, startPoint y: 266, endPoint x: 246, endPoint y: 274, distance: 122.9
click at [246, 274] on div "ASID Professional Practitioner" at bounding box center [213, 246] width 194 height 503
copy link "[PERSON_NAME]"
click at [179, 469] on button "Quick View" at bounding box center [213, 465] width 167 height 38
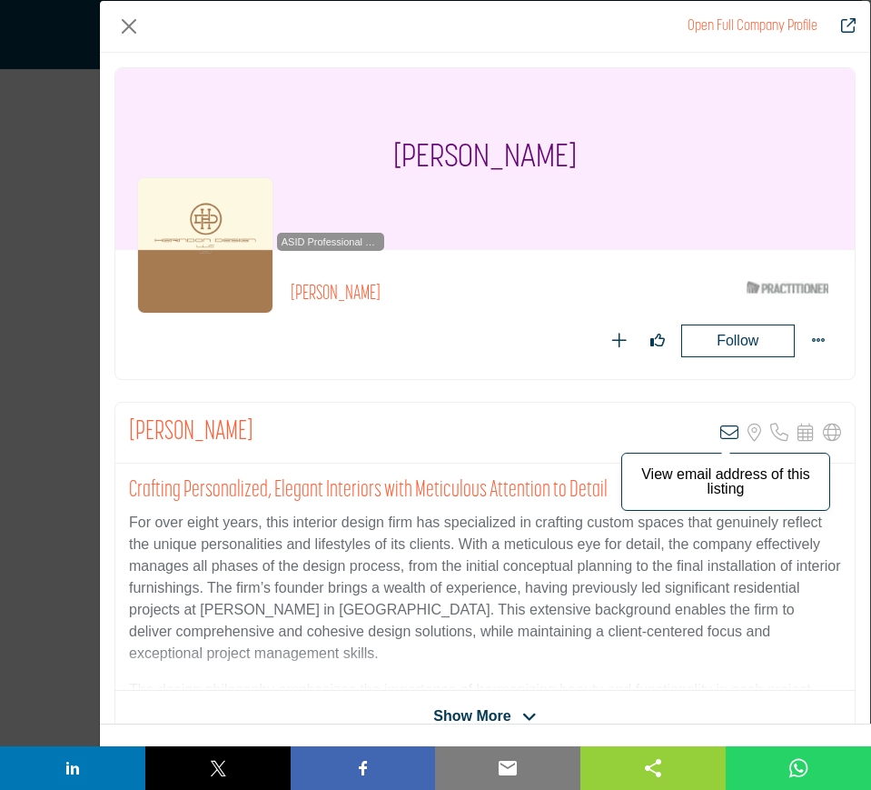
click at [720, 431] on icon "Company Data Modal" at bounding box center [729, 432] width 18 height 18
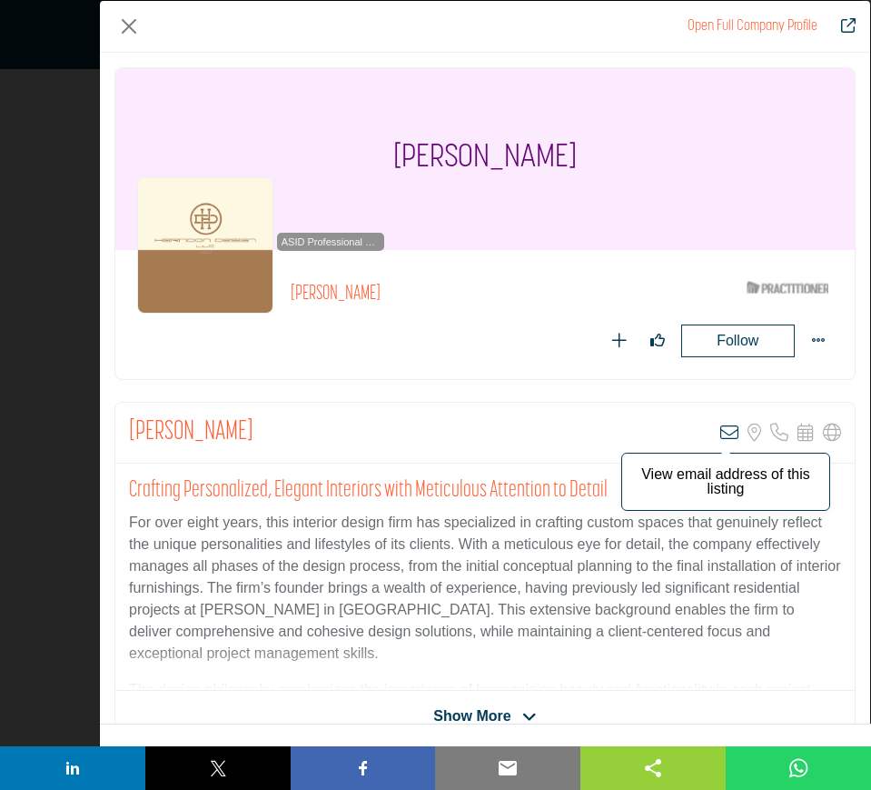
click at [720, 433] on icon "Company Data Modal" at bounding box center [729, 432] width 18 height 18
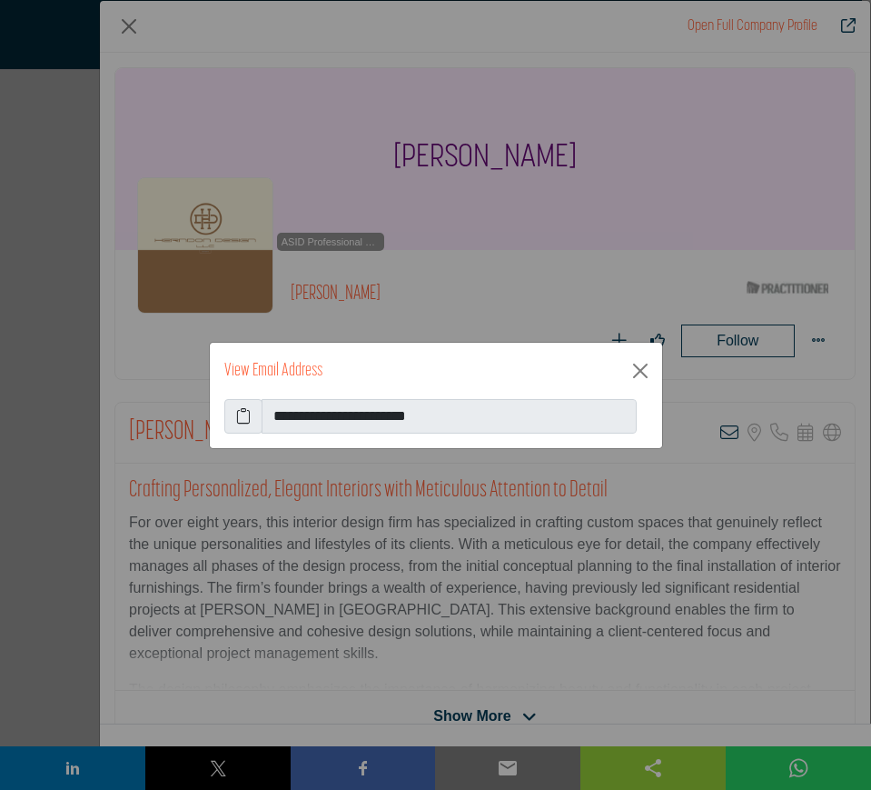
click at [243, 421] on icon at bounding box center [243, 416] width 15 height 22
click at [641, 372] on button "Close" at bounding box center [640, 370] width 29 height 29
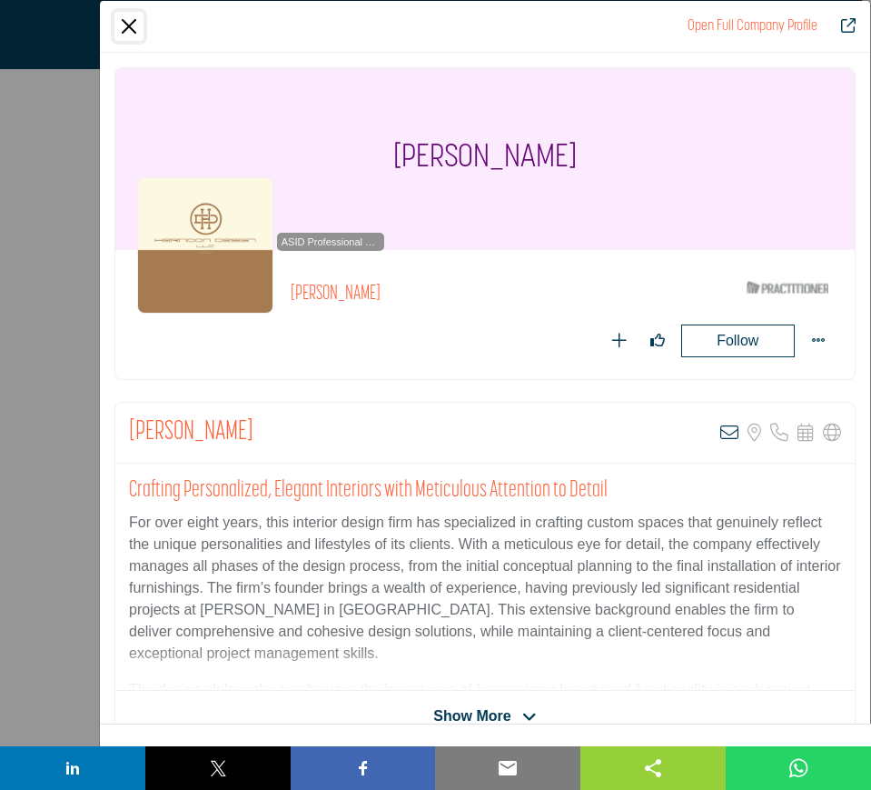
click at [126, 28] on button "Close" at bounding box center [128, 26] width 29 height 29
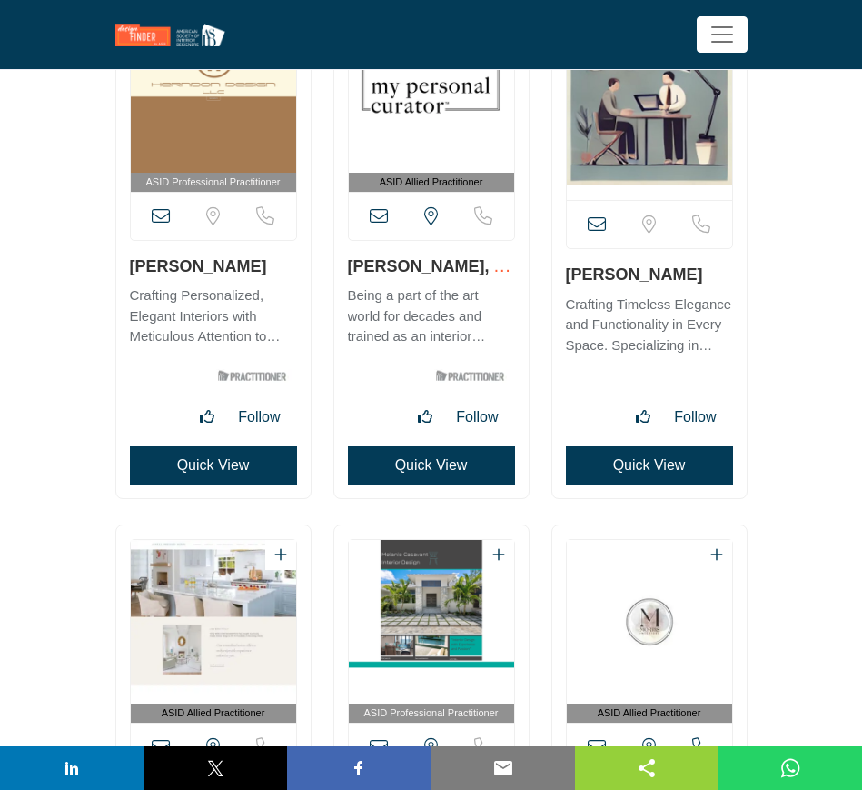
drag, startPoint x: 339, startPoint y: 268, endPoint x: 449, endPoint y: 265, distance: 110.0
click at [449, 265] on div "ASID Allied Practitioner" at bounding box center [431, 246] width 194 height 503
drag, startPoint x: 559, startPoint y: 276, endPoint x: 691, endPoint y: 281, distance: 131.8
click at [691, 281] on div "View email address of this listing" at bounding box center [649, 246] width 194 height 503
click at [641, 468] on button "Quick View" at bounding box center [649, 465] width 167 height 38
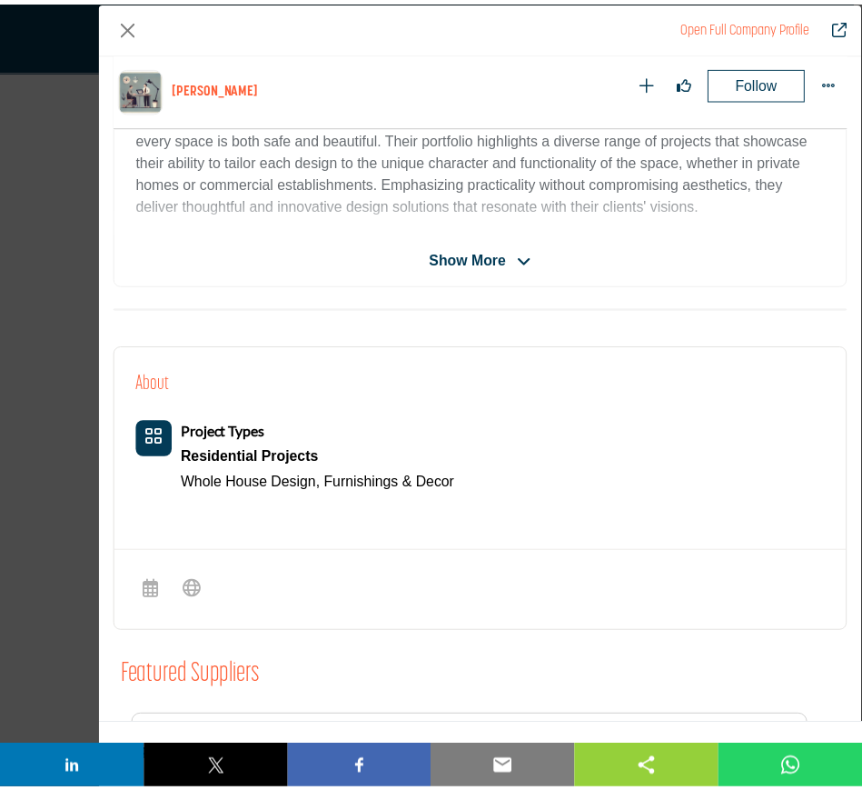
scroll to position [219, 0]
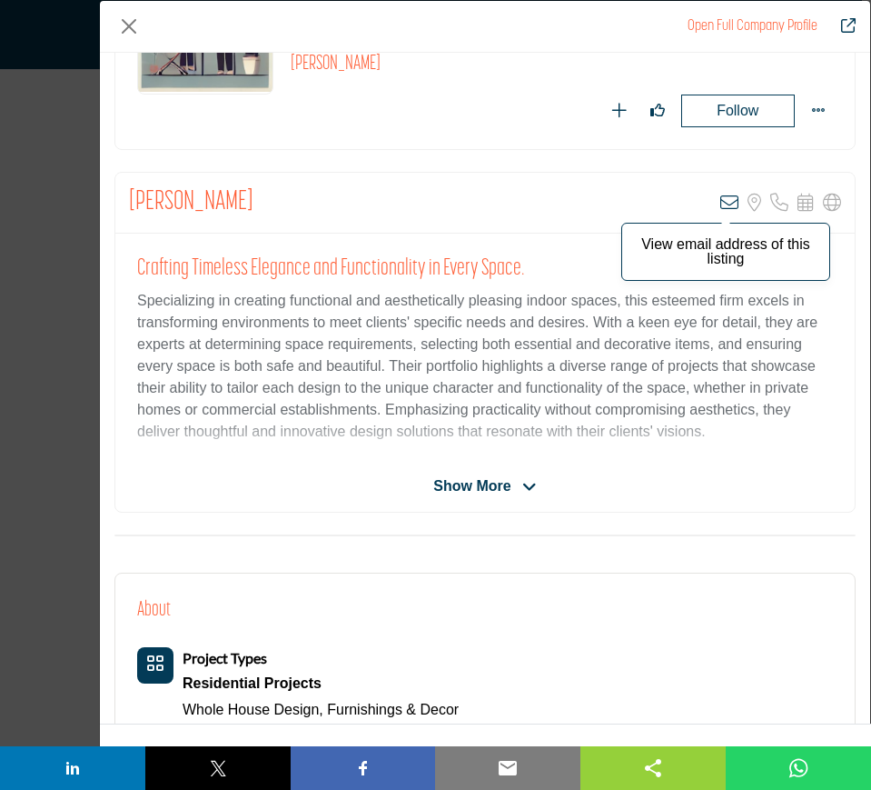
click at [720, 199] on icon "Company Data Modal" at bounding box center [729, 203] width 18 height 18
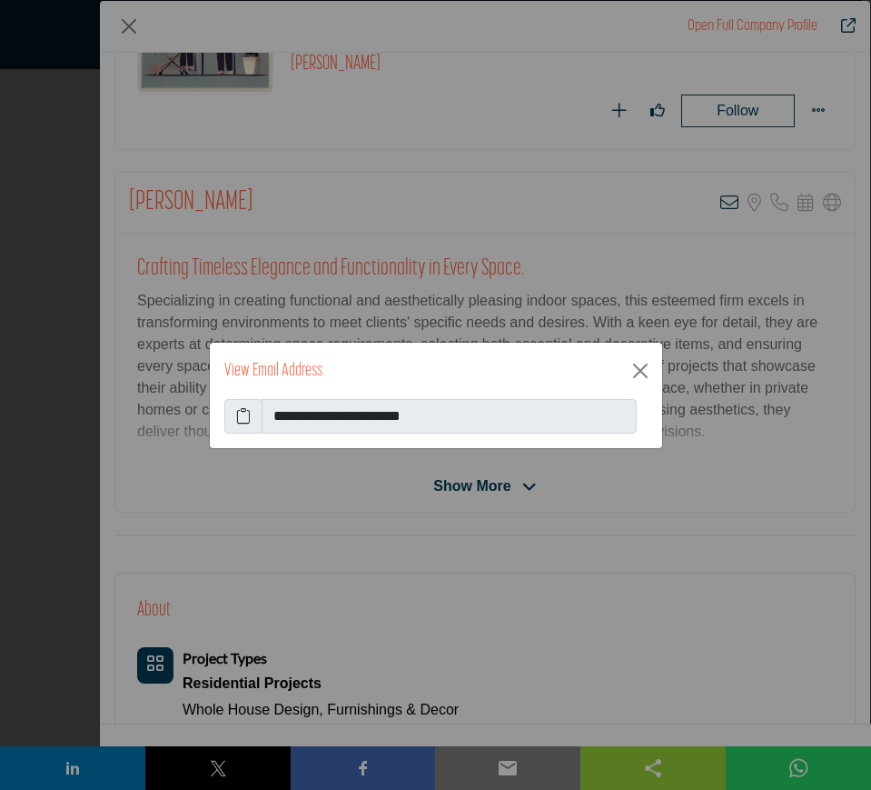
click at [243, 420] on icon at bounding box center [243, 416] width 15 height 22
click at [641, 373] on button "Close" at bounding box center [640, 370] width 29 height 29
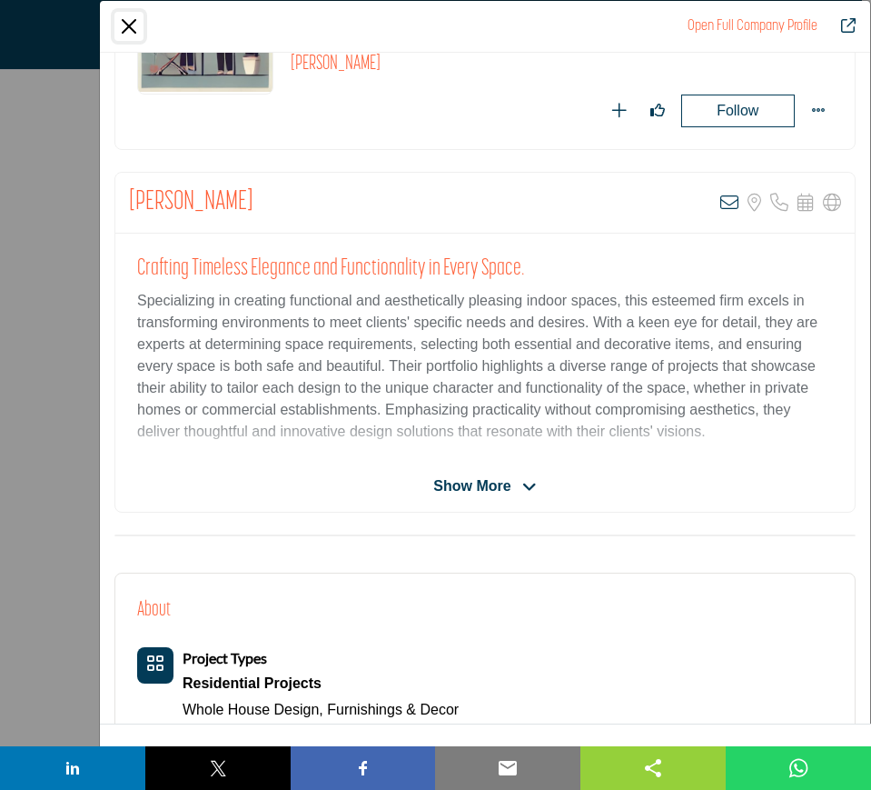
click at [124, 25] on button "Close" at bounding box center [128, 26] width 29 height 29
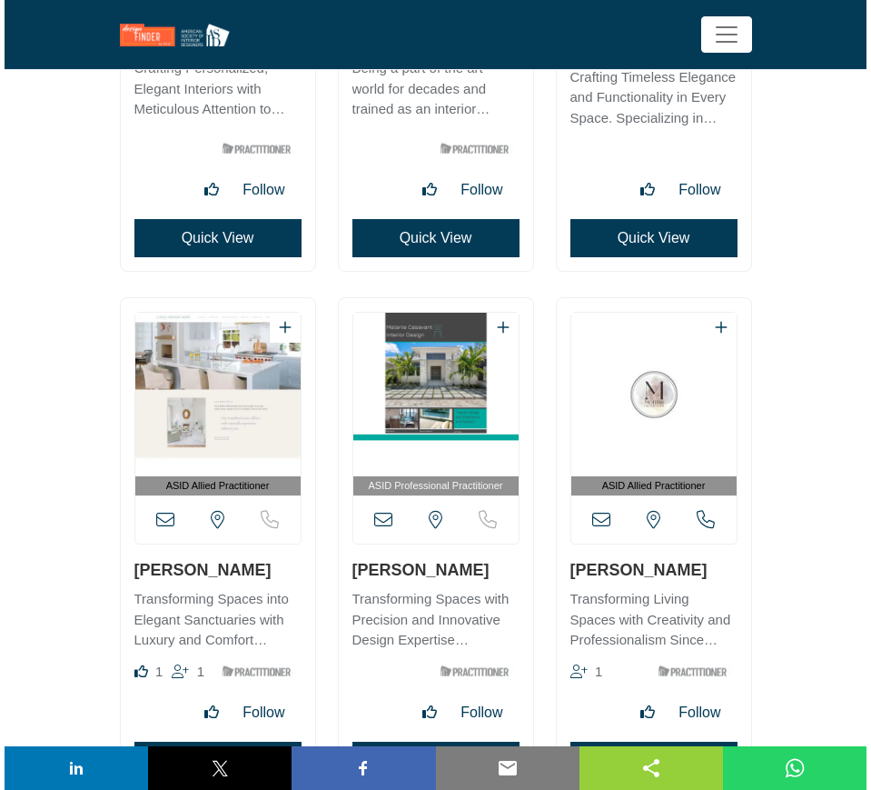
scroll to position [30997, 0]
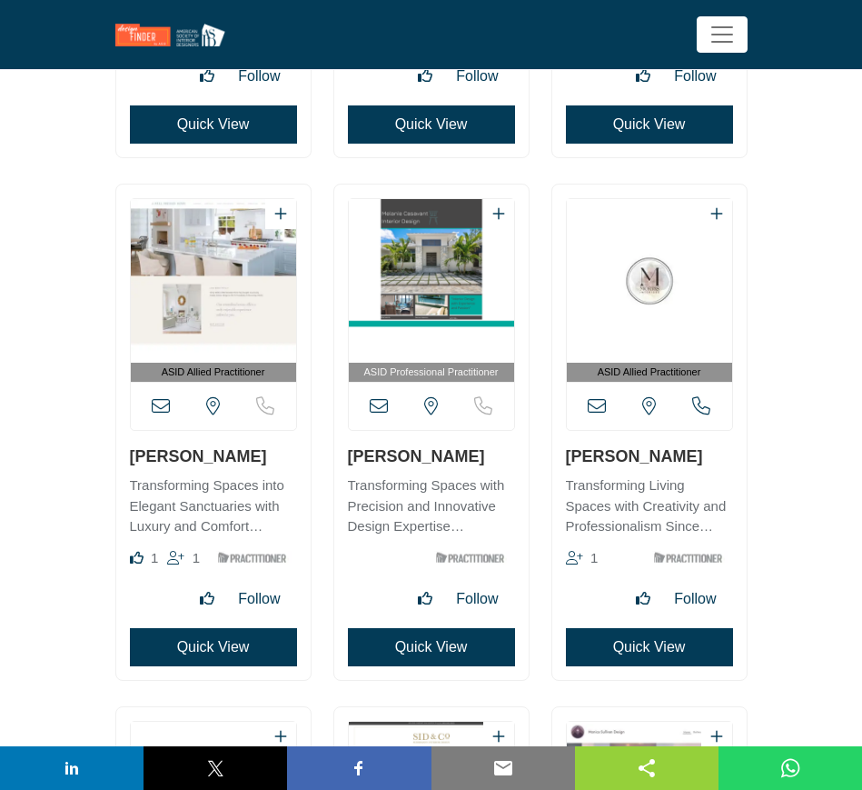
drag, startPoint x: 250, startPoint y: 458, endPoint x: 130, endPoint y: 459, distance: 119.9
click at [130, 459] on h3 "[PERSON_NAME]" at bounding box center [213, 455] width 167 height 23
click at [207, 647] on button "Quick View" at bounding box center [213, 647] width 167 height 38
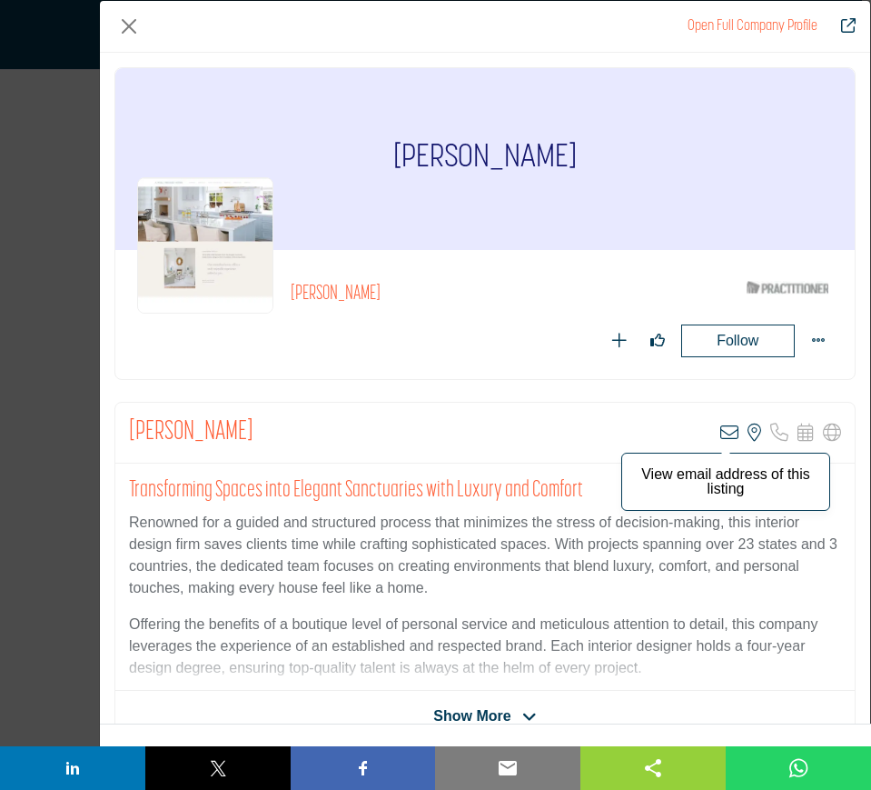
click at [720, 431] on icon "Company Data Modal" at bounding box center [729, 432] width 18 height 18
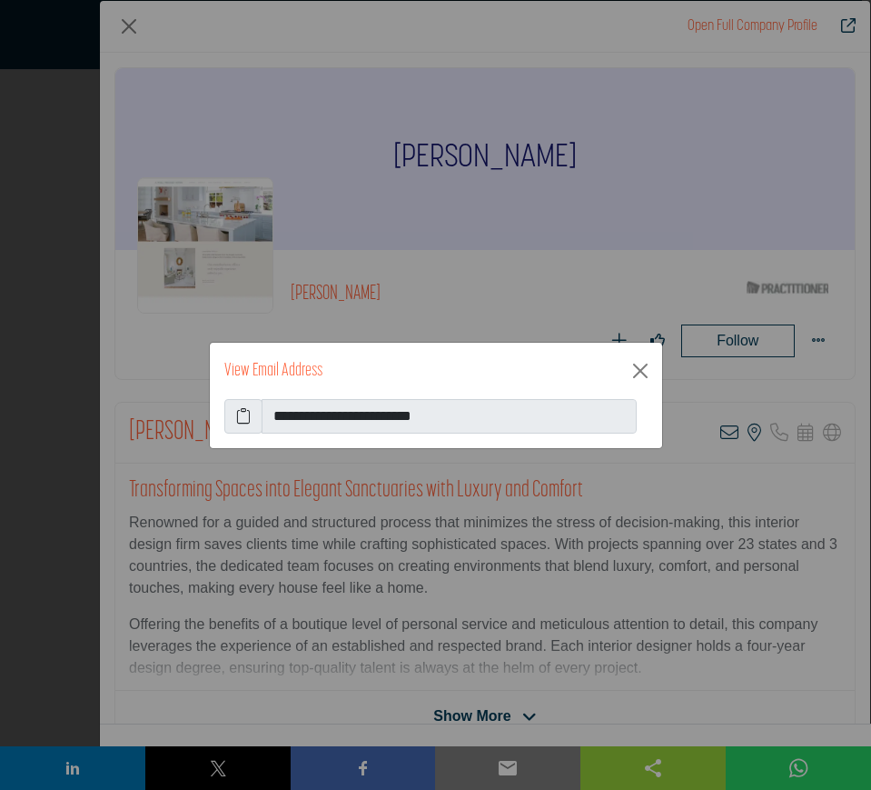
click at [243, 415] on icon at bounding box center [243, 416] width 15 height 22
click at [636, 371] on button "Close" at bounding box center [640, 370] width 29 height 29
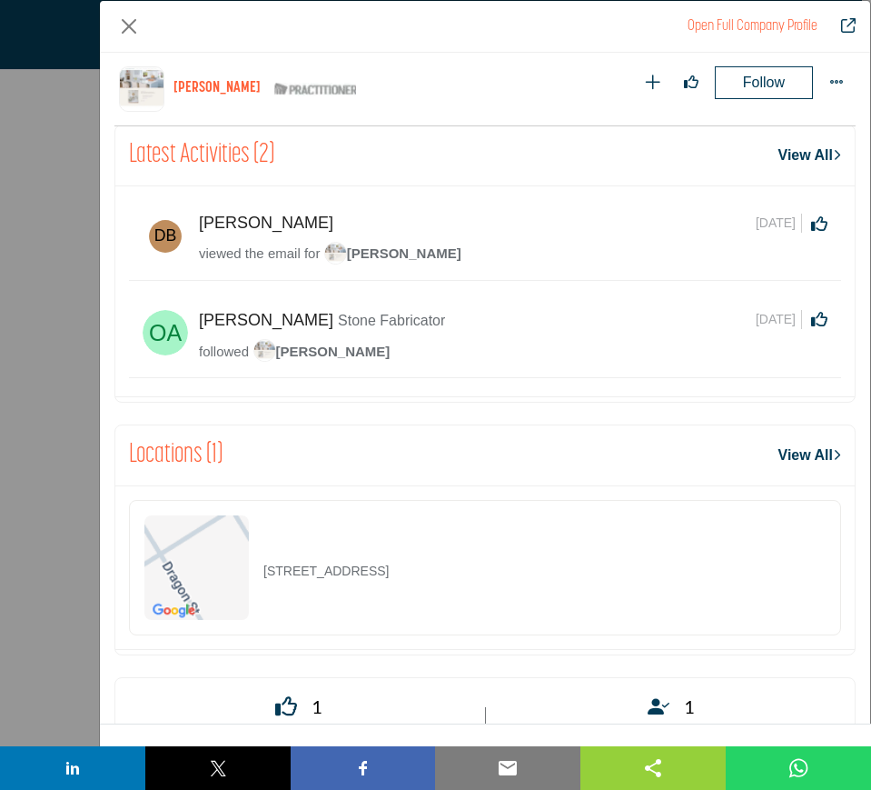
scroll to position [869, 0]
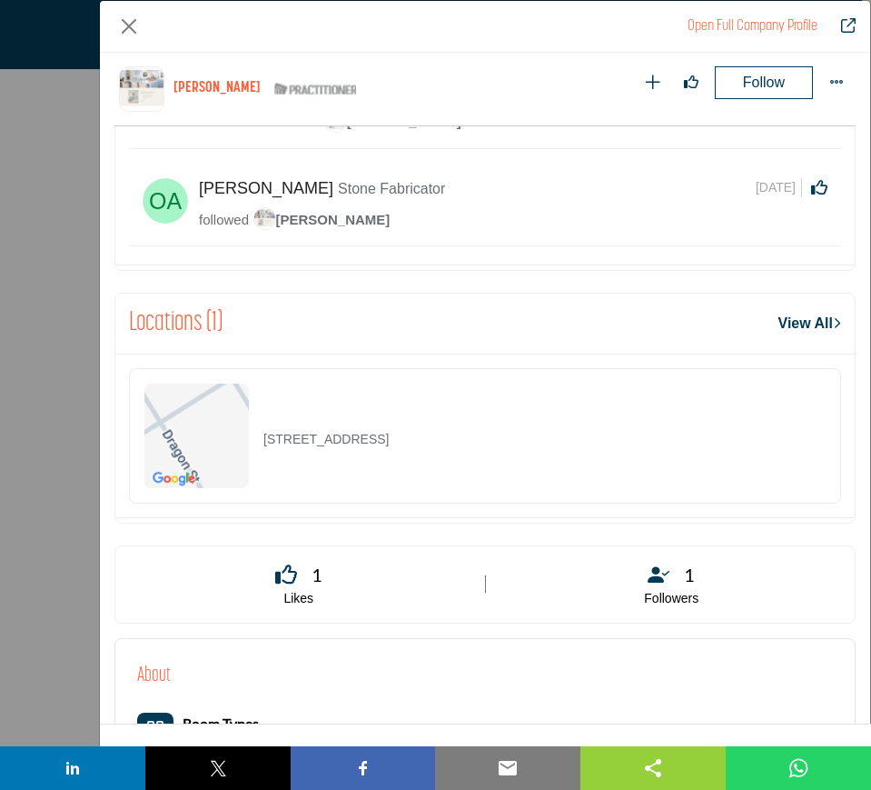
drag, startPoint x: 524, startPoint y: 442, endPoint x: 251, endPoint y: 439, distance: 273.5
click at [251, 439] on div "1130 Dragon St Ste 190, 75207-4234, USA" at bounding box center [485, 435] width 712 height 135
click at [125, 24] on button "Close" at bounding box center [128, 26] width 29 height 29
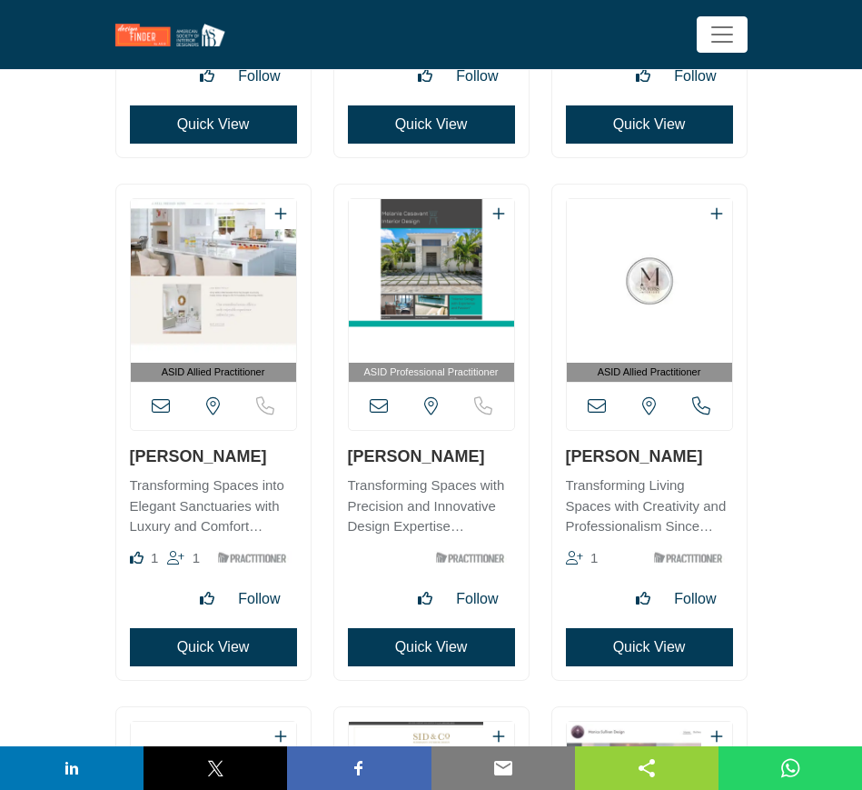
drag, startPoint x: 344, startPoint y: 450, endPoint x: 491, endPoint y: 456, distance: 146.4
click at [491, 456] on div "ASID Professional Practitioner" at bounding box center [431, 431] width 194 height 495
click at [402, 651] on button "Quick View" at bounding box center [431, 647] width 167 height 38
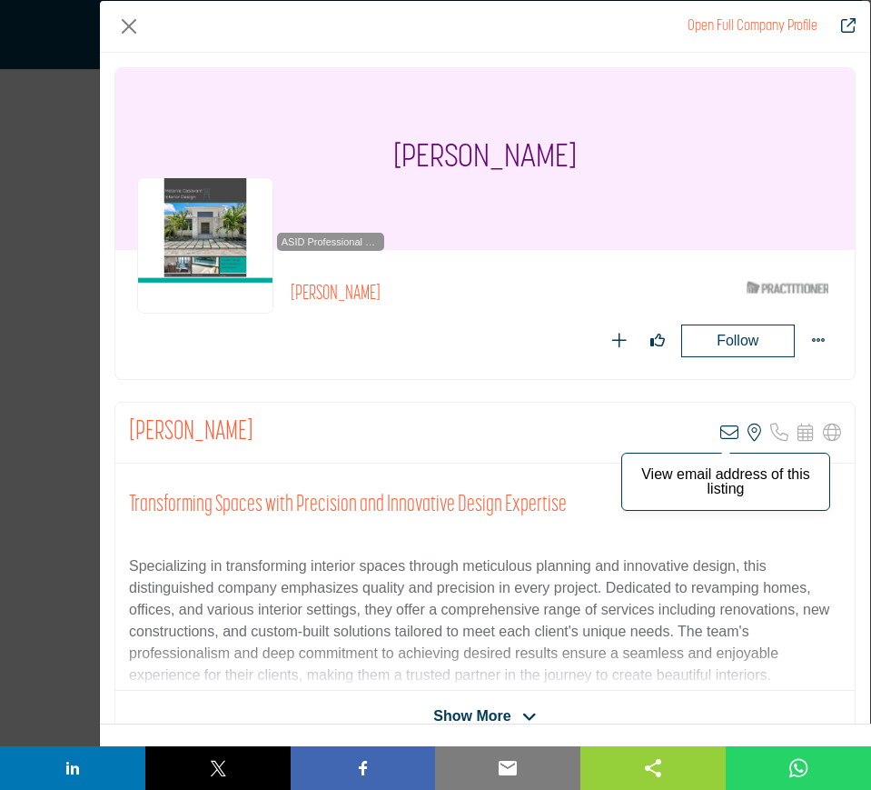
click at [720, 434] on icon "Company Data Modal" at bounding box center [729, 432] width 18 height 18
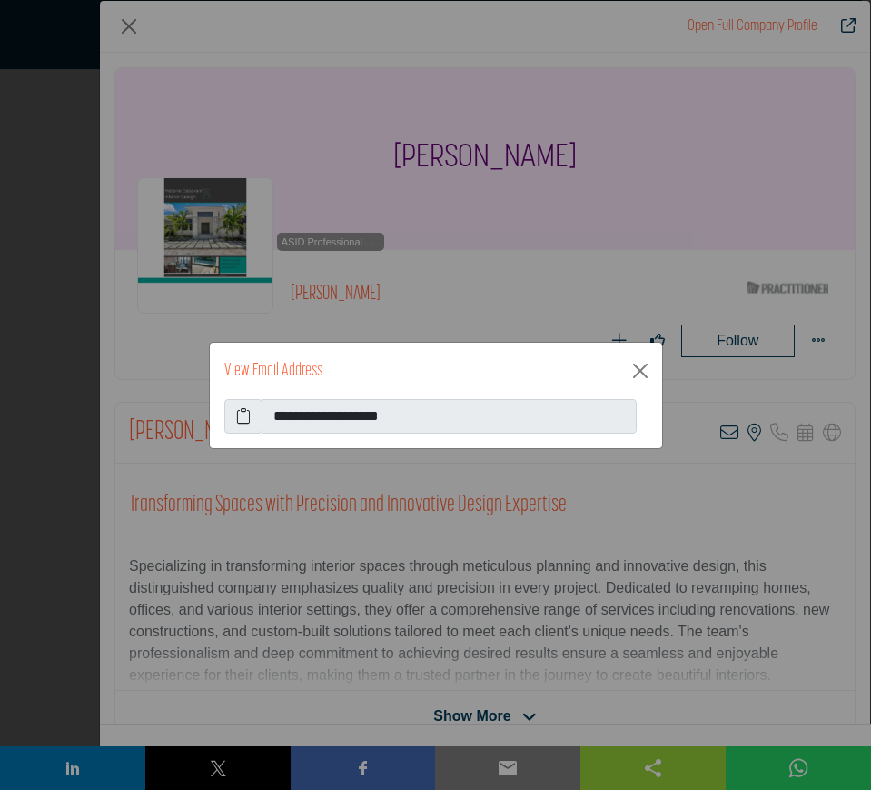
click at [242, 415] on icon at bounding box center [243, 416] width 15 height 22
click at [647, 368] on button "Close" at bounding box center [640, 370] width 29 height 29
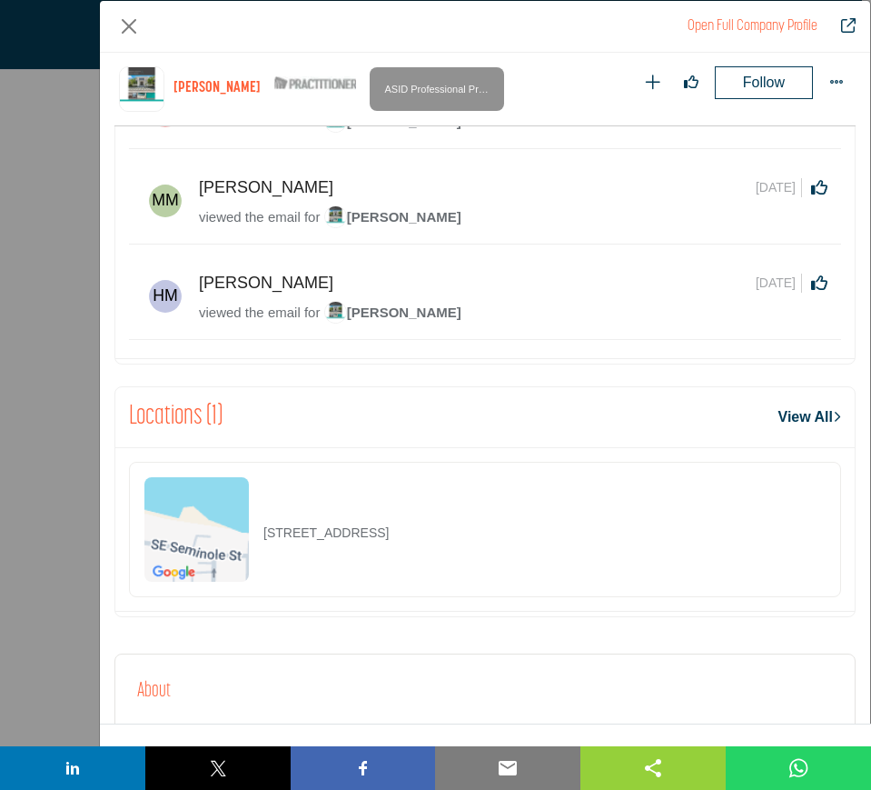
drag, startPoint x: 472, startPoint y: 538, endPoint x: 256, endPoint y: 542, distance: 216.3
click at [256, 542] on div "51 SE Seminole St Unit 304, 34994-2167, USA" at bounding box center [485, 529] width 712 height 135
click at [129, 22] on button "Close" at bounding box center [128, 26] width 29 height 29
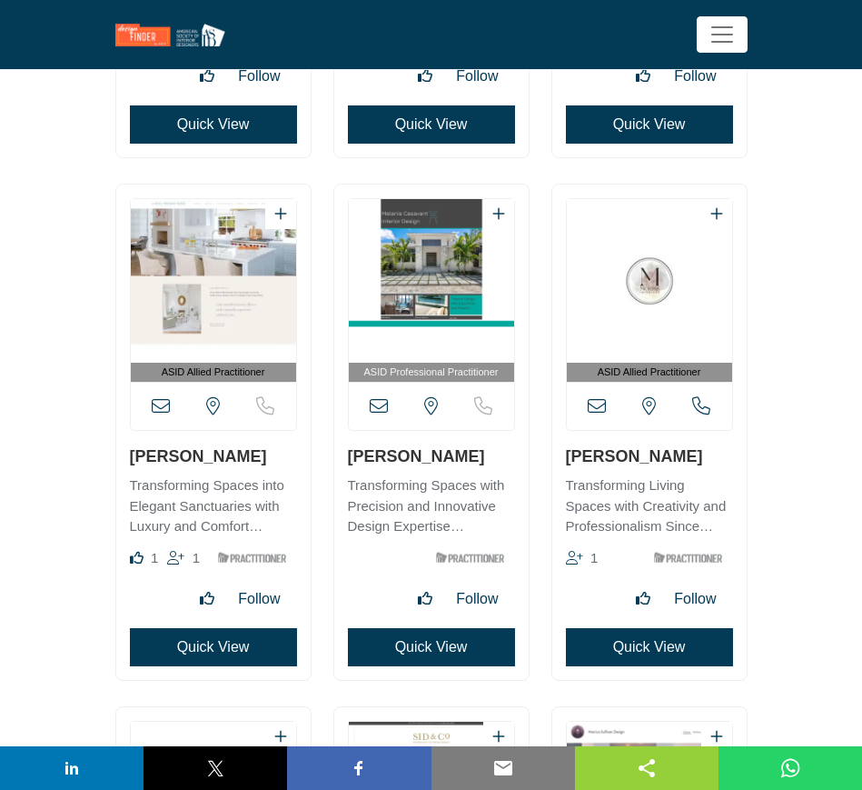
drag, startPoint x: 695, startPoint y: 457, endPoint x: 566, endPoint y: 462, distance: 129.1
click at [566, 462] on h3 "[PERSON_NAME]" at bounding box center [649, 455] width 167 height 23
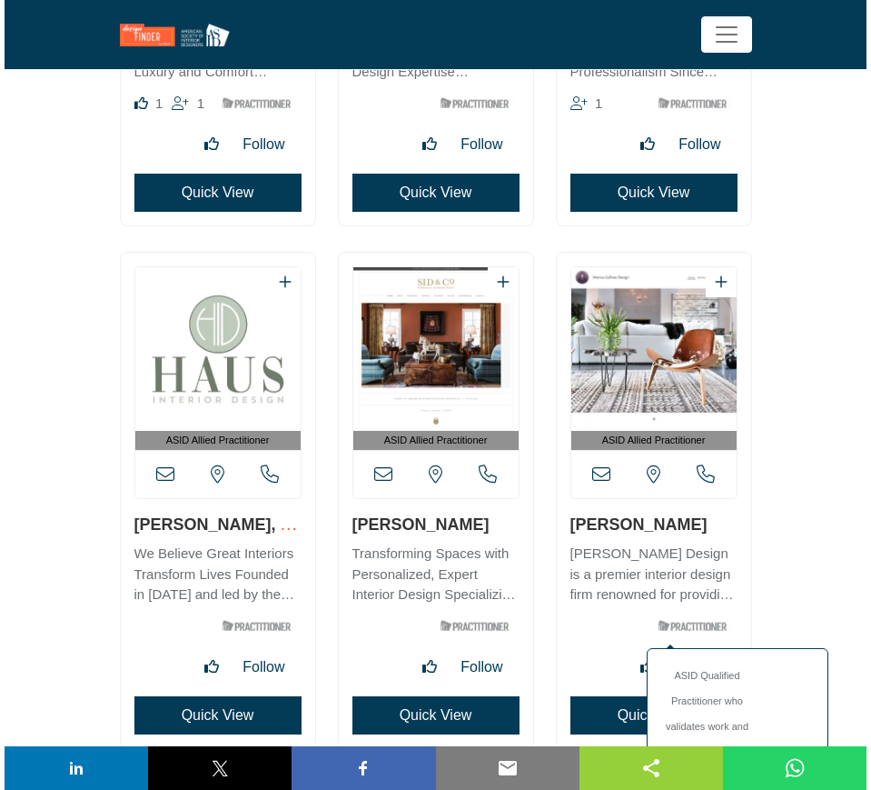
scroll to position [31679, 0]
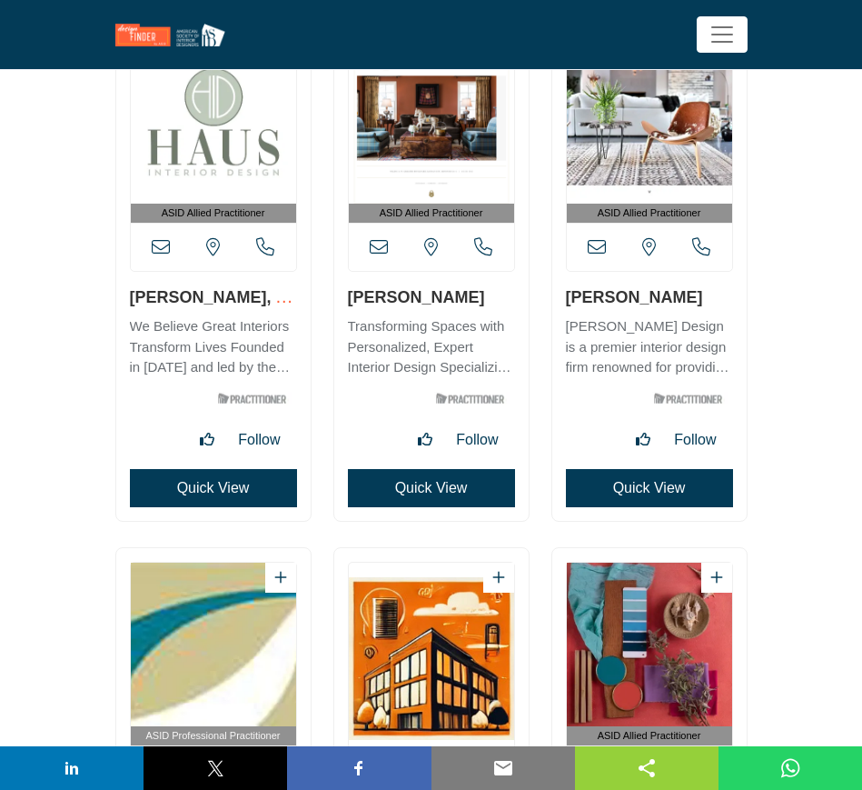
drag, startPoint x: 128, startPoint y: 296, endPoint x: 258, endPoint y: 295, distance: 129.9
click at [258, 295] on div "ASID Allied Practitioner" at bounding box center [213, 272] width 194 height 495
click at [175, 491] on button "Quick View" at bounding box center [213, 488] width 167 height 38
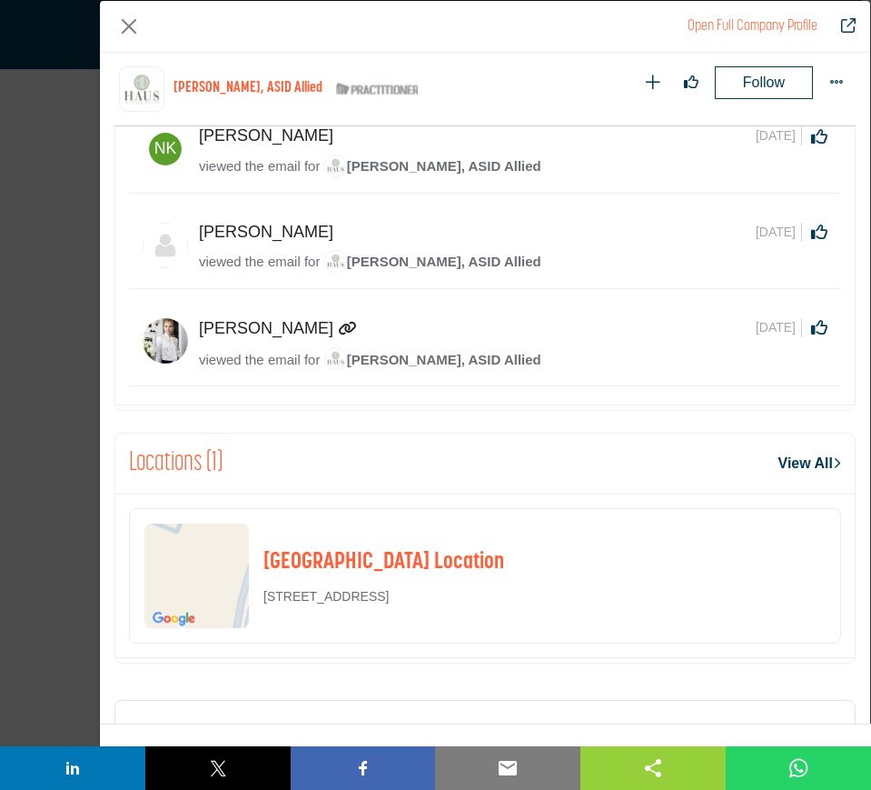
scroll to position [869, 0]
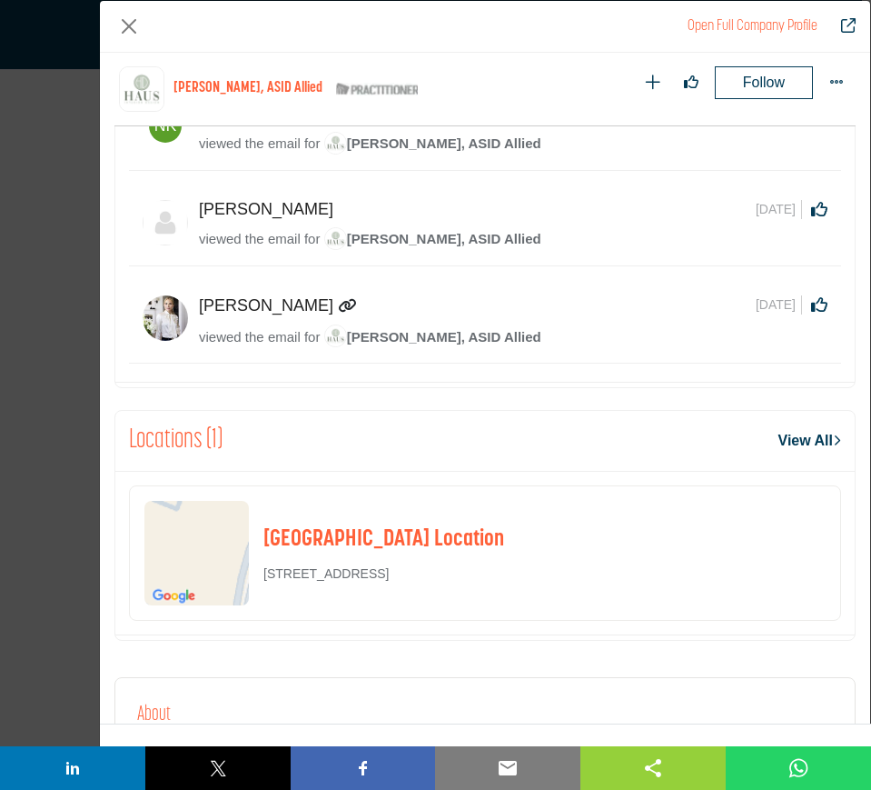
drag, startPoint x: 571, startPoint y: 573, endPoint x: 258, endPoint y: 591, distance: 314.0
click at [258, 591] on div "Rockville Location 9210 Corporate BlvdRockville, MD 20850-4608, USA" at bounding box center [485, 552] width 712 height 135
click at [600, 539] on div "Rockville Location 9210 Corporate BlvdRockville, MD 20850-4608, USA" at bounding box center [485, 552] width 712 height 135
drag, startPoint x: 585, startPoint y: 577, endPoint x: 264, endPoint y: 565, distance: 320.9
click at [264, 565] on div "Rockville Location 9210 Corporate BlvdRockville, MD 20850-4608, USA" at bounding box center [485, 552] width 712 height 135
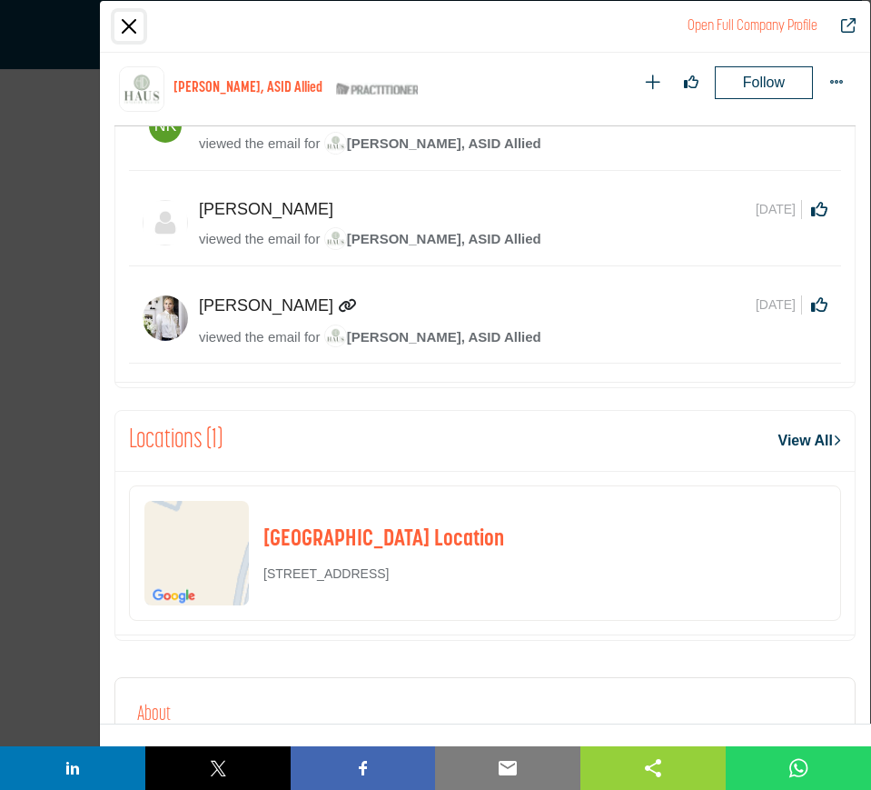
click at [126, 22] on button "Close" at bounding box center [128, 26] width 29 height 29
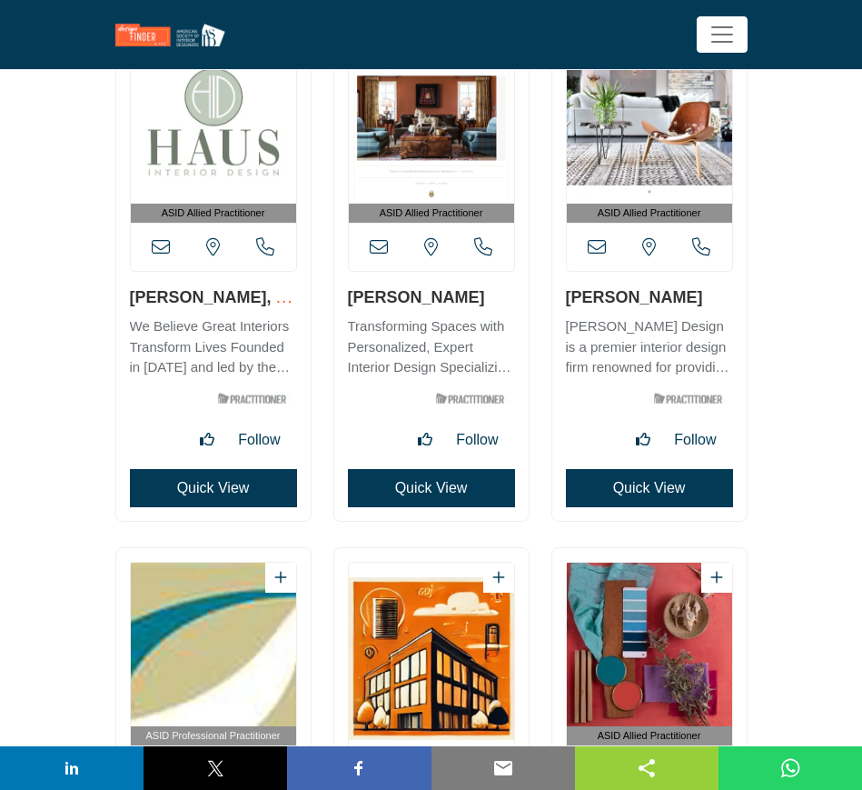
drag, startPoint x: 494, startPoint y: 301, endPoint x: 349, endPoint y: 298, distance: 145.4
click at [349, 298] on h3 "[PERSON_NAME]" at bounding box center [431, 296] width 167 height 23
click at [384, 489] on button "Quick View" at bounding box center [431, 488] width 167 height 38
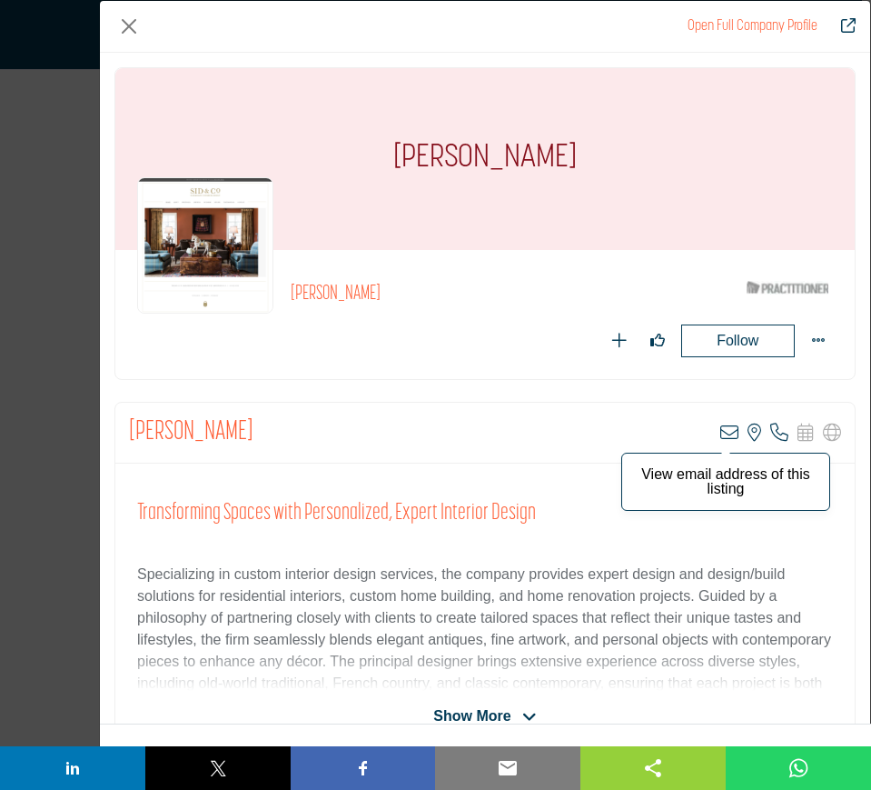
scroll to position [31679, 0]
click at [720, 432] on icon "Company Data Modal" at bounding box center [729, 432] width 18 height 18
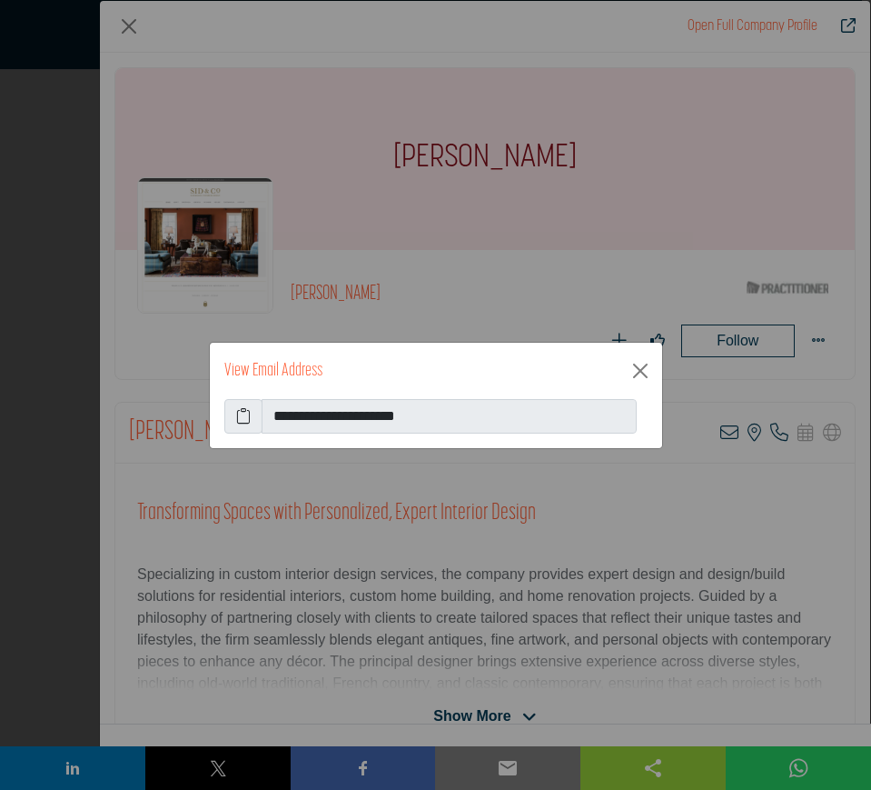
click at [242, 413] on icon at bounding box center [243, 416] width 15 height 22
click at [647, 375] on button "Close" at bounding box center [640, 370] width 29 height 29
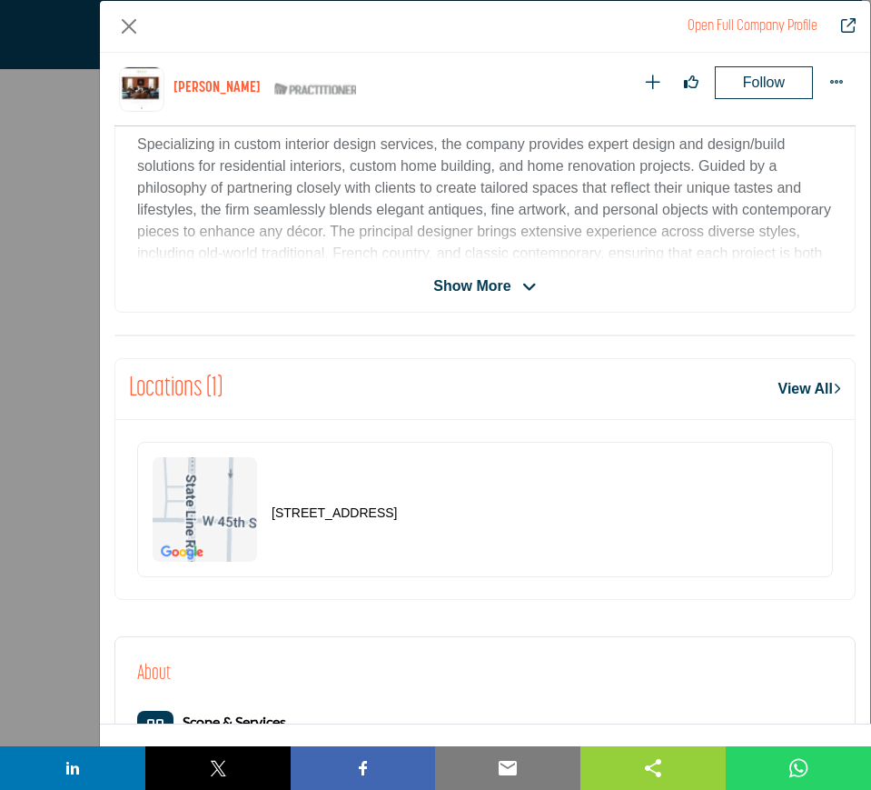
scroll to position [528, 0]
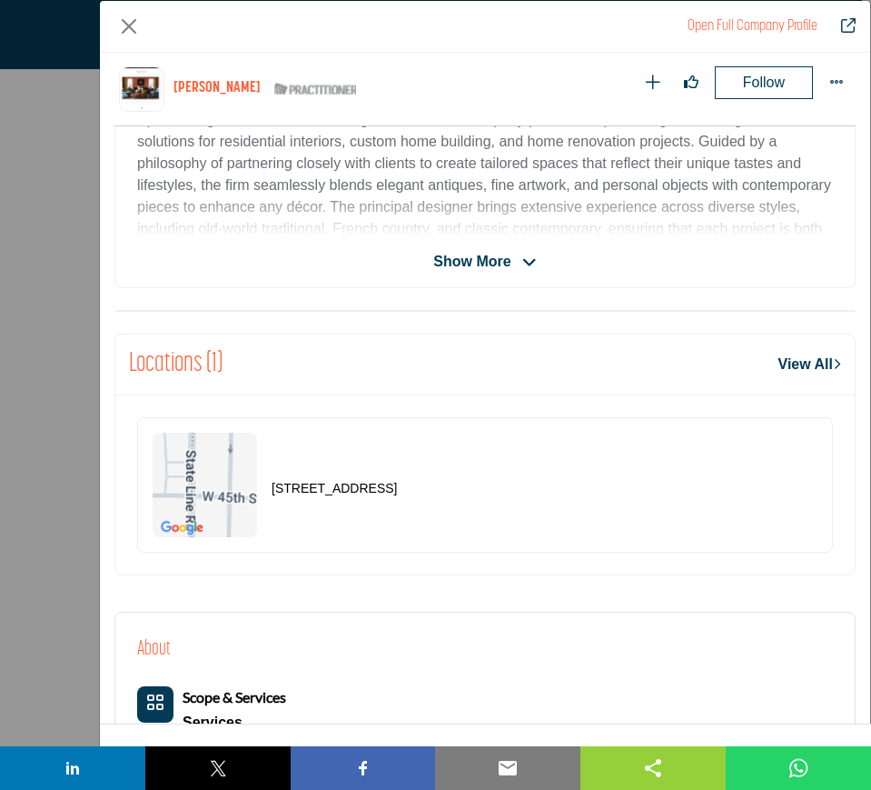
drag, startPoint x: 495, startPoint y: 494, endPoint x: 243, endPoint y: 488, distance: 251.8
click at [243, 488] on div "[STREET_ADDRESS]" at bounding box center [485, 484] width 696 height 135
copy div "[STREET_ADDRESS]"
click at [131, 25] on button "Close" at bounding box center [128, 26] width 29 height 29
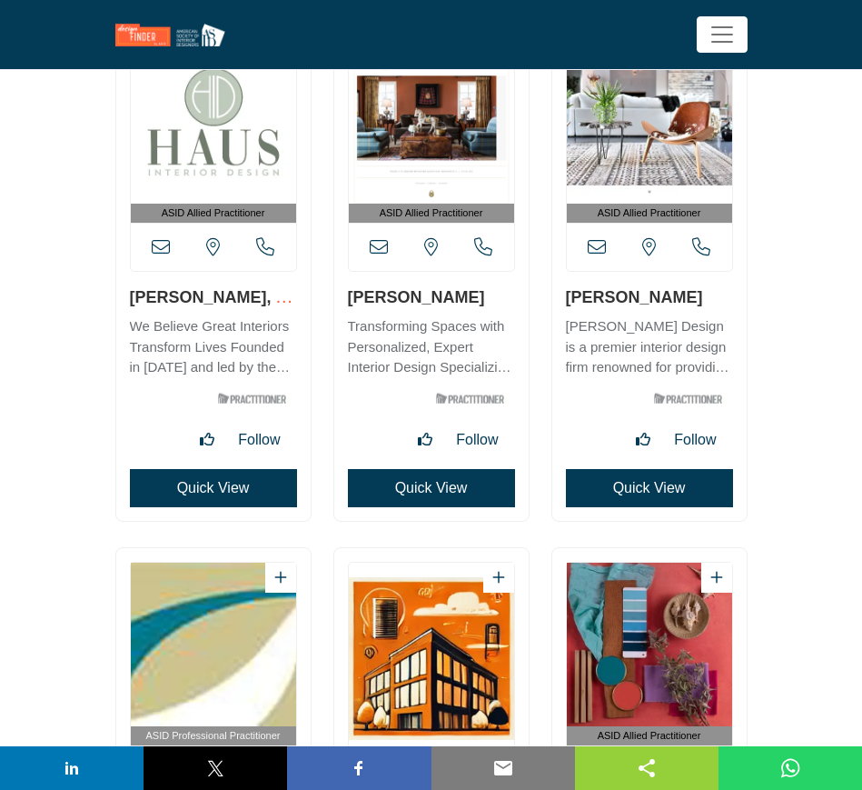
drag, startPoint x: 693, startPoint y: 296, endPoint x: 561, endPoint y: 291, distance: 131.9
click at [561, 291] on div "ASID Allied Practitioner" at bounding box center [649, 272] width 194 height 495
copy link "[PERSON_NAME]"
click at [642, 486] on button "Quick View" at bounding box center [649, 488] width 167 height 38
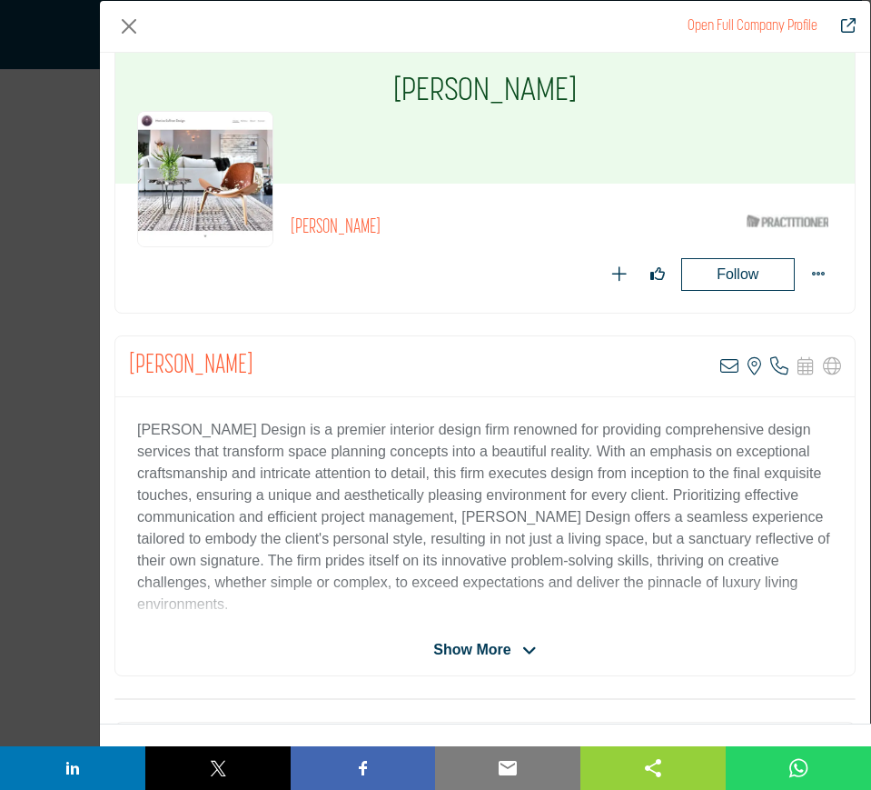
scroll to position [114, 0]
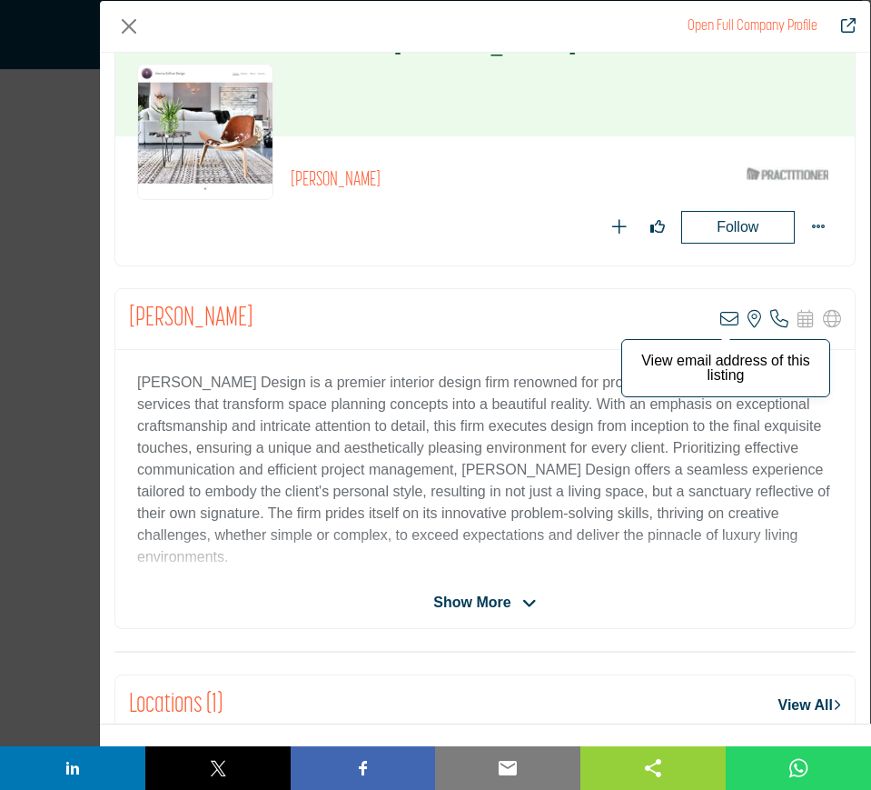
click at [720, 318] on icon "Company Data Modal" at bounding box center [729, 319] width 18 height 18
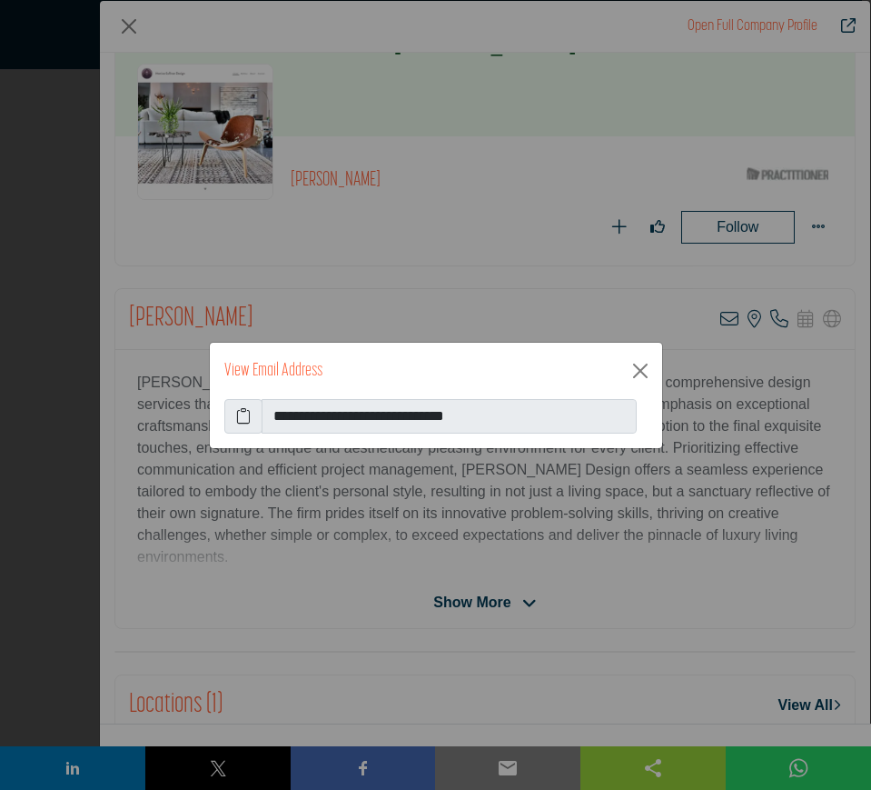
click at [243, 413] on icon at bounding box center [243, 416] width 15 height 22
click at [636, 368] on button "Close" at bounding box center [640, 370] width 29 height 29
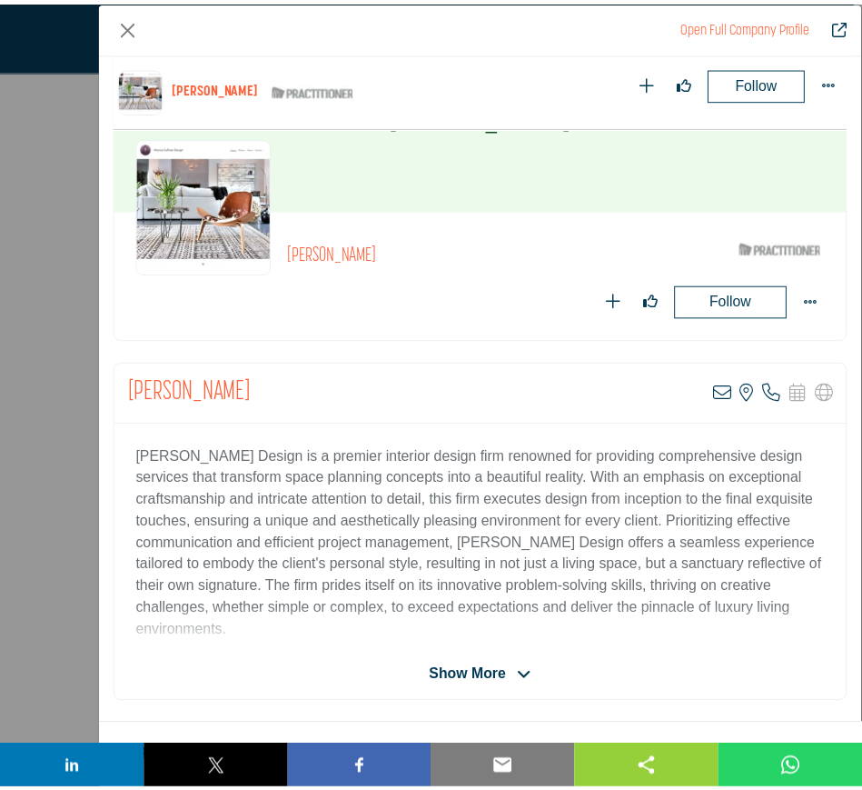
scroll to position [755, 0]
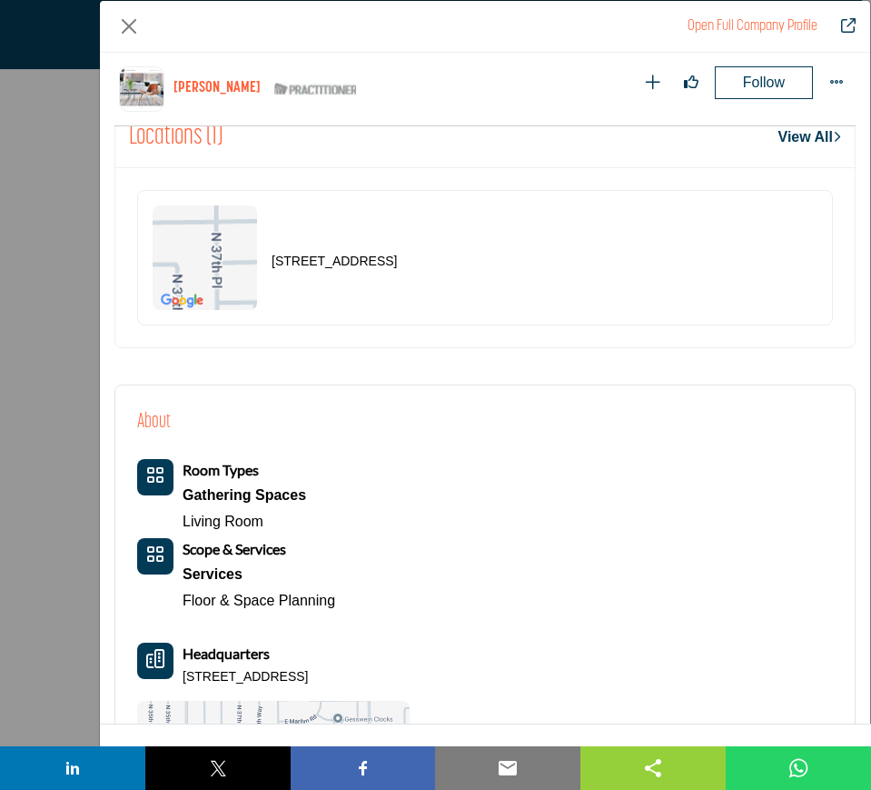
drag, startPoint x: 512, startPoint y: 262, endPoint x: 252, endPoint y: 261, distance: 259.9
click at [252, 261] on div "[STREET_ADDRESS]" at bounding box center [485, 257] width 696 height 135
copy div "[STREET_ADDRESS]"
click at [134, 24] on button "Close" at bounding box center [128, 26] width 29 height 29
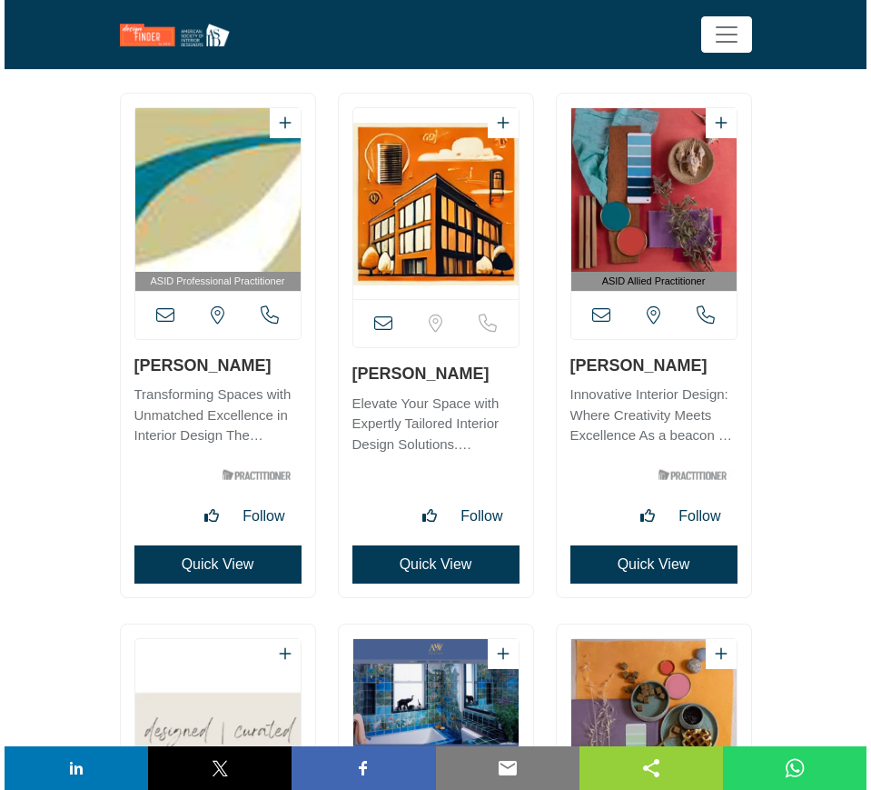
scroll to position [32247, 0]
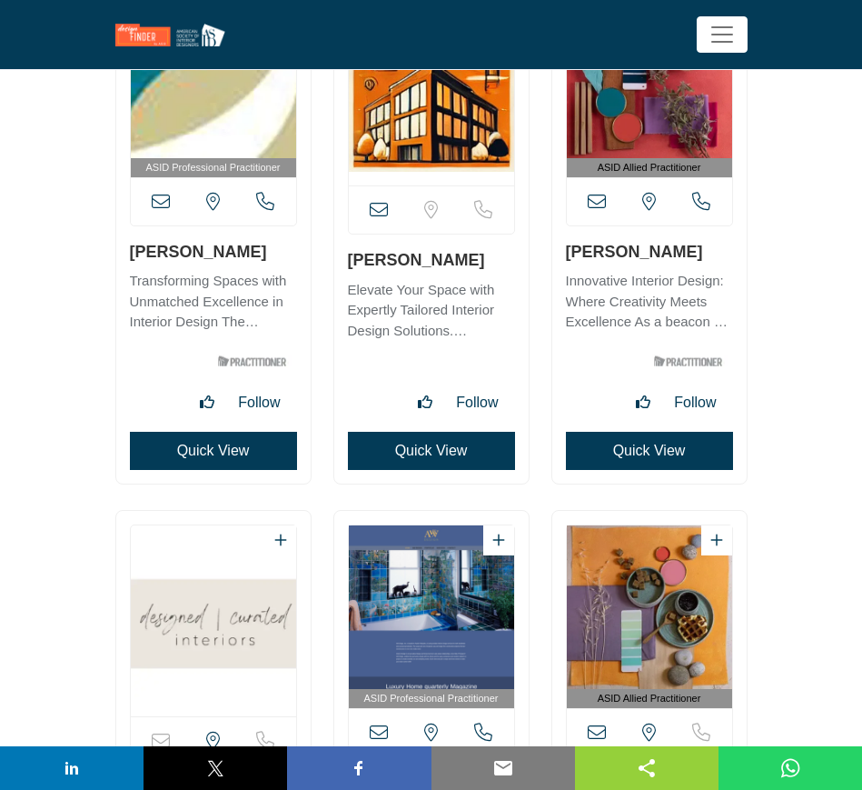
drag, startPoint x: 269, startPoint y: 254, endPoint x: 128, endPoint y: 253, distance: 140.8
click at [128, 253] on div "ASID Professional Practitioner" at bounding box center [213, 231] width 194 height 503
copy link "[PERSON_NAME]"
click at [196, 451] on button "Quick View" at bounding box center [213, 451] width 167 height 38
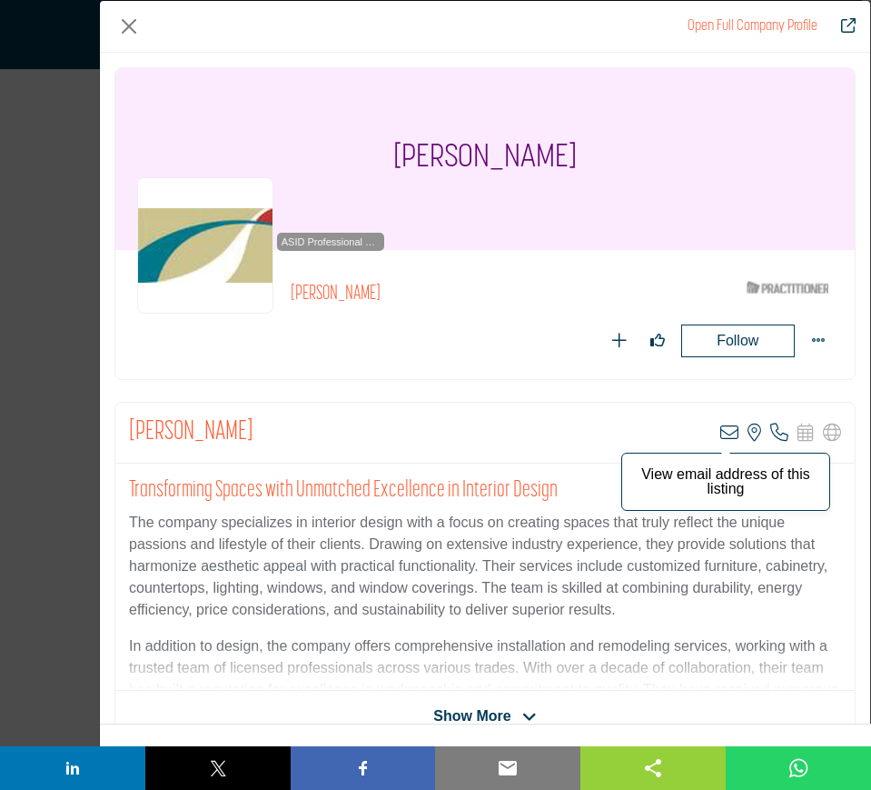
click at [720, 433] on icon "Company Data Modal" at bounding box center [729, 432] width 18 height 18
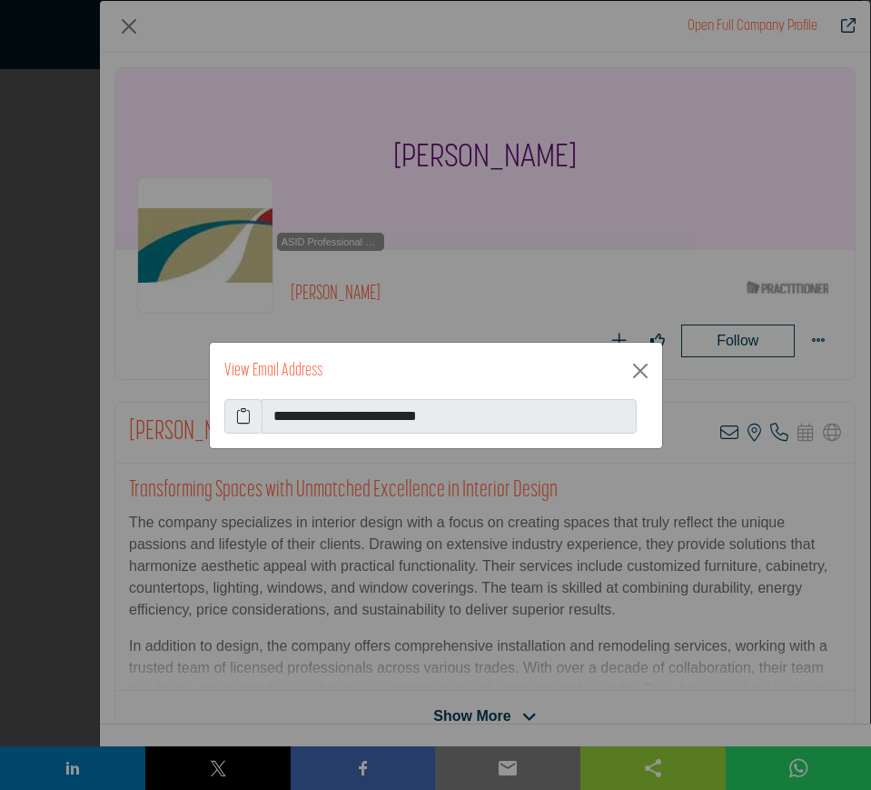
click at [239, 415] on icon at bounding box center [243, 416] width 15 height 22
click at [635, 373] on button "Close" at bounding box center [640, 370] width 29 height 29
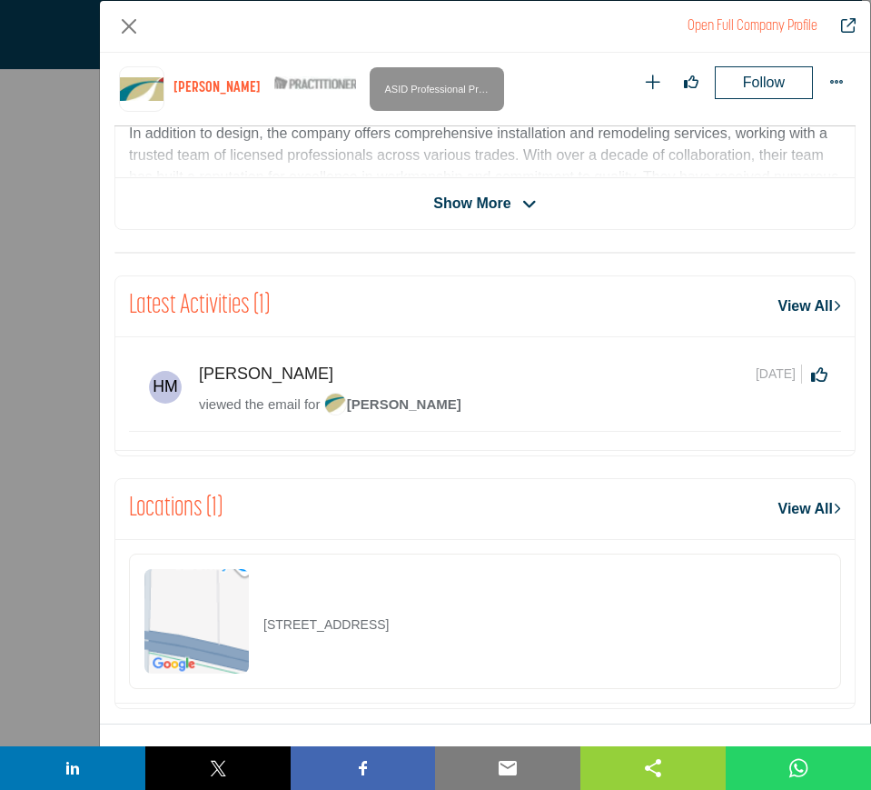
scroll to position [641, 0]
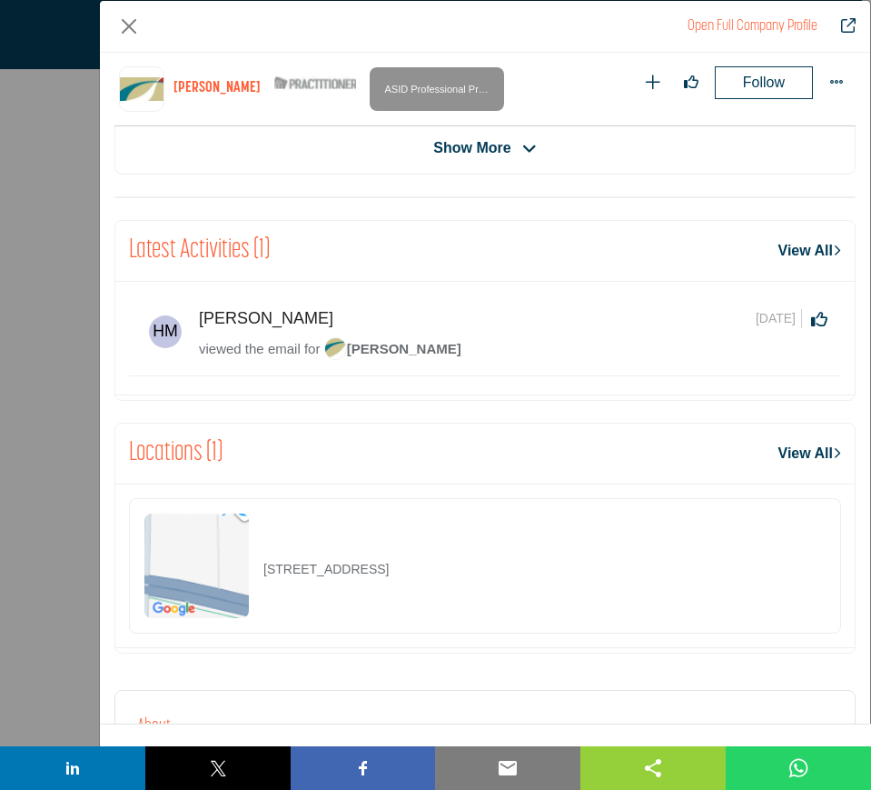
drag, startPoint x: 617, startPoint y: 561, endPoint x: 263, endPoint y: 579, distance: 354.8
click at [263, 579] on div "[STREET_ADDRESS]" at bounding box center [485, 565] width 712 height 135
copy p "[STREET_ADDRESS]"
click at [134, 35] on button "Close" at bounding box center [128, 26] width 29 height 29
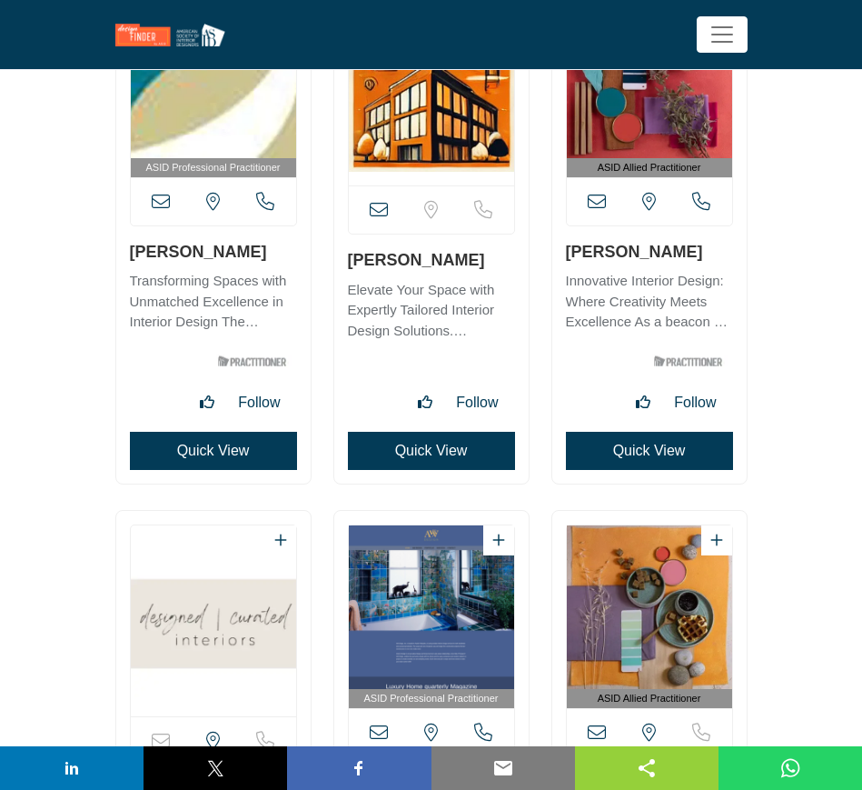
drag, startPoint x: 491, startPoint y: 256, endPoint x: 343, endPoint y: 259, distance: 147.2
click at [343, 259] on div "View email address of this listing" at bounding box center [431, 231] width 194 height 503
copy link "[PERSON_NAME]"
drag, startPoint x: 412, startPoint y: 446, endPoint x: 442, endPoint y: 432, distance: 33.8
click at [412, 446] on button "Quick View" at bounding box center [431, 451] width 167 height 38
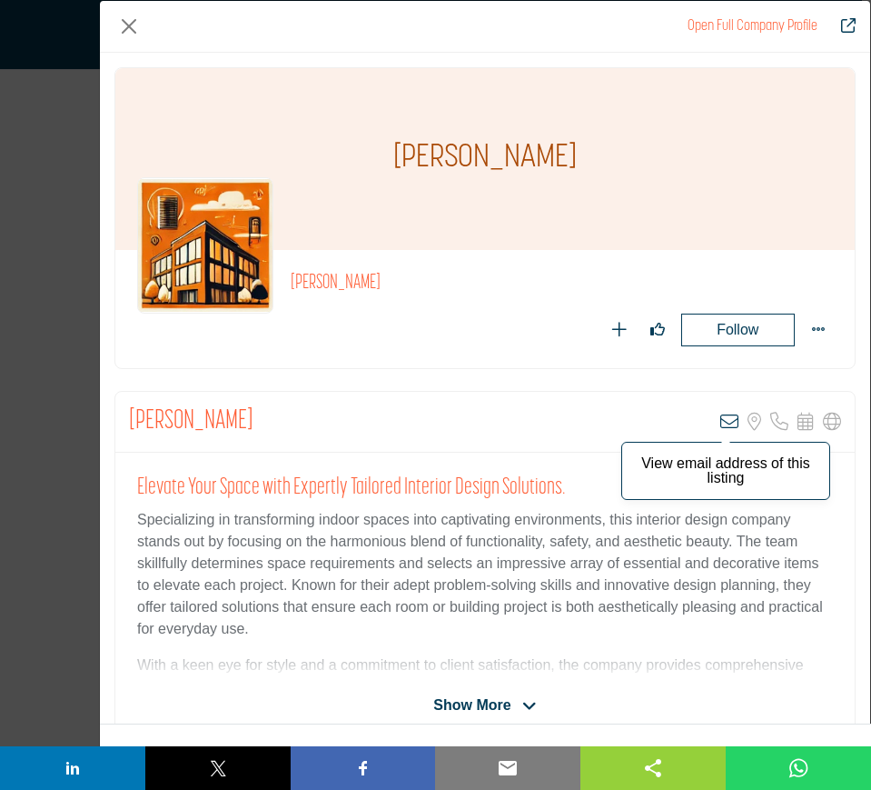
click at [721, 422] on icon "Company Data Modal" at bounding box center [729, 421] width 18 height 18
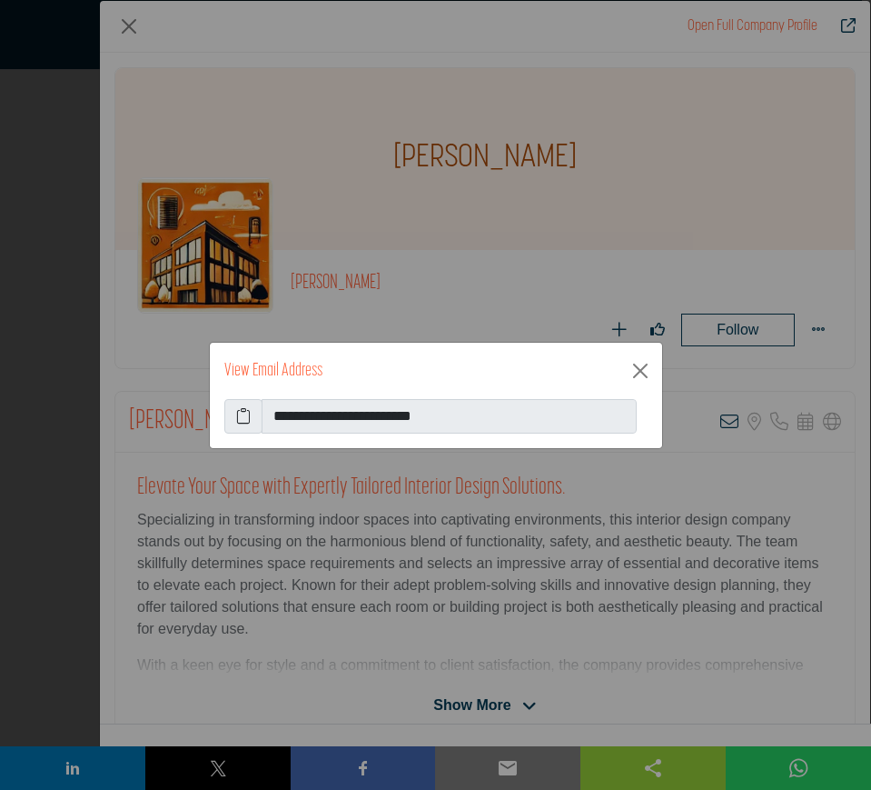
click at [238, 414] on icon at bounding box center [243, 416] width 15 height 22
drag, startPoint x: 634, startPoint y: 369, endPoint x: 570, endPoint y: 394, distance: 69.3
click at [634, 369] on button "Close" at bounding box center [640, 370] width 29 height 29
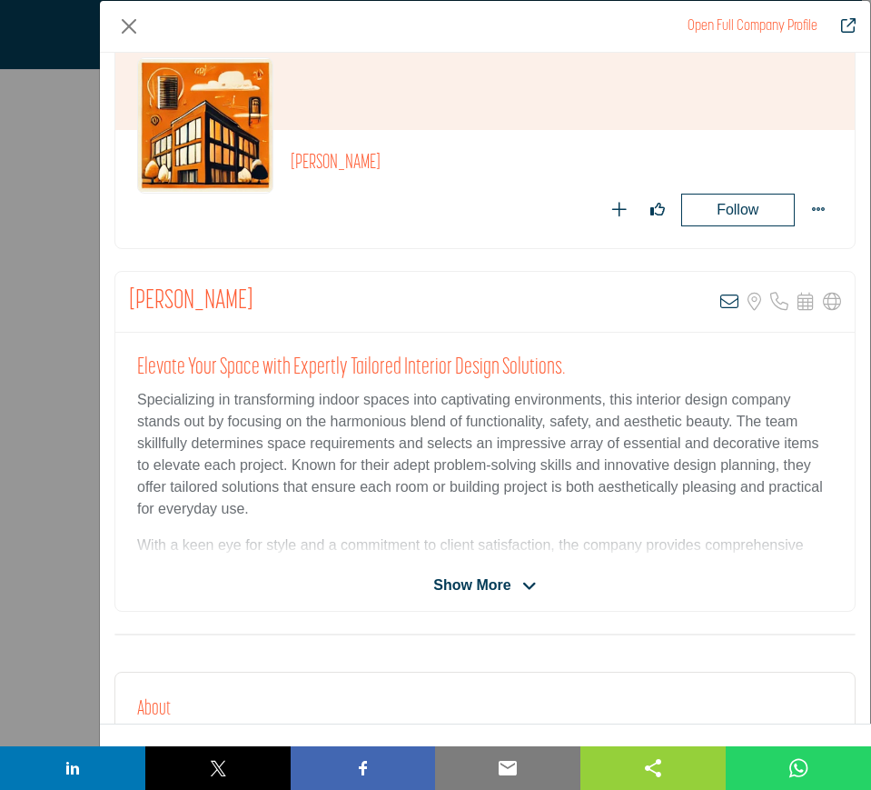
scroll to position [0, 0]
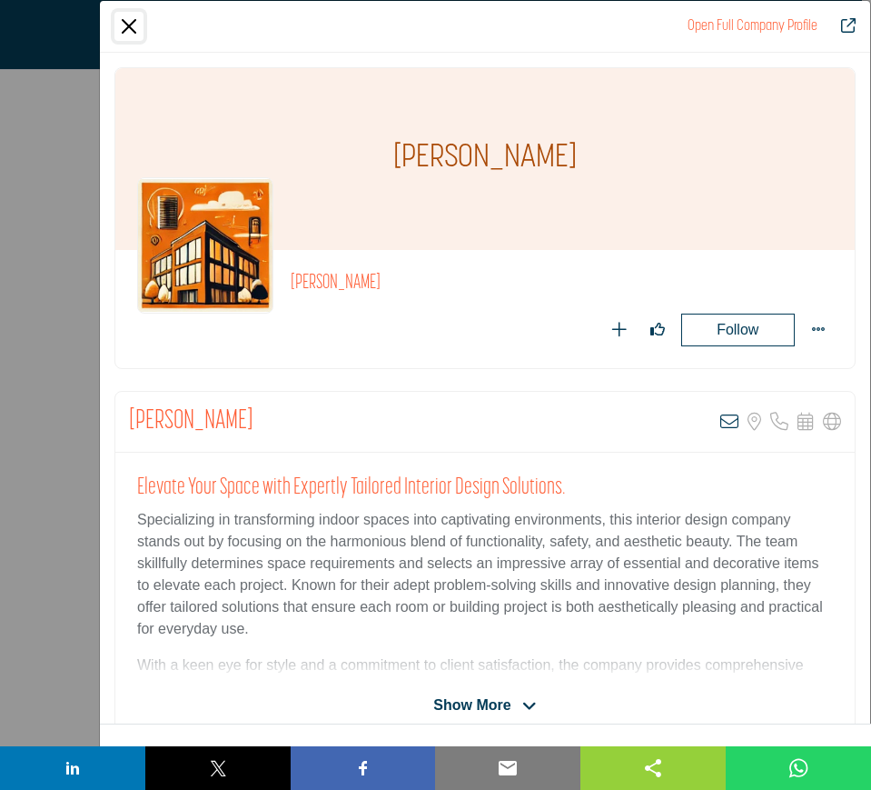
click at [132, 28] on button "Close" at bounding box center [128, 26] width 29 height 29
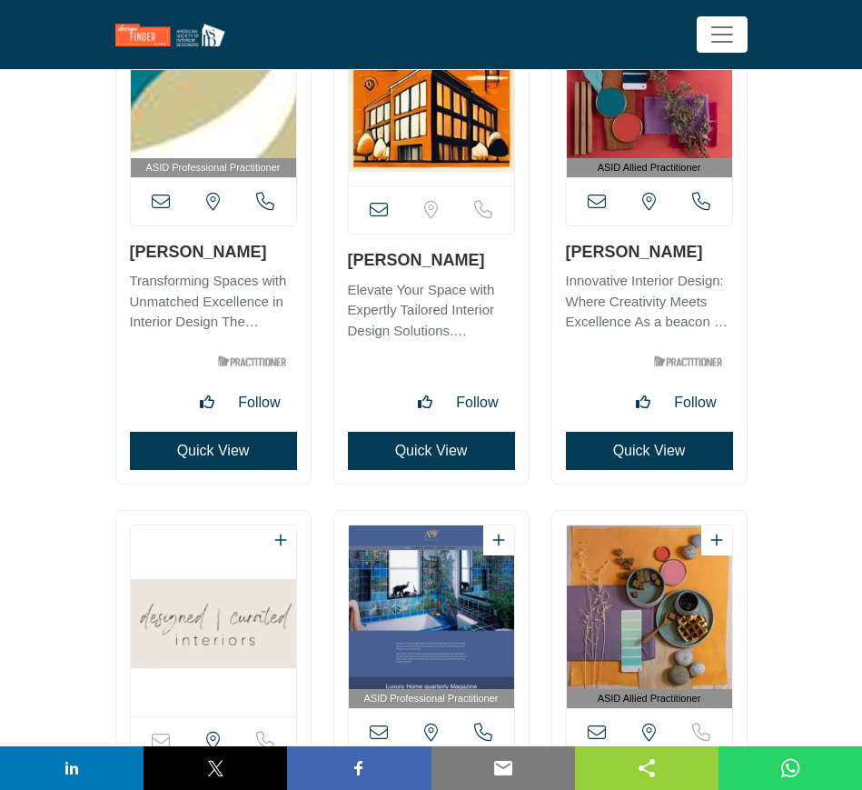
drag, startPoint x: 564, startPoint y: 252, endPoint x: 724, endPoint y: 263, distance: 160.3
click at [724, 263] on div "ASID Allied Practitioner" at bounding box center [649, 231] width 194 height 503
copy link "[PERSON_NAME]"
click at [639, 454] on button "Quick View" at bounding box center [649, 451] width 167 height 38
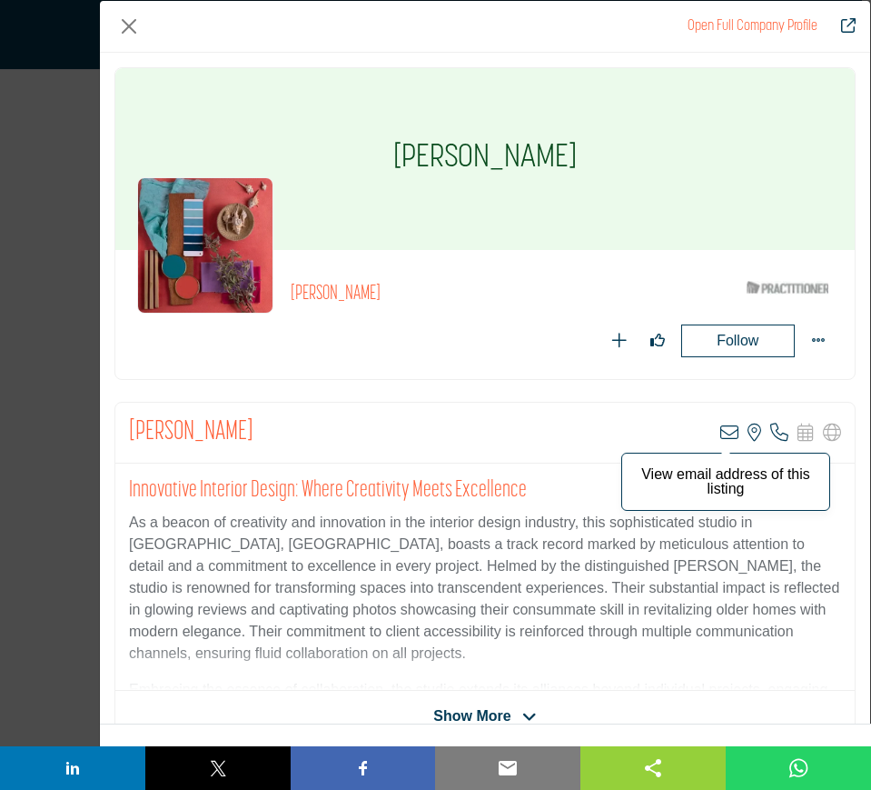
click at [723, 432] on icon "Company Data Modal" at bounding box center [729, 432] width 18 height 18
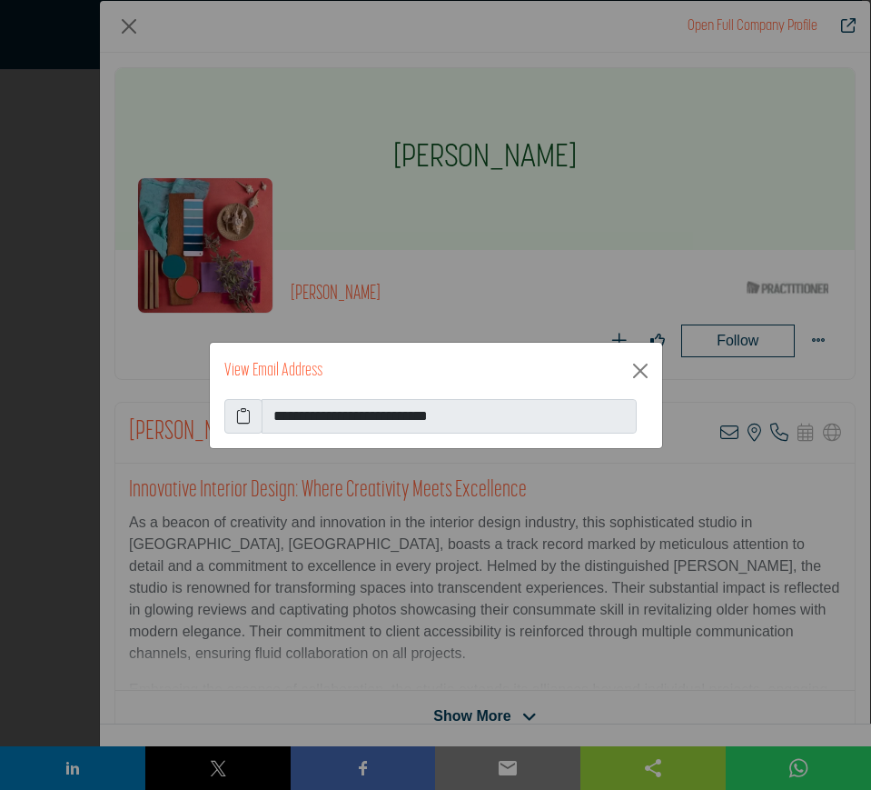
click at [236, 412] on icon at bounding box center [243, 416] width 15 height 22
click at [642, 369] on button "Close" at bounding box center [640, 370] width 29 height 29
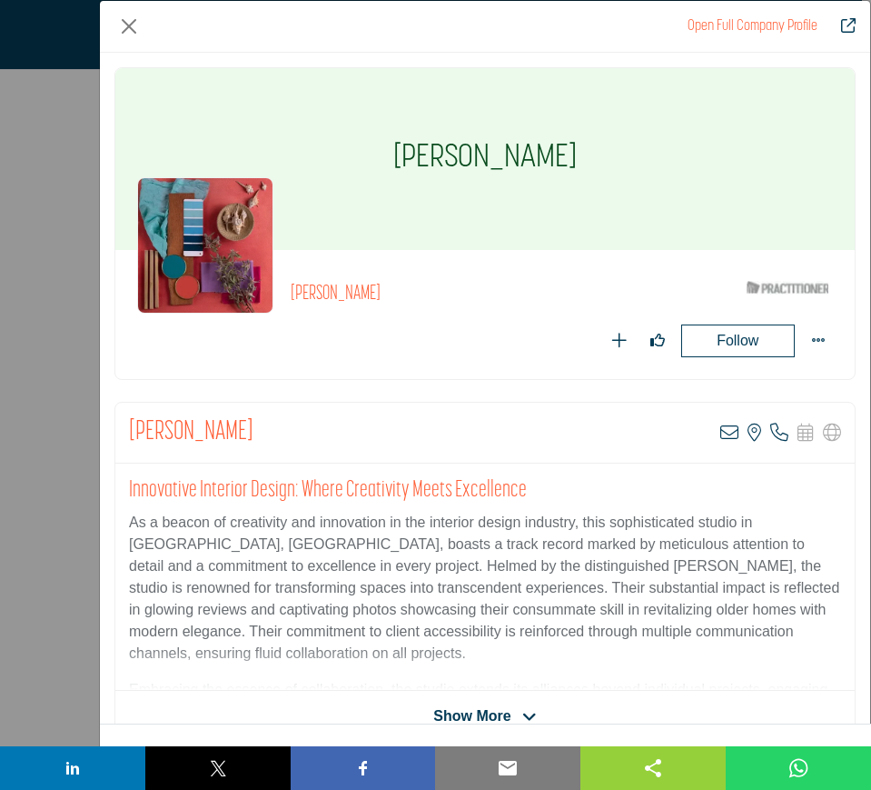
drag, startPoint x: 596, startPoint y: 162, endPoint x: 376, endPoint y: 138, distance: 221.1
click at [376, 138] on div "[PERSON_NAME]" at bounding box center [485, 159] width 740 height 182
copy h1 "[PERSON_NAME]"
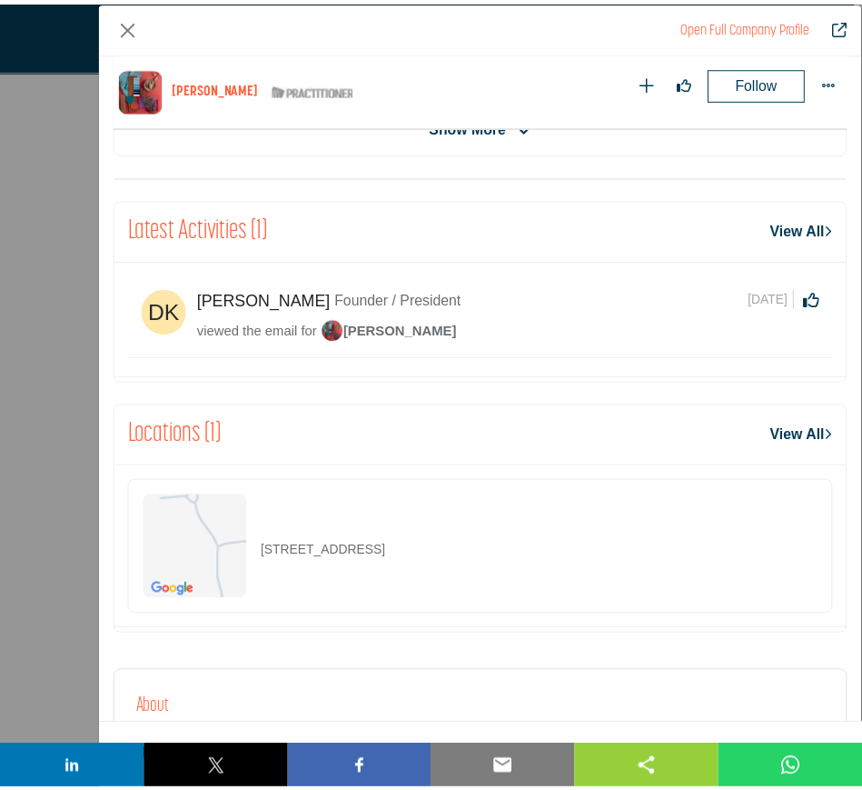
scroll to position [755, 0]
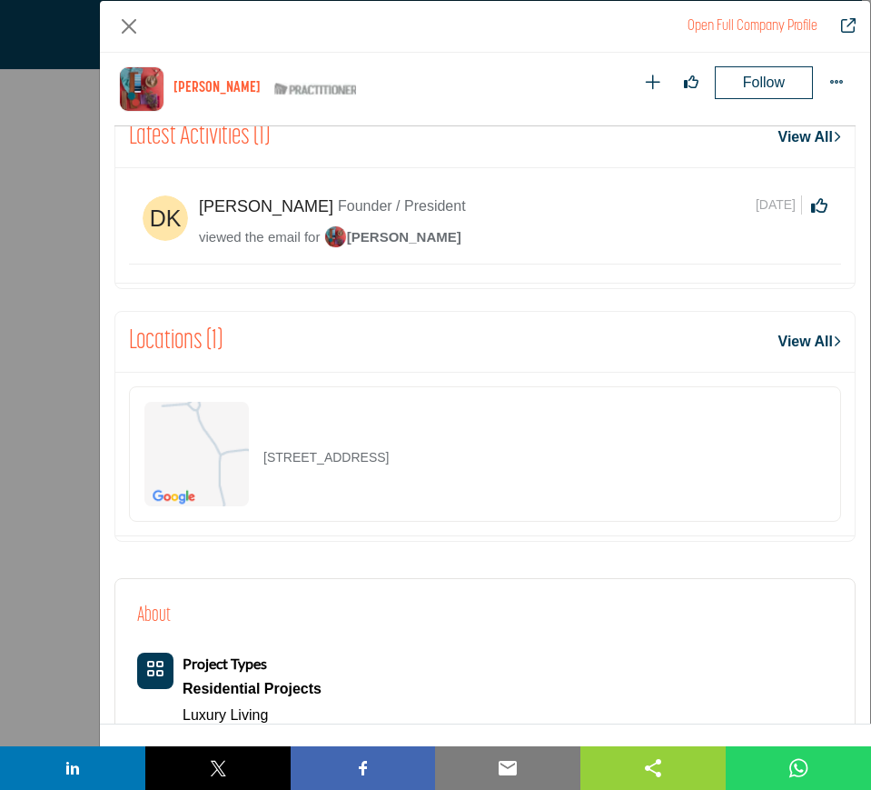
drag, startPoint x: 461, startPoint y: 462, endPoint x: 245, endPoint y: 452, distance: 215.6
click at [245, 452] on div "[STREET_ADDRESS]" at bounding box center [485, 453] width 712 height 135
copy div "[STREET_ADDRESS]"
click at [128, 25] on button "Close" at bounding box center [128, 26] width 29 height 29
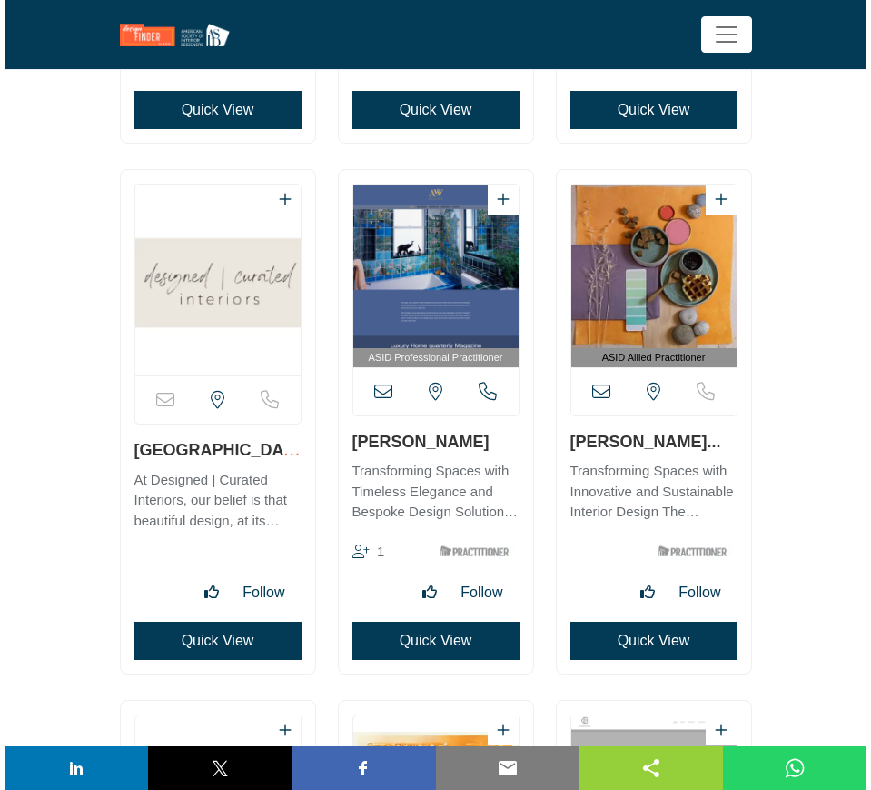
scroll to position [32701, 0]
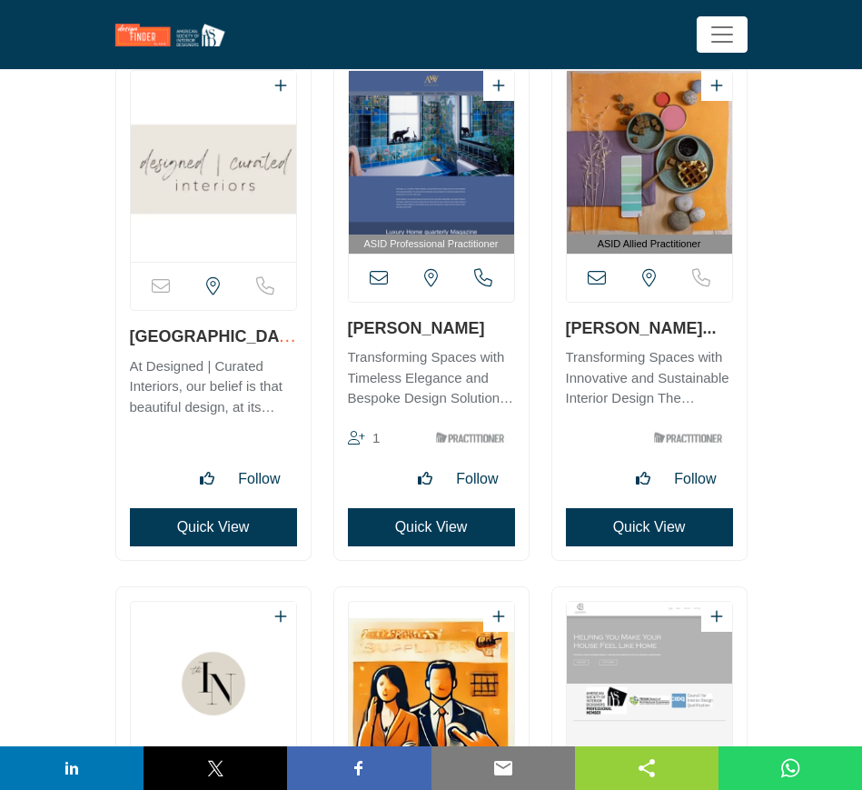
drag, startPoint x: 128, startPoint y: 335, endPoint x: 293, endPoint y: 338, distance: 165.4
click at [293, 338] on div "Sorry, but this listing is on a subscription plan which does not allow users to…" at bounding box center [213, 307] width 194 height 503
copy link "[GEOGRAPHIC_DATA] Remodel"
click at [190, 529] on button "Quick View" at bounding box center [213, 527] width 167 height 38
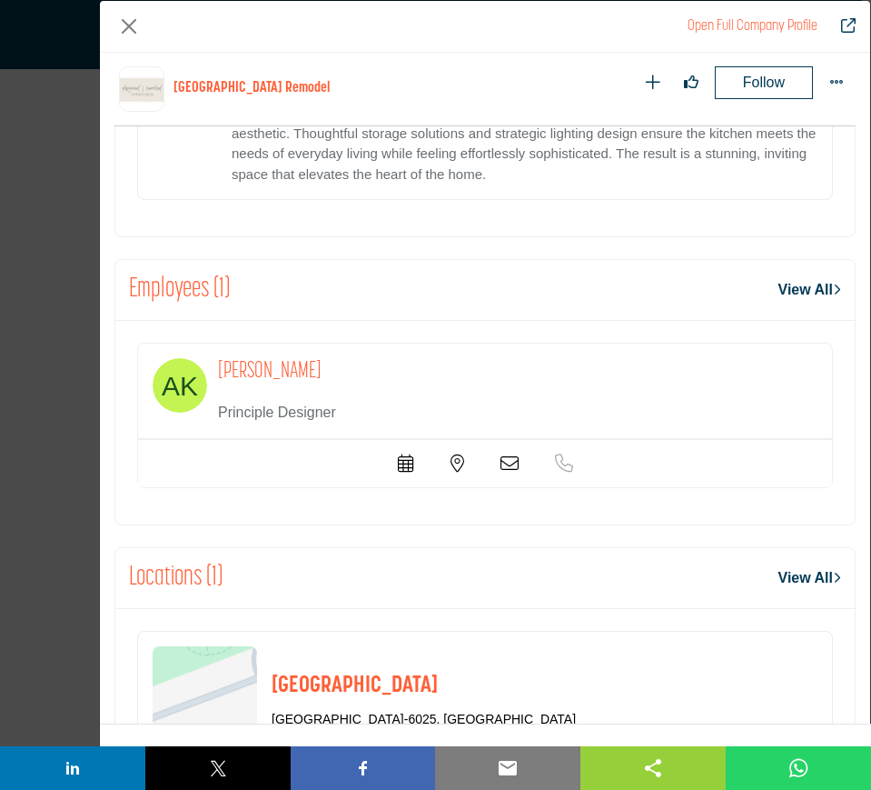
scroll to position [1096, 0]
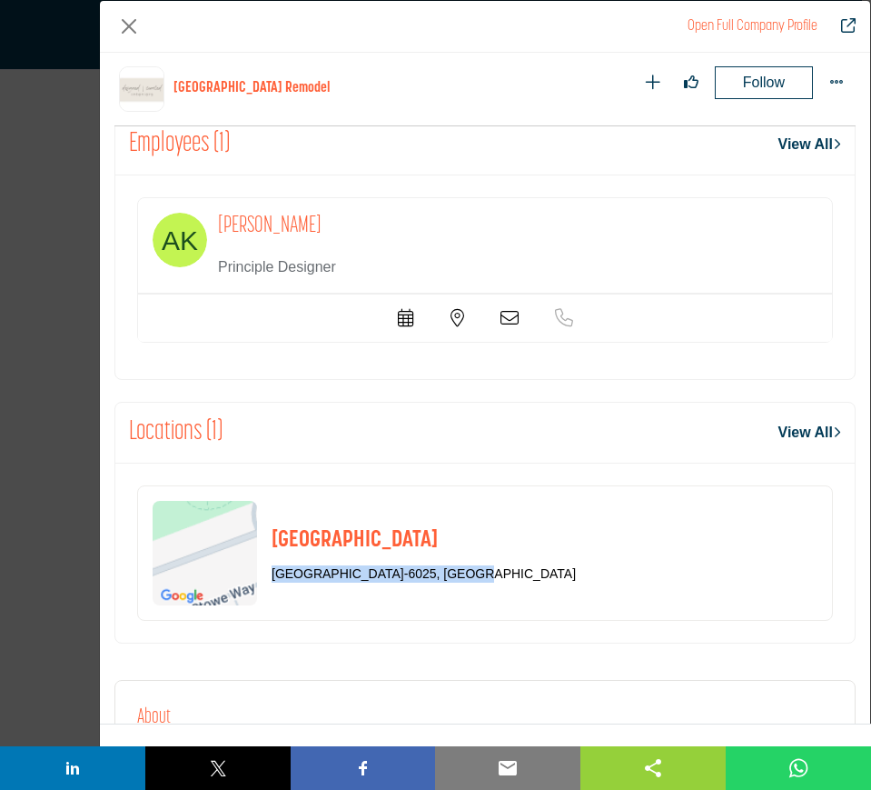
drag, startPoint x: 495, startPoint y: 577, endPoint x: 268, endPoint y: 575, distance: 227.1
click at [268, 575] on div "[GEOGRAPHIC_DATA]-6025, [GEOGRAPHIC_DATA]" at bounding box center [485, 552] width 696 height 135
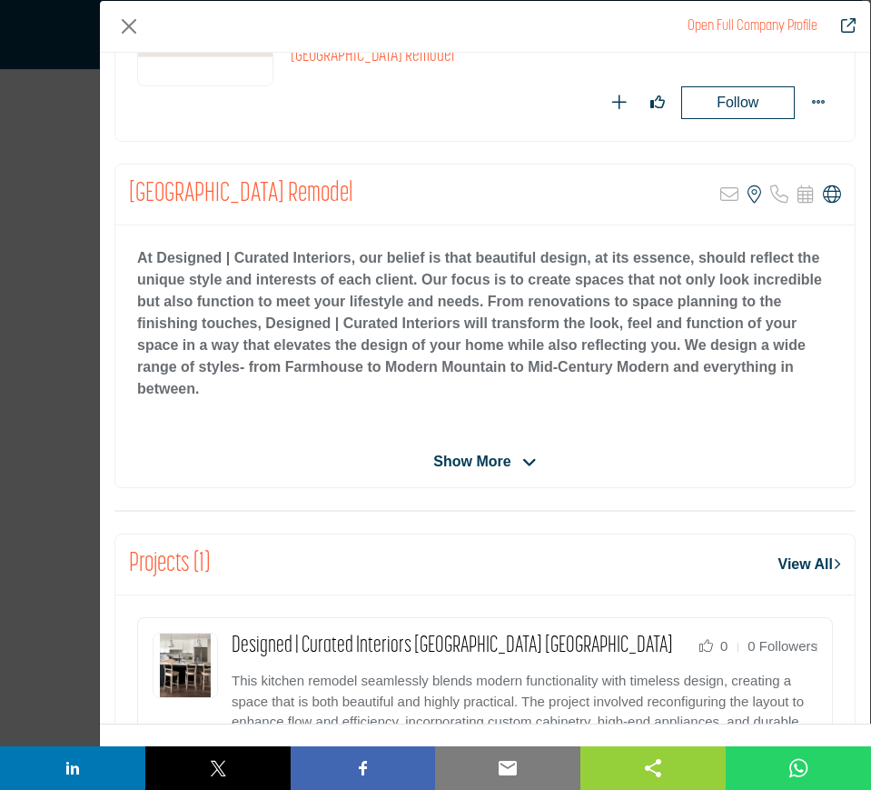
scroll to position [114, 0]
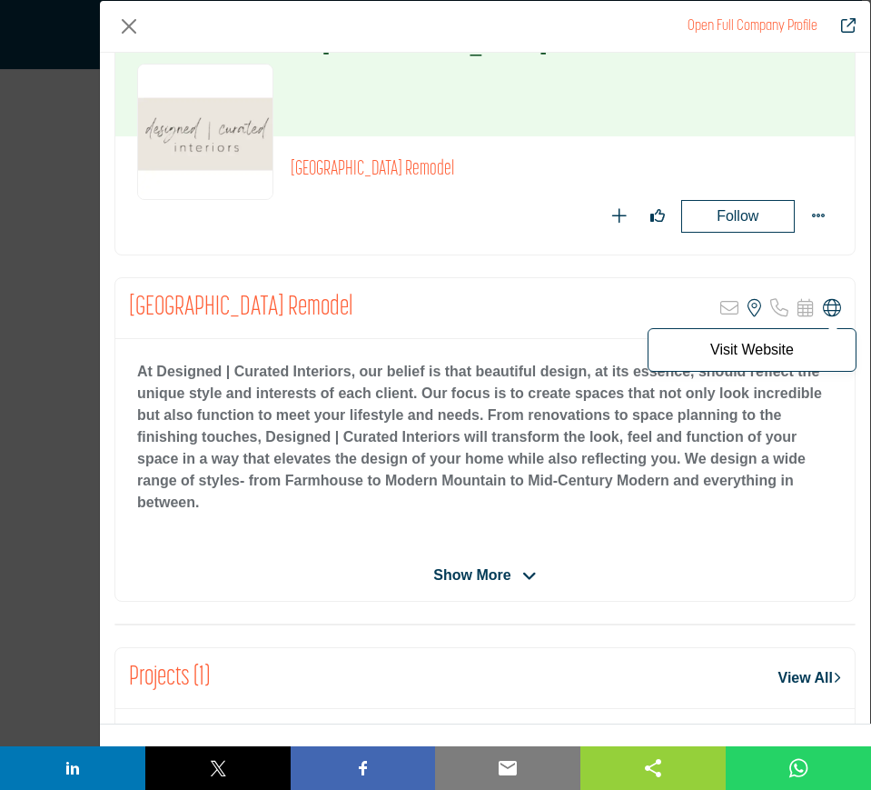
click at [827, 304] on icon "Company Data Modal" at bounding box center [832, 308] width 18 height 18
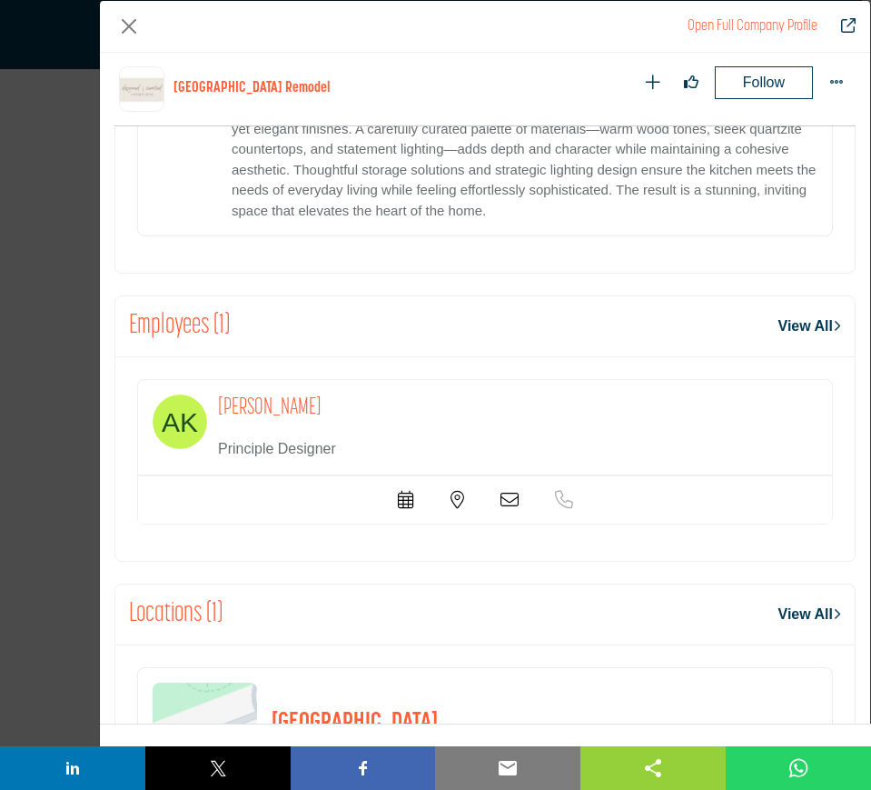
scroll to position [982, 0]
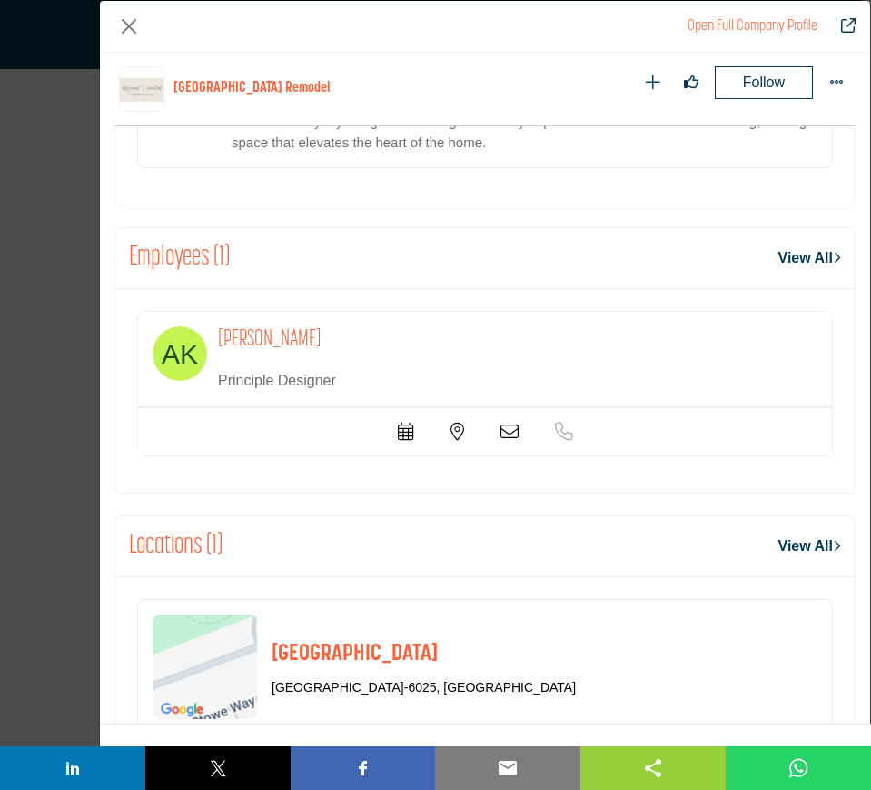
click at [507, 434] on icon "Company Data Modal" at bounding box center [510, 431] width 18 height 18
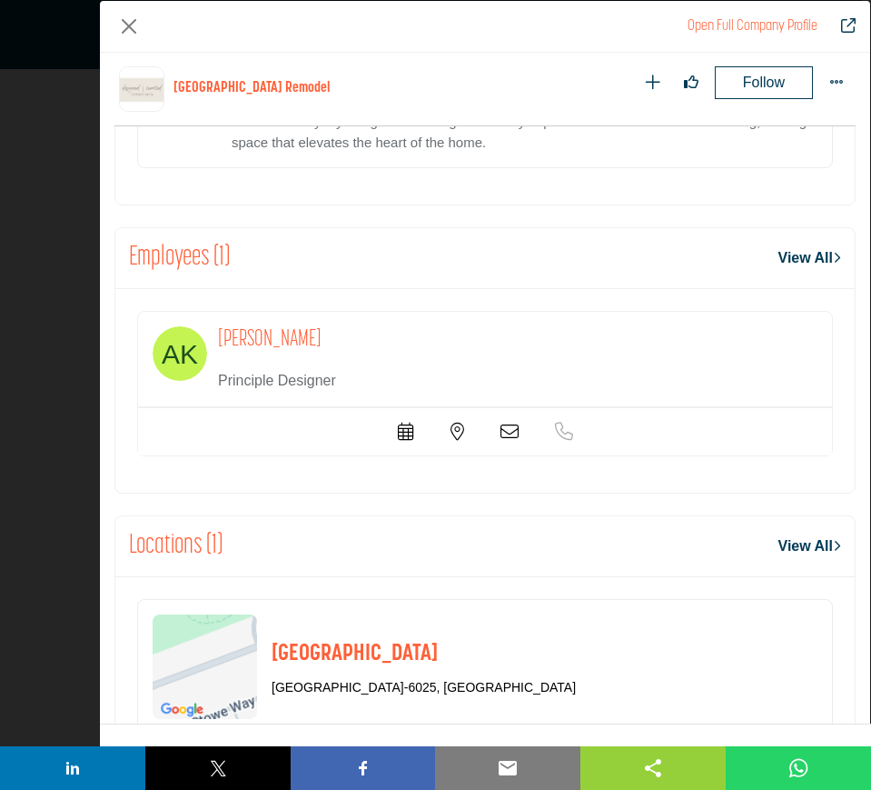
click at [501, 432] on icon "Company Data Modal" at bounding box center [510, 431] width 18 height 18
